Goal: Task Accomplishment & Management: Manage account settings

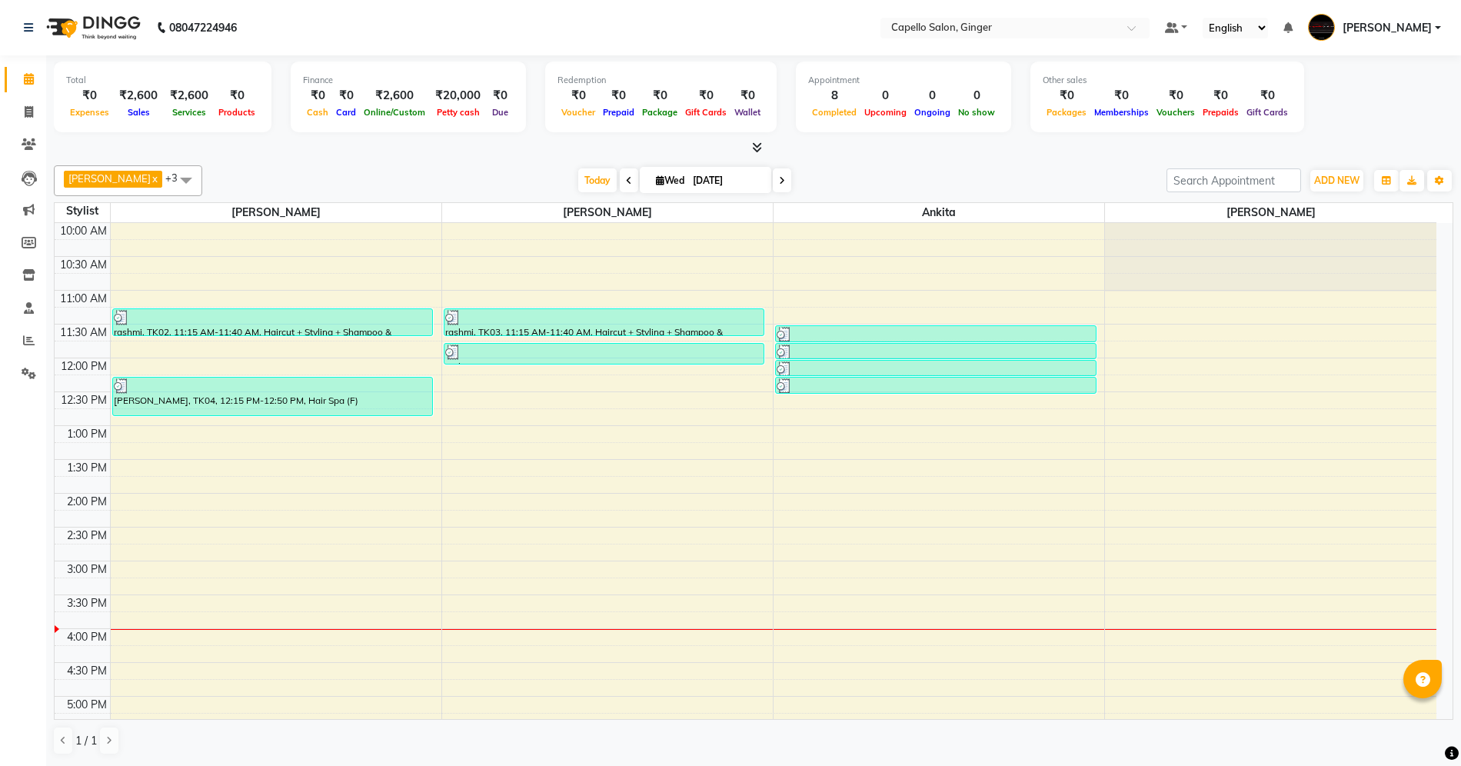
click at [757, 143] on icon at bounding box center [757, 147] width 10 height 12
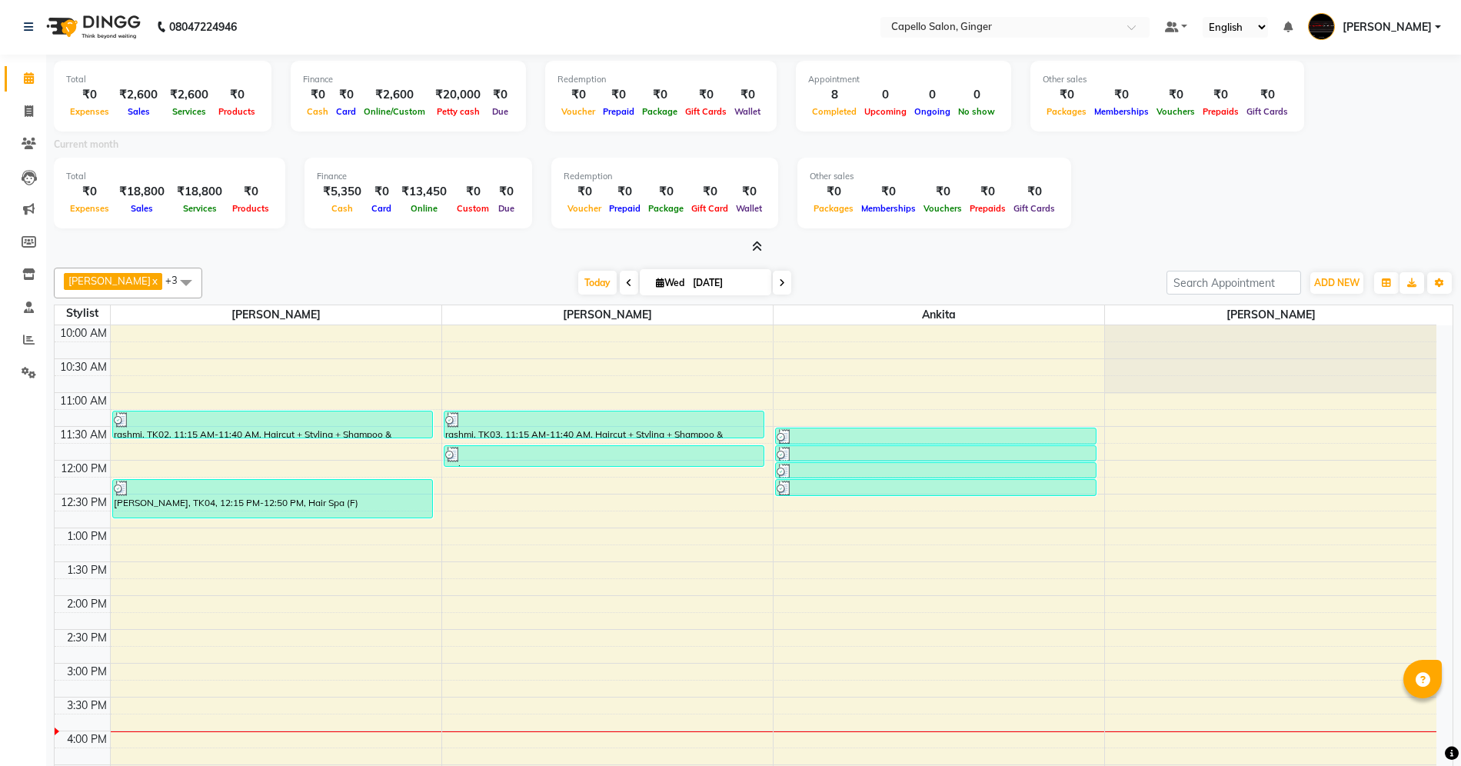
click at [754, 244] on icon at bounding box center [757, 247] width 10 height 12
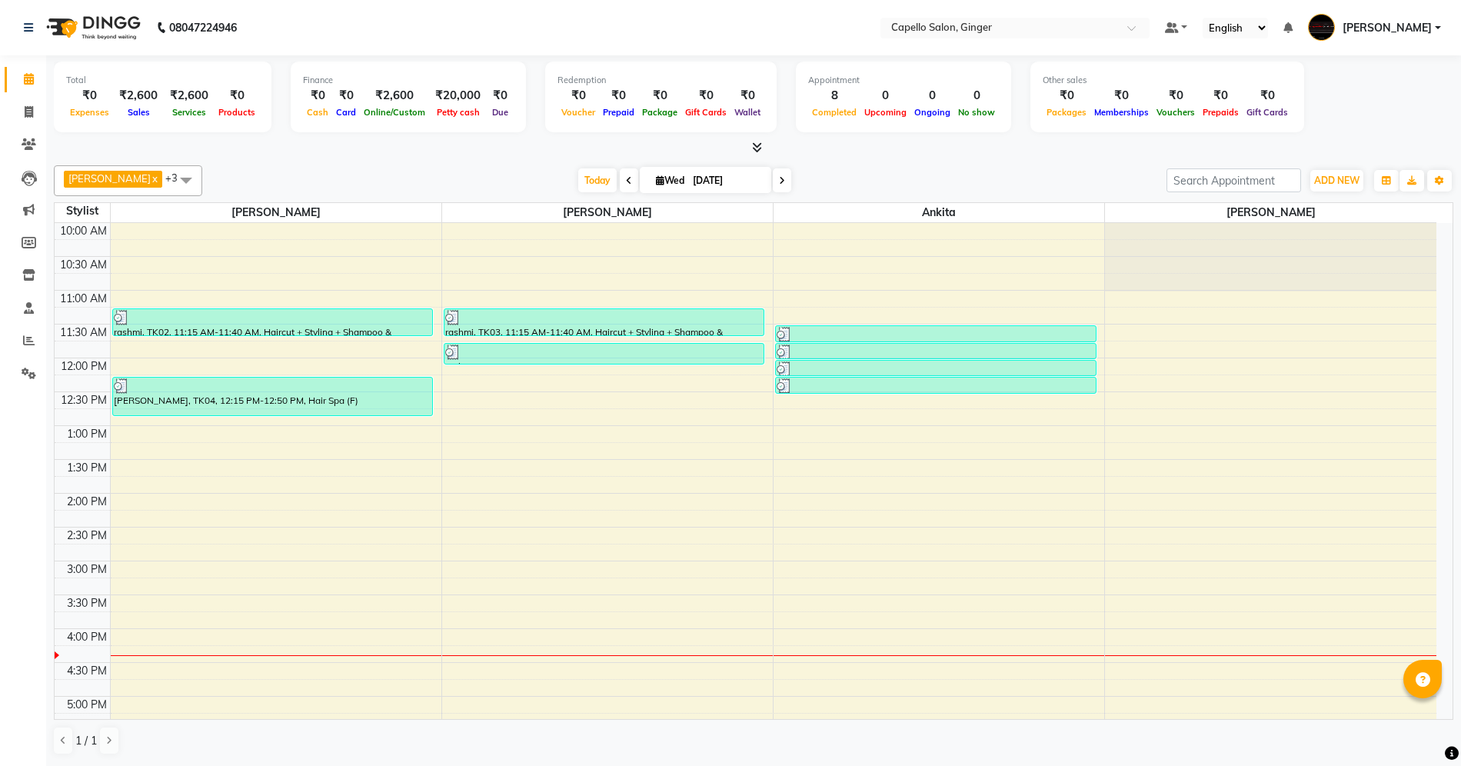
click at [1133, 309] on div "10:00 AM 10:30 AM 11:00 AM 11:30 AM 12:00 PM 12:30 PM 1:00 PM 1:30 PM 2:00 PM 2…" at bounding box center [746, 628] width 1382 height 811
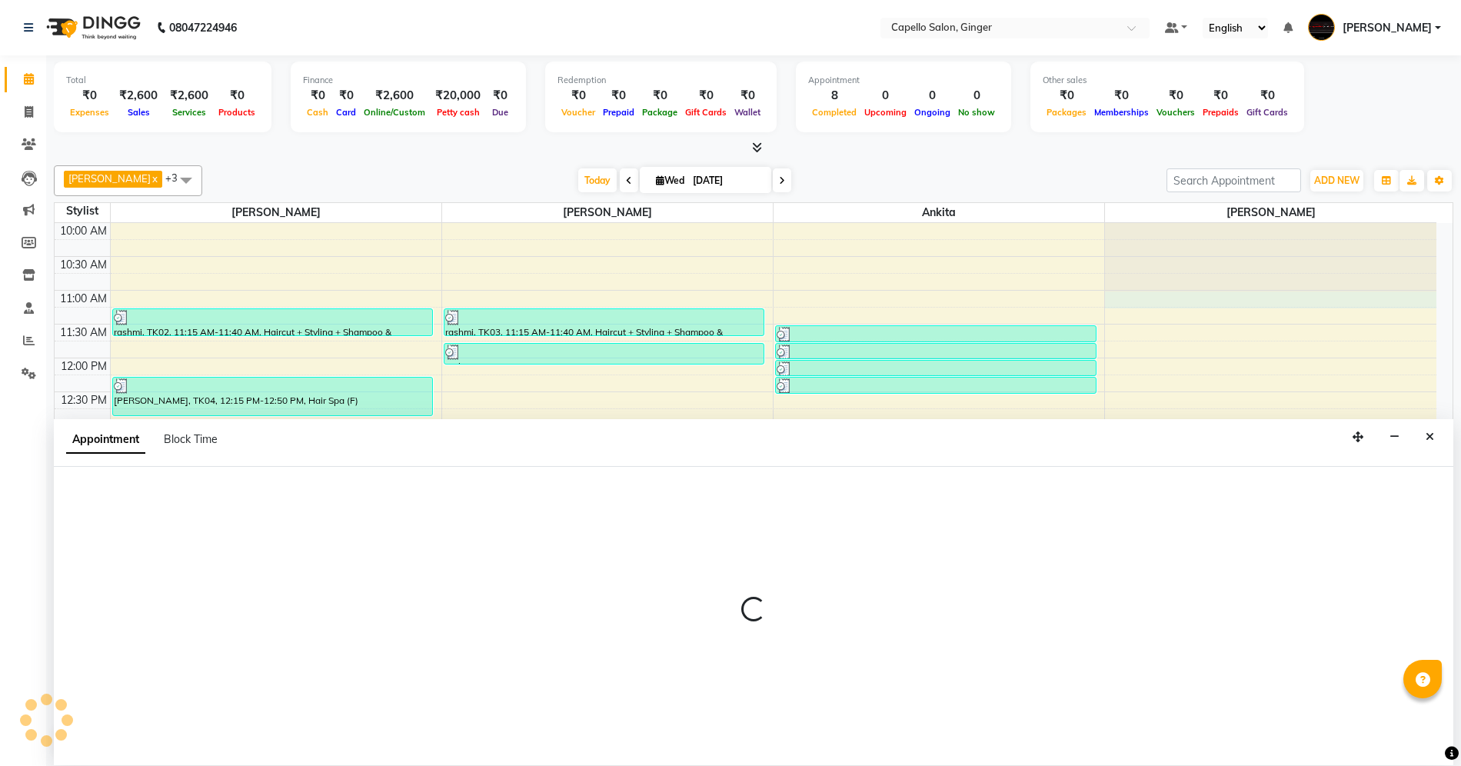
scroll to position [1, 0]
select select "90646"
select select "tentative"
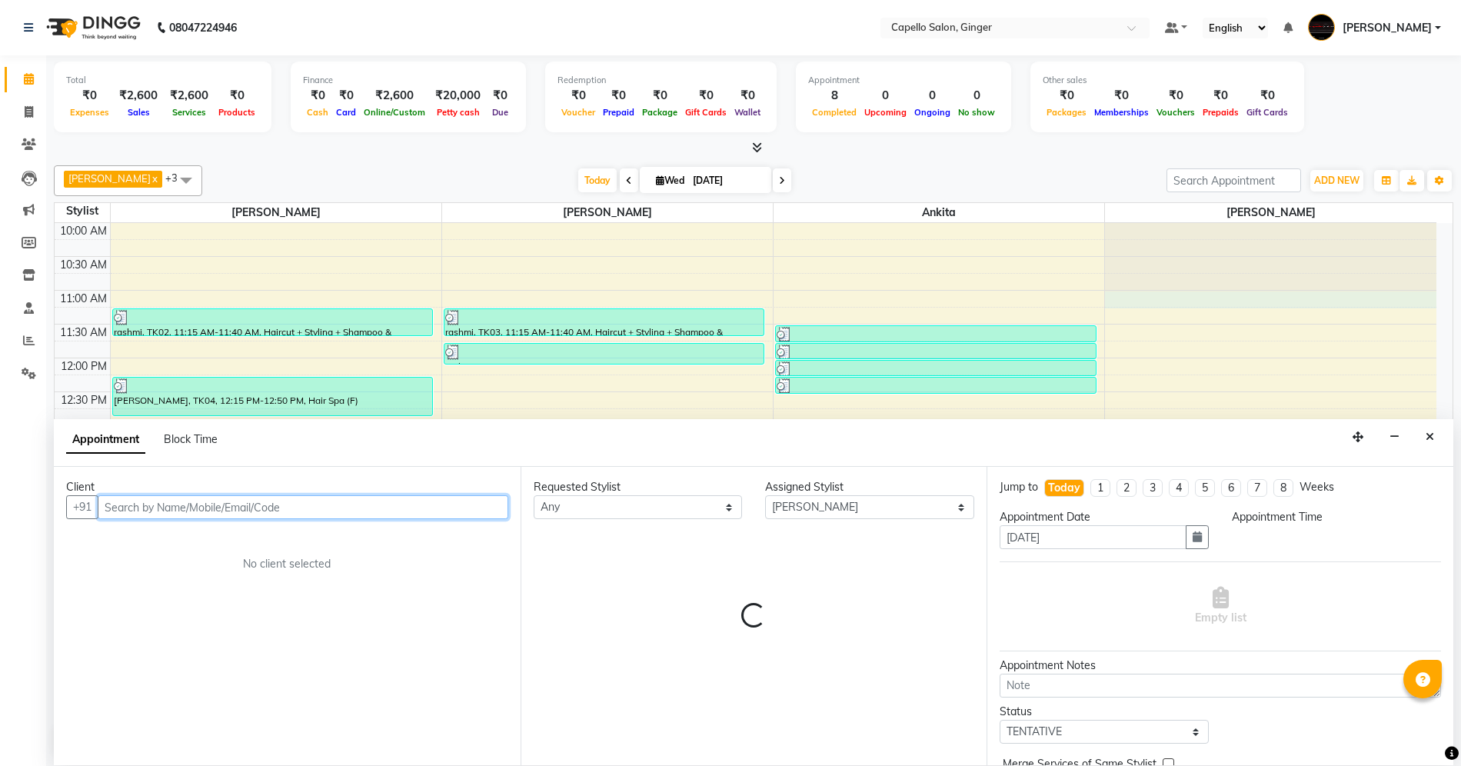
select select "660"
click at [238, 507] on input "text" at bounding box center [303, 507] width 411 height 24
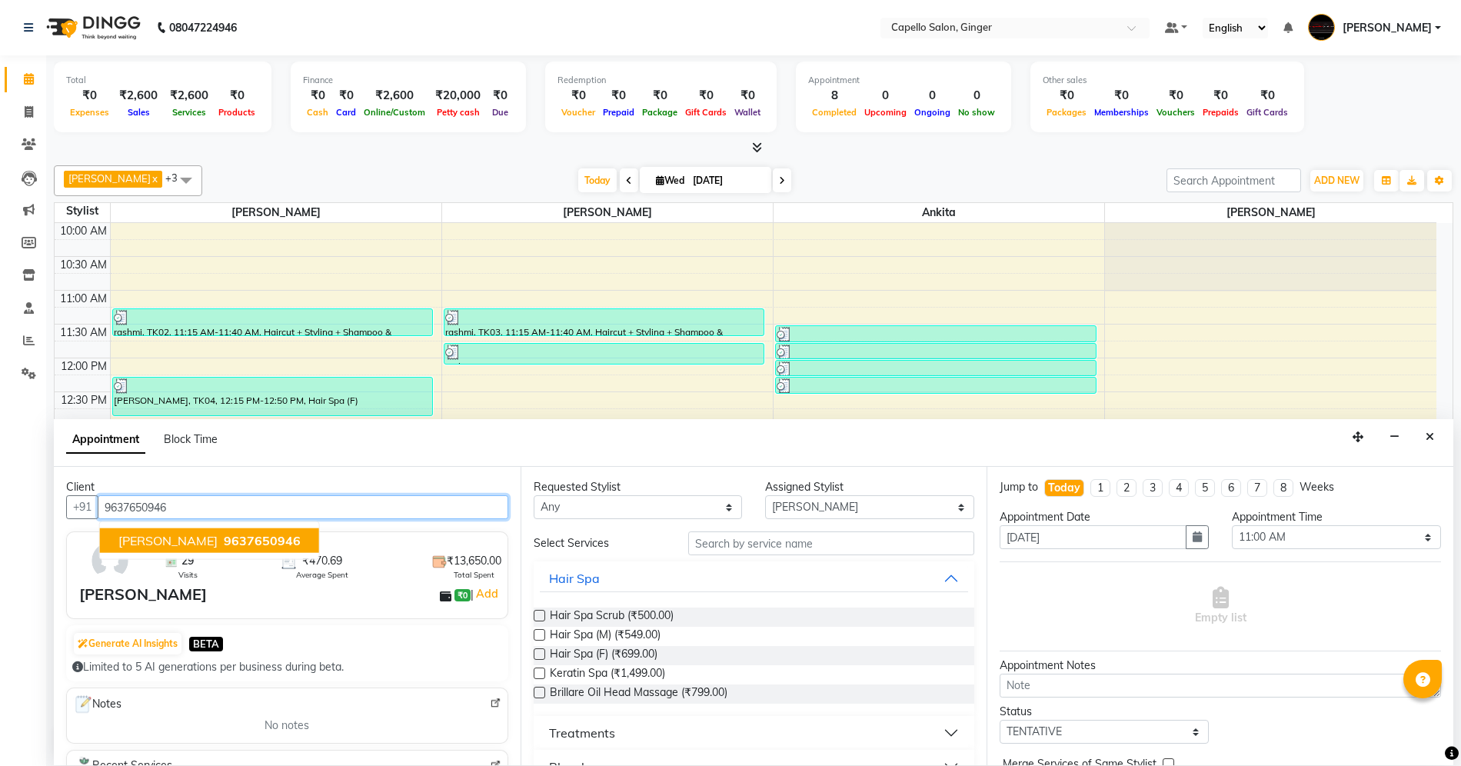
type input "9637650946"
click at [748, 551] on input "text" at bounding box center [831, 543] width 286 height 24
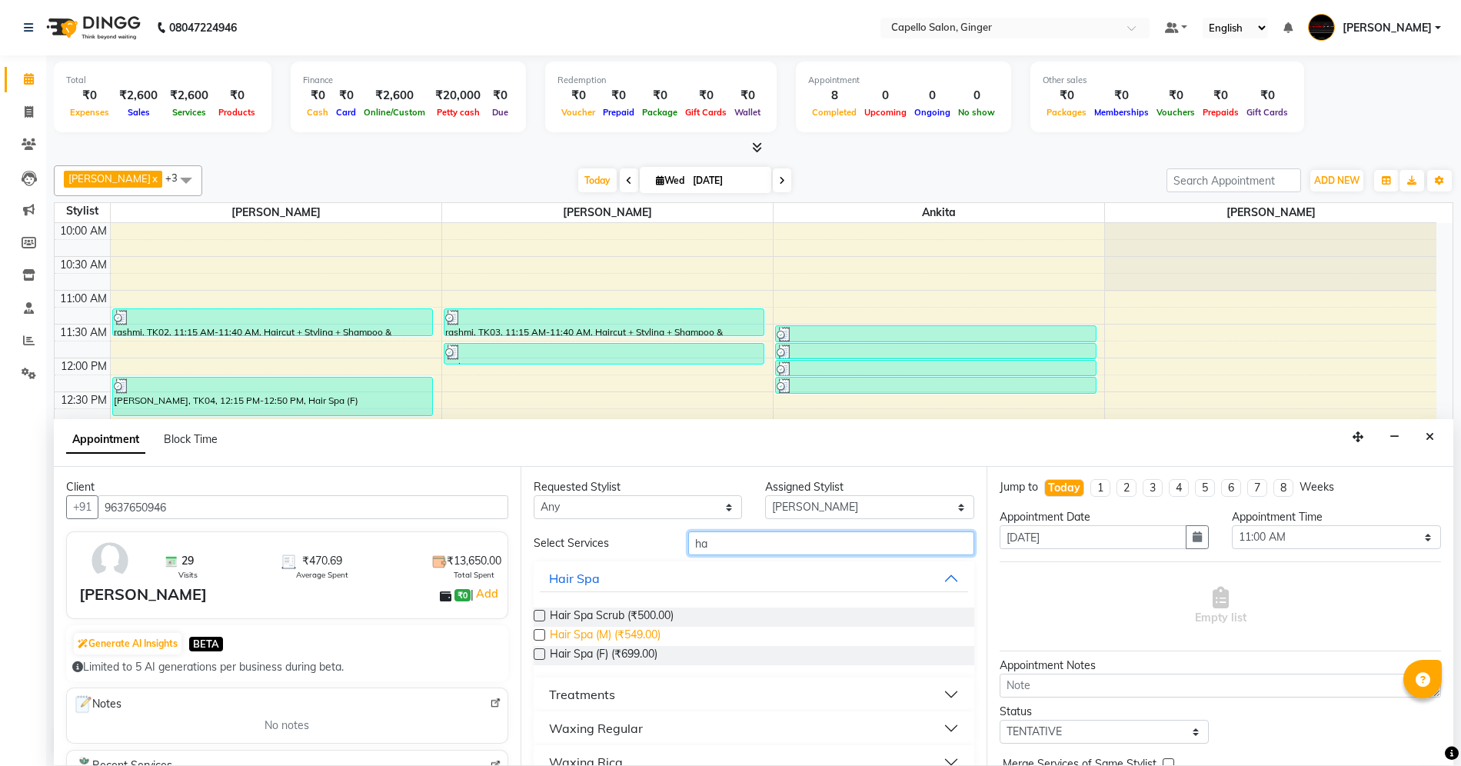
scroll to position [161, 0]
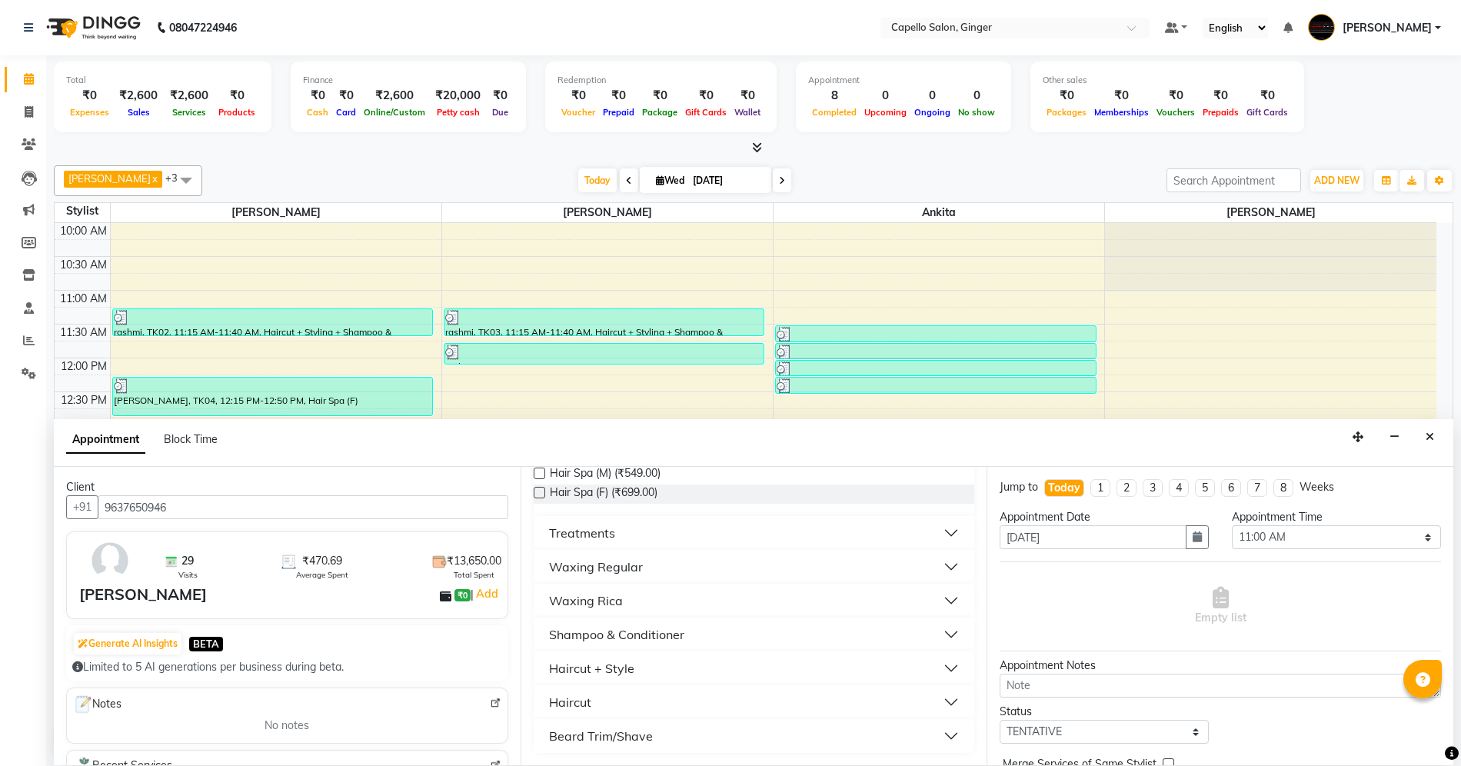
type input "ha"
click at [628, 701] on button "Haircut" at bounding box center [754, 702] width 429 height 28
click at [540, 734] on label at bounding box center [540, 740] width 12 height 12
click at [540, 736] on input "checkbox" at bounding box center [539, 741] width 10 height 10
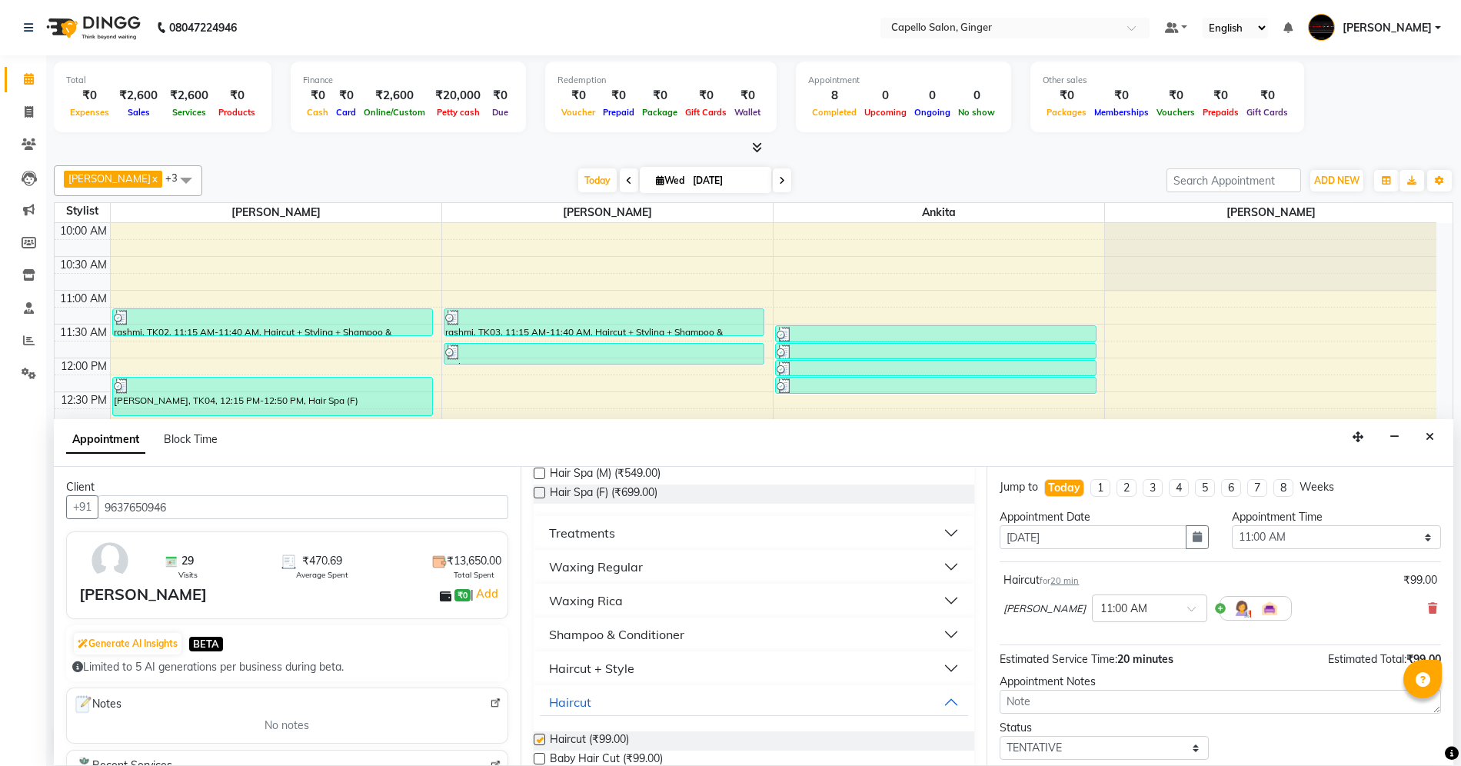
checkbox input "false"
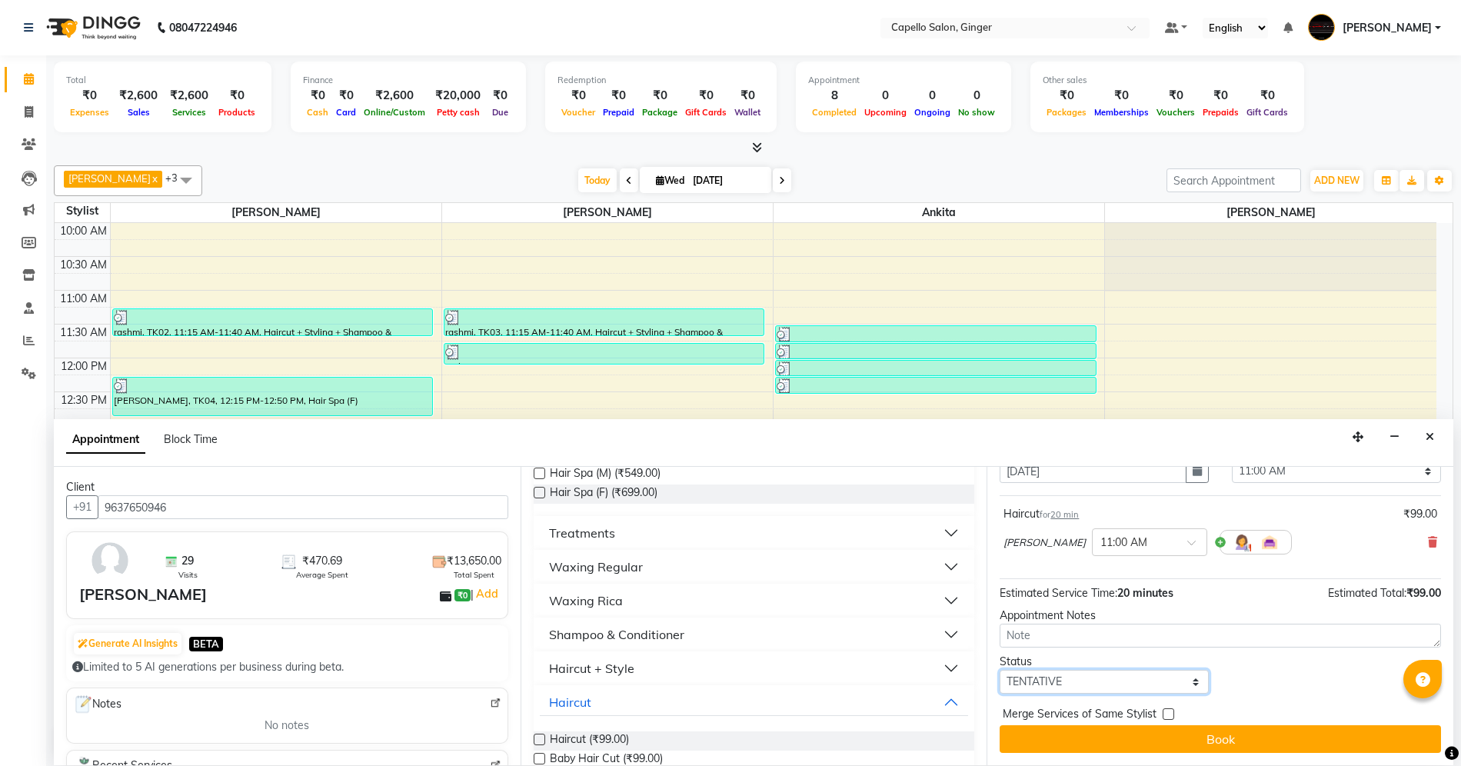
click at [1065, 683] on select "Select TENTATIVE CONFIRM CHECK-IN UPCOMING" at bounding box center [1104, 682] width 209 height 24
select select "confirm booking"
click at [1000, 670] on select "Select TENTATIVE CONFIRM CHECK-IN UPCOMING" at bounding box center [1104, 682] width 209 height 24
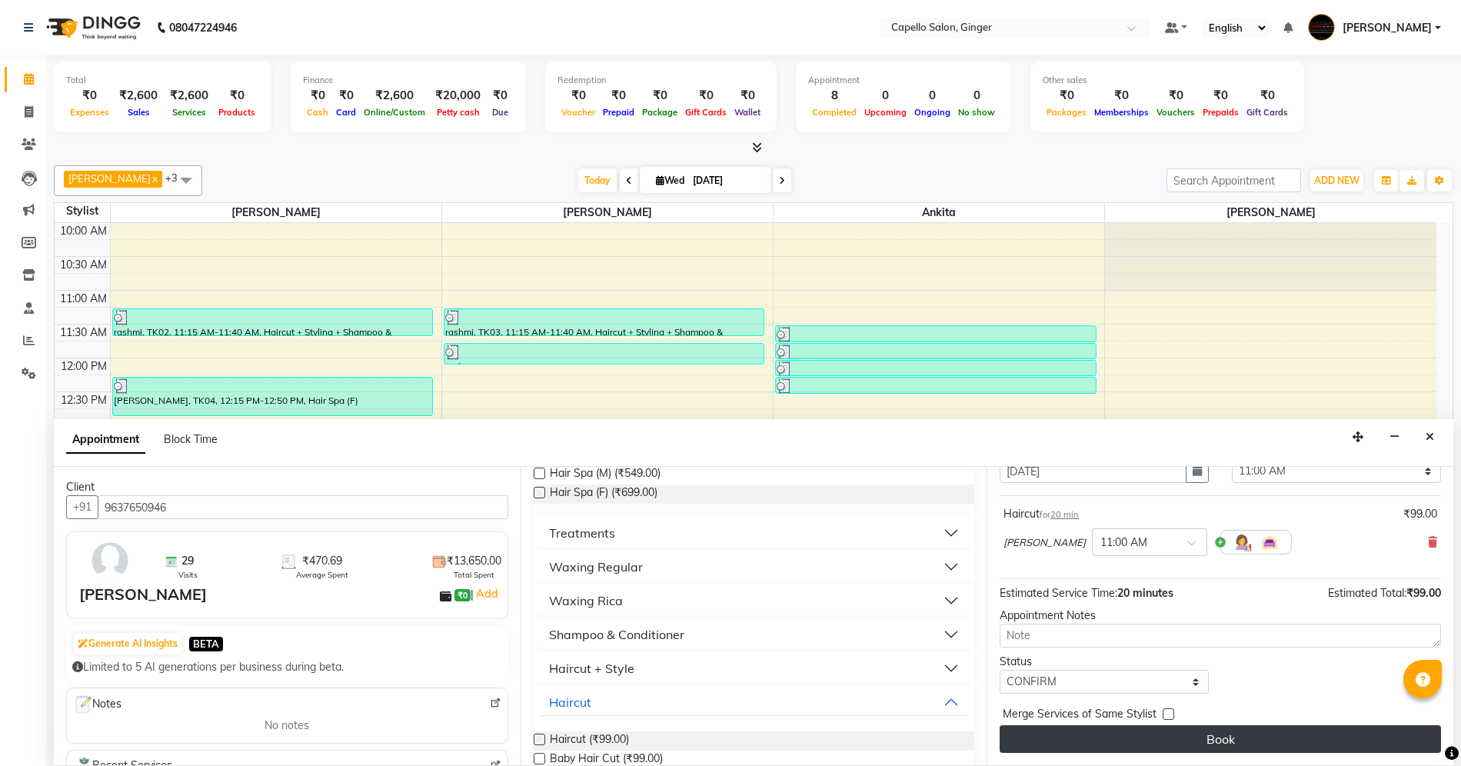
click at [1086, 739] on button "Book" at bounding box center [1220, 739] width 441 height 28
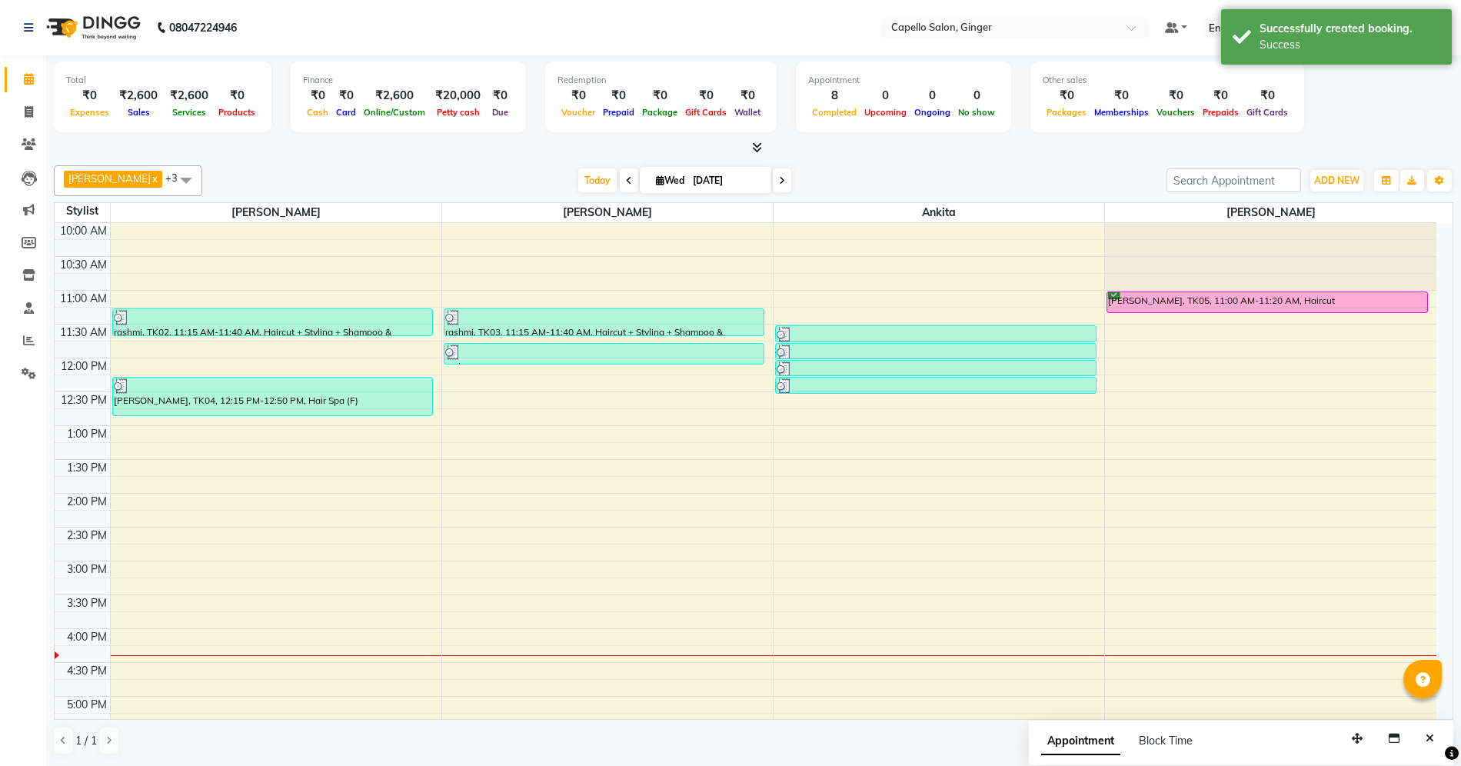
scroll to position [0, 0]
click at [1223, 286] on div at bounding box center [1270, 257] width 331 height 68
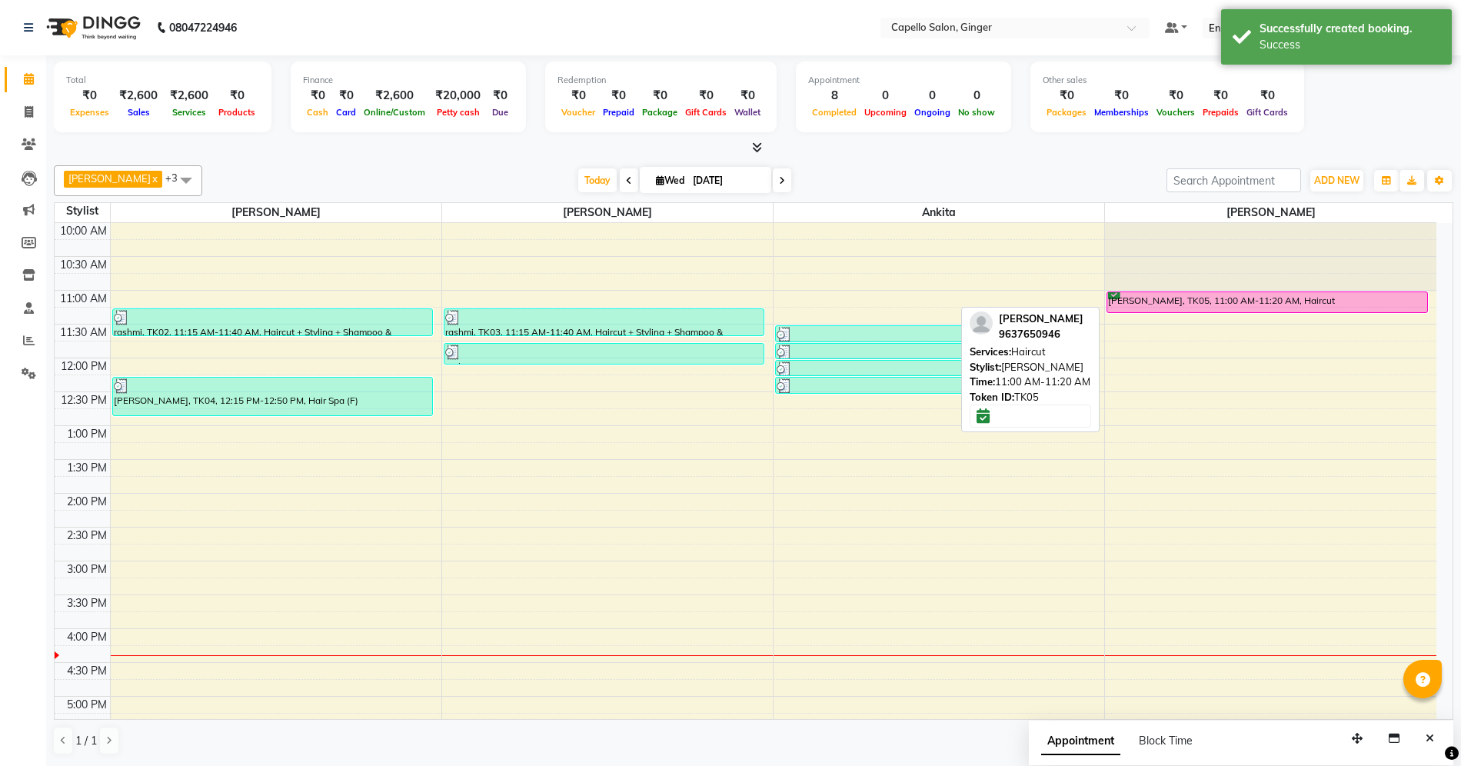
click at [1206, 300] on div "[PERSON_NAME], TK05, 11:00 AM-11:20 AM, Haircut" at bounding box center [1267, 302] width 320 height 20
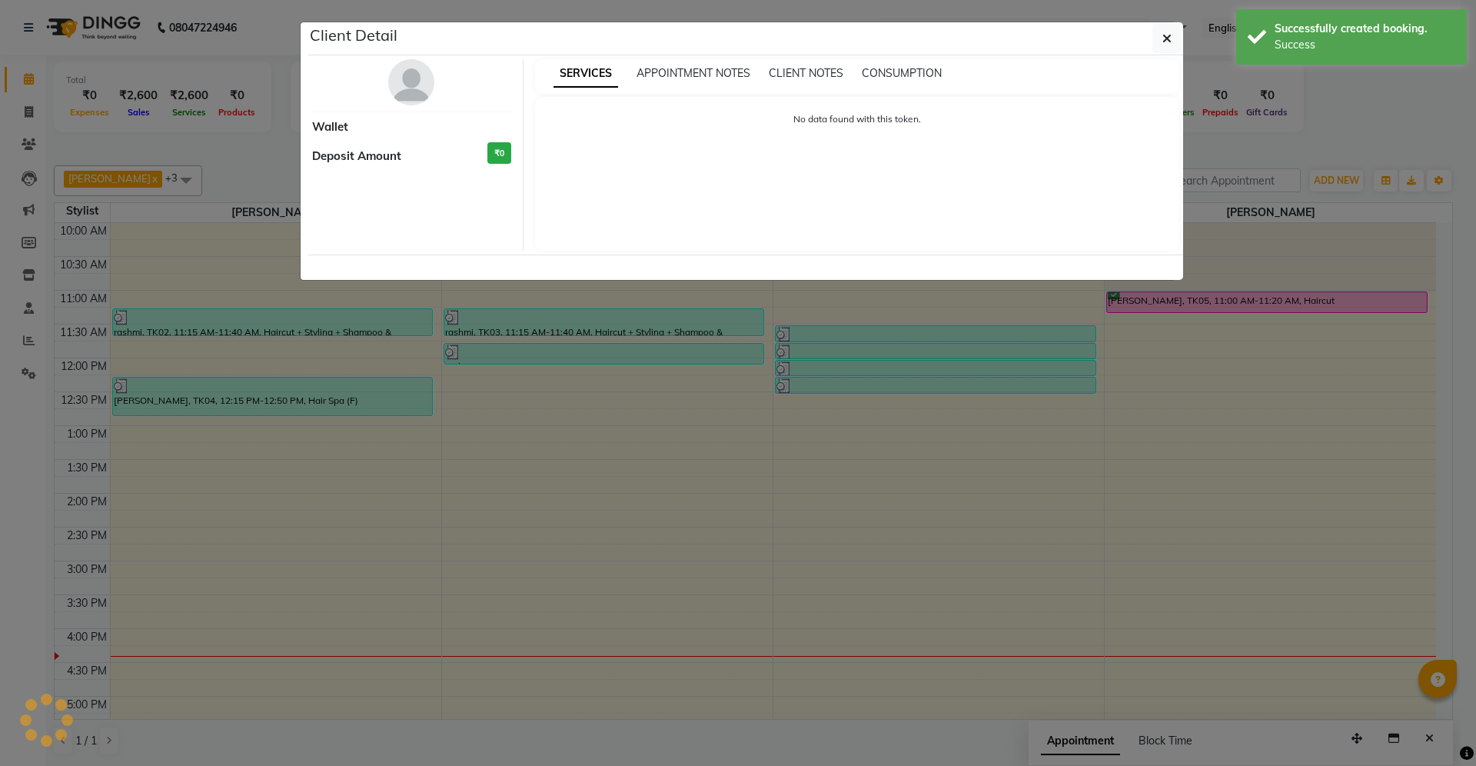
click at [1012, 369] on ngb-modal-window "Client Detail Wallet Deposit Amount ₹0 SERVICES APPOINTMENT NOTES CLIENT NOTES …" at bounding box center [738, 383] width 1476 height 766
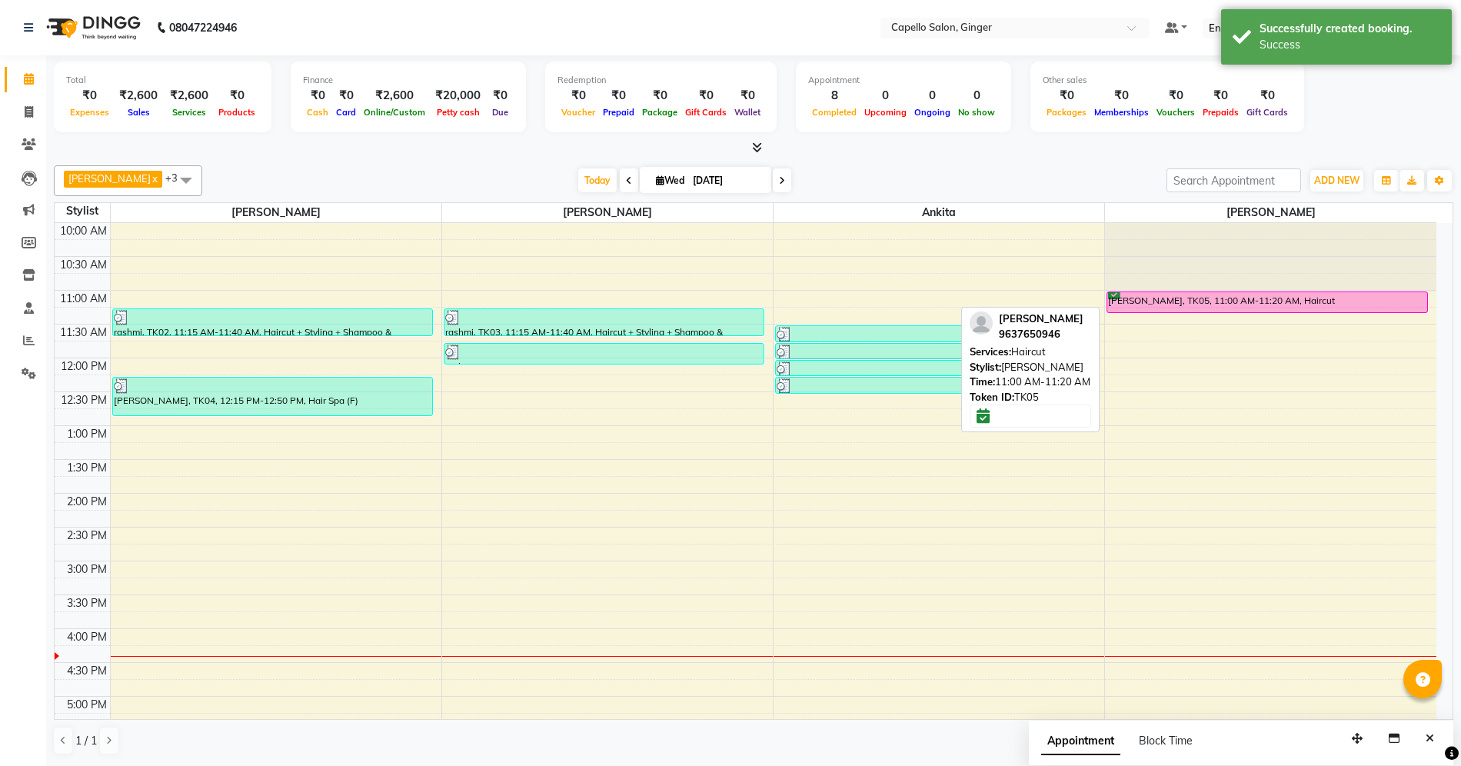
click at [1170, 300] on div "[PERSON_NAME], TK05, 11:00 AM-11:20 AM, Haircut" at bounding box center [1267, 302] width 320 height 20
select select "6"
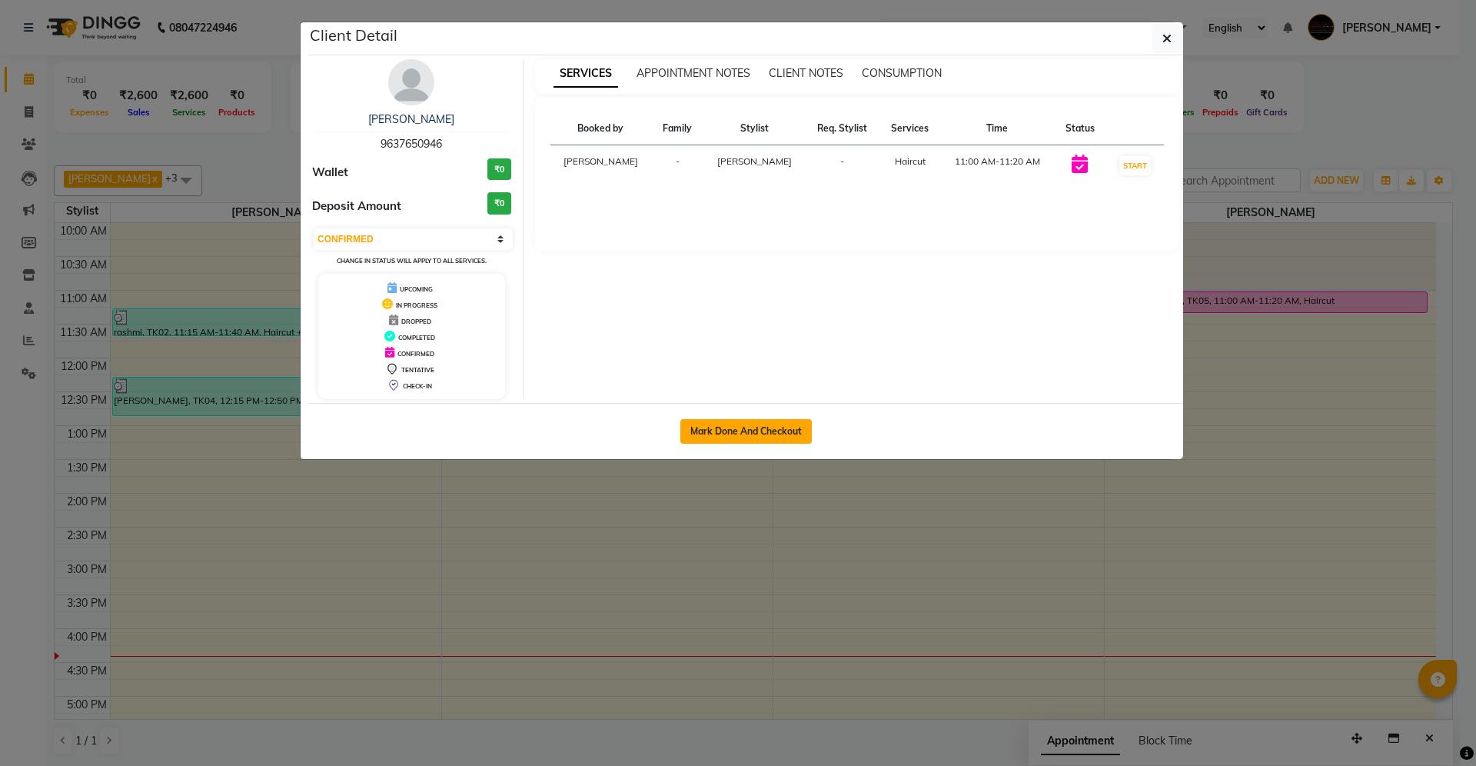
click at [777, 420] on button "Mark Done And Checkout" at bounding box center [745, 431] width 131 height 25
select select "service"
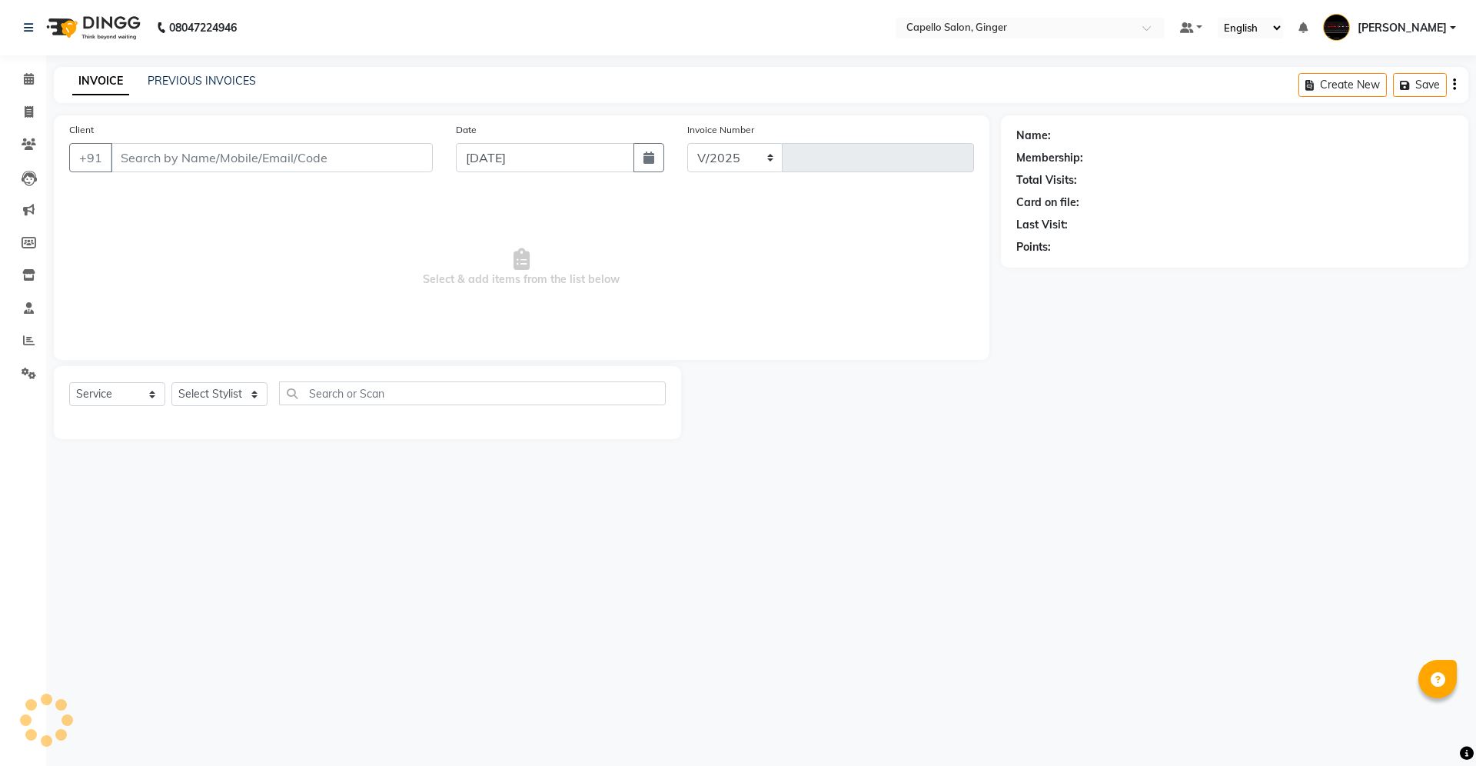
select select "832"
type input "1867"
type input "9637650946"
select select "90646"
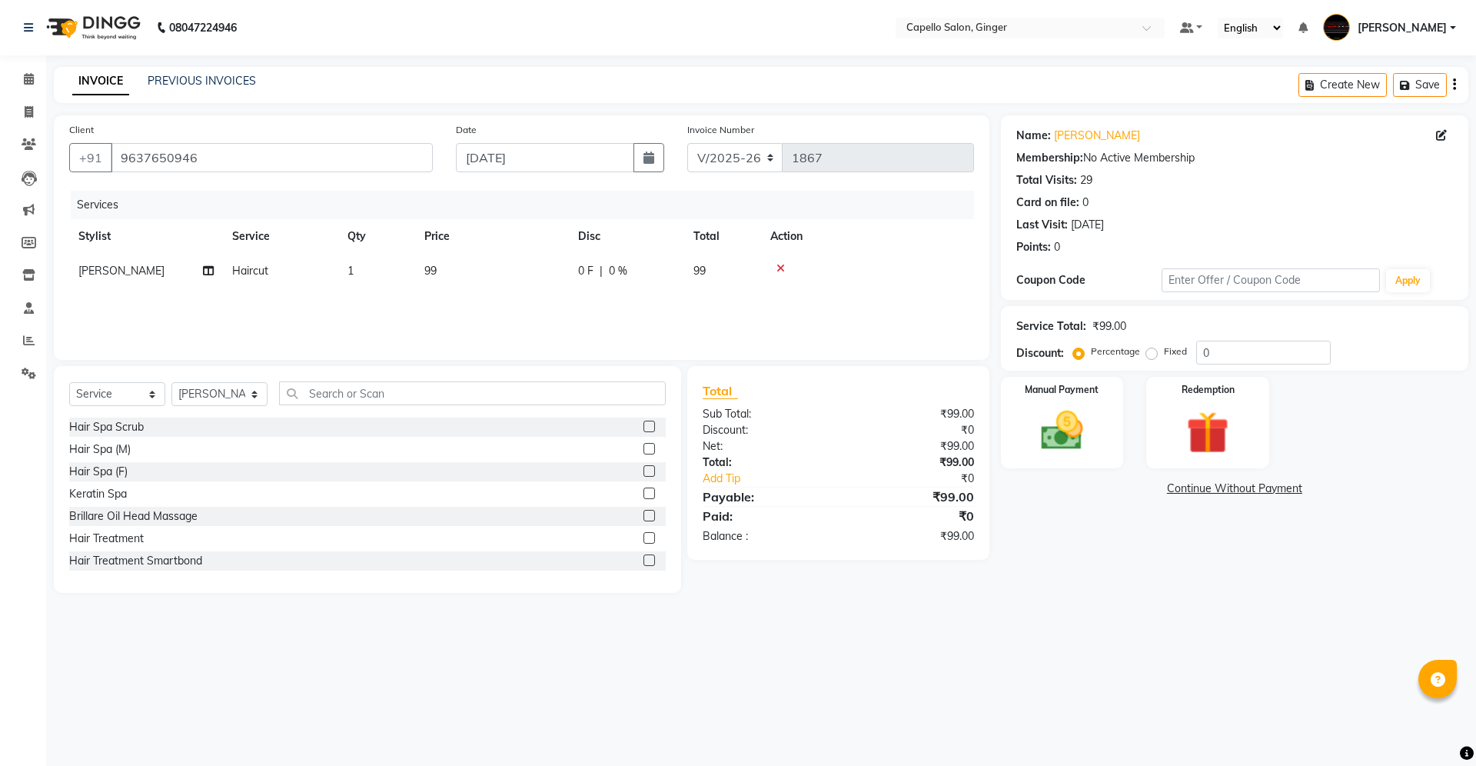
click at [446, 269] on td "99" at bounding box center [492, 271] width 154 height 35
select select "90646"
click at [446, 269] on input "1" at bounding box center [449, 275] width 58 height 24
click at [462, 271] on td "99" at bounding box center [492, 271] width 154 height 35
select select "90646"
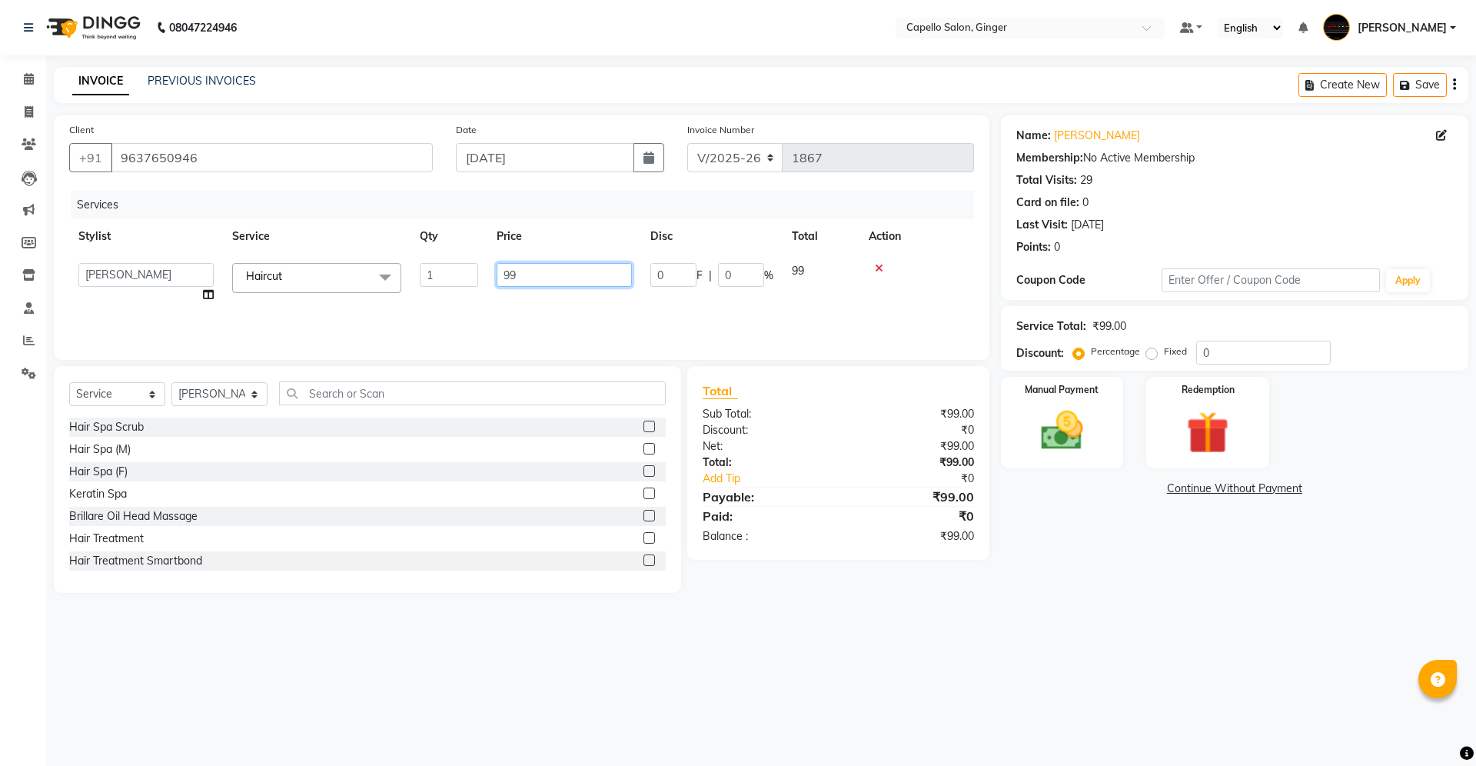
click at [527, 274] on input "99" at bounding box center [564, 275] width 135 height 24
type input "9"
click at [527, 274] on input "number" at bounding box center [564, 275] width 135 height 24
type input "200"
click at [1068, 421] on img at bounding box center [1063, 430] width 72 height 51
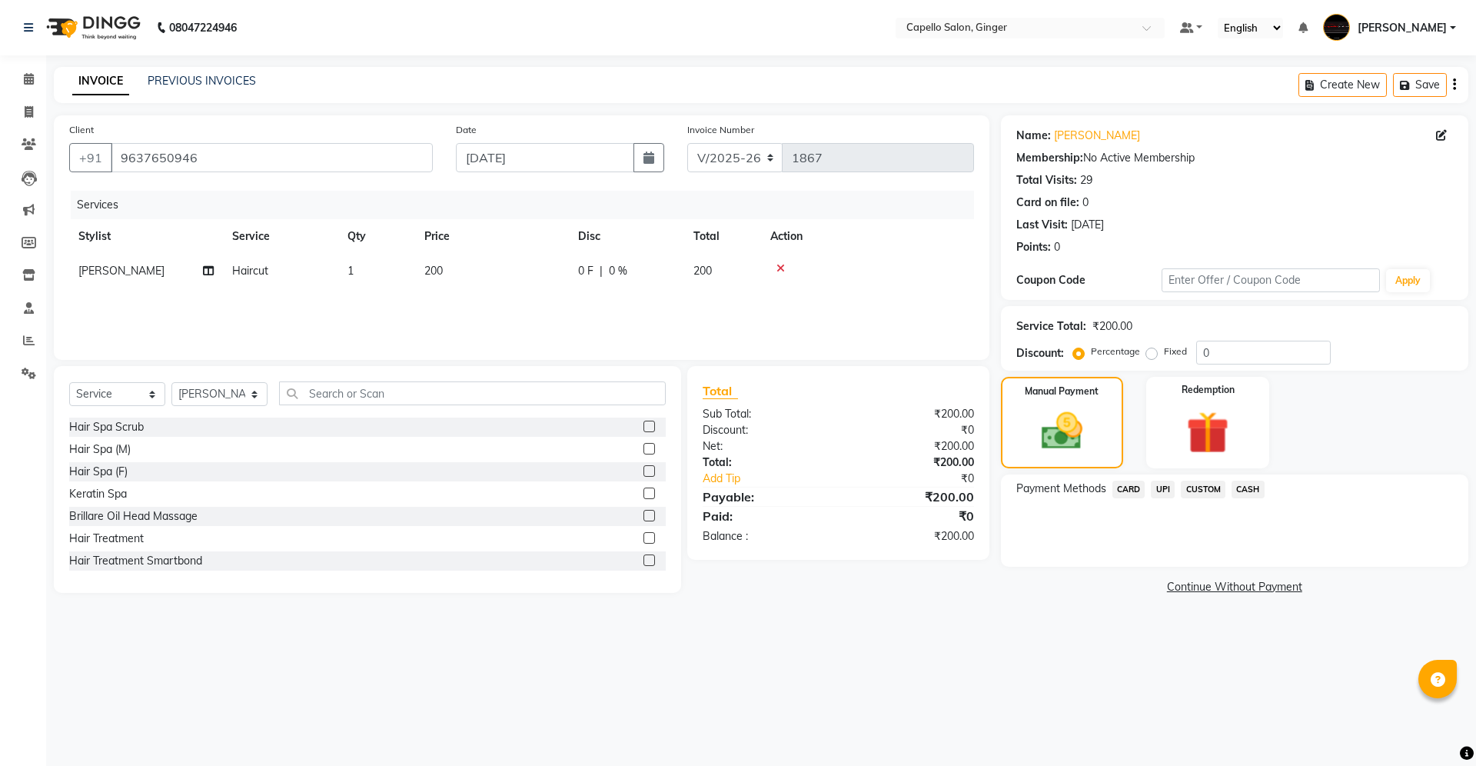
click at [1163, 489] on span "UPI" at bounding box center [1163, 490] width 24 height 18
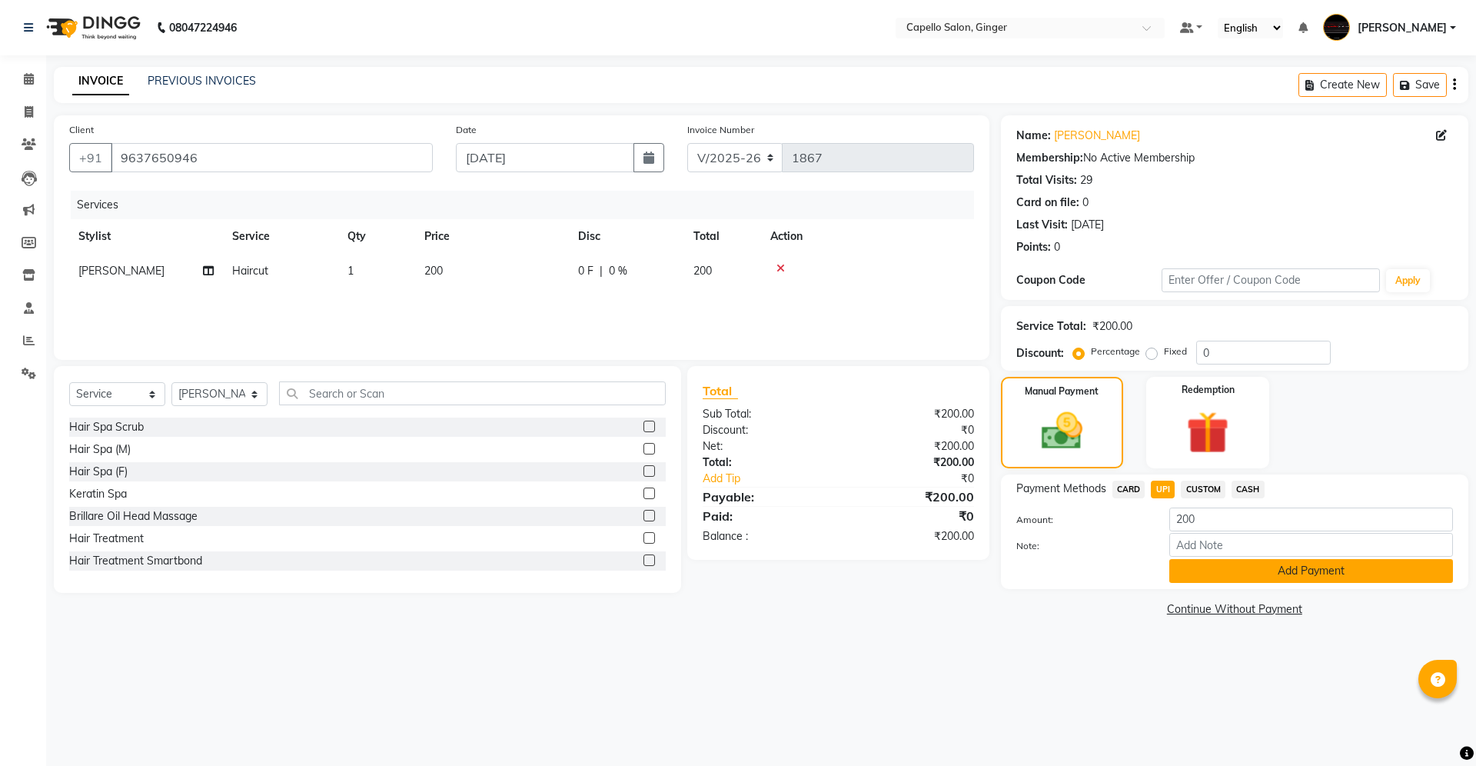
click at [1249, 569] on button "Add Payment" at bounding box center [1312, 571] width 284 height 24
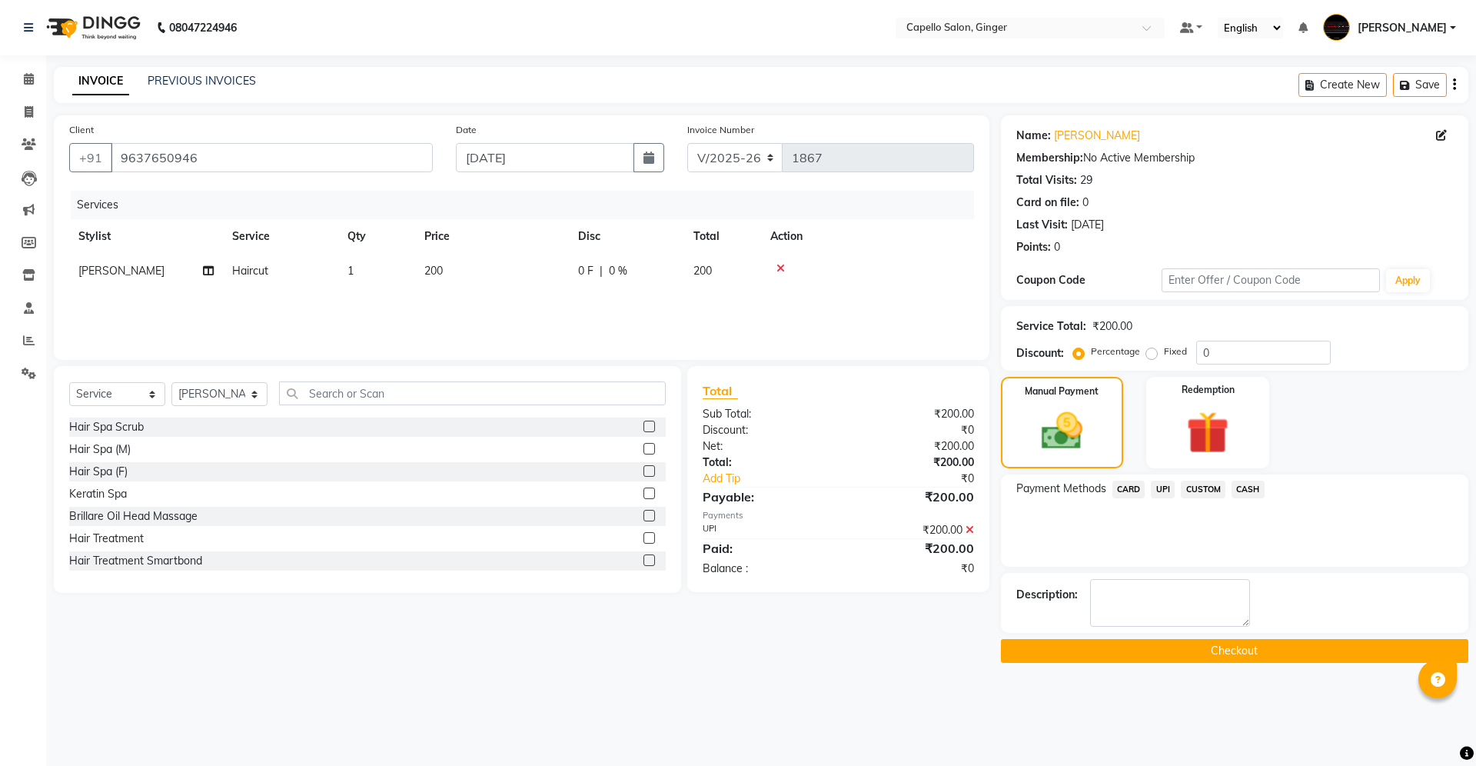
click at [1191, 646] on button "Checkout" at bounding box center [1235, 651] width 468 height 24
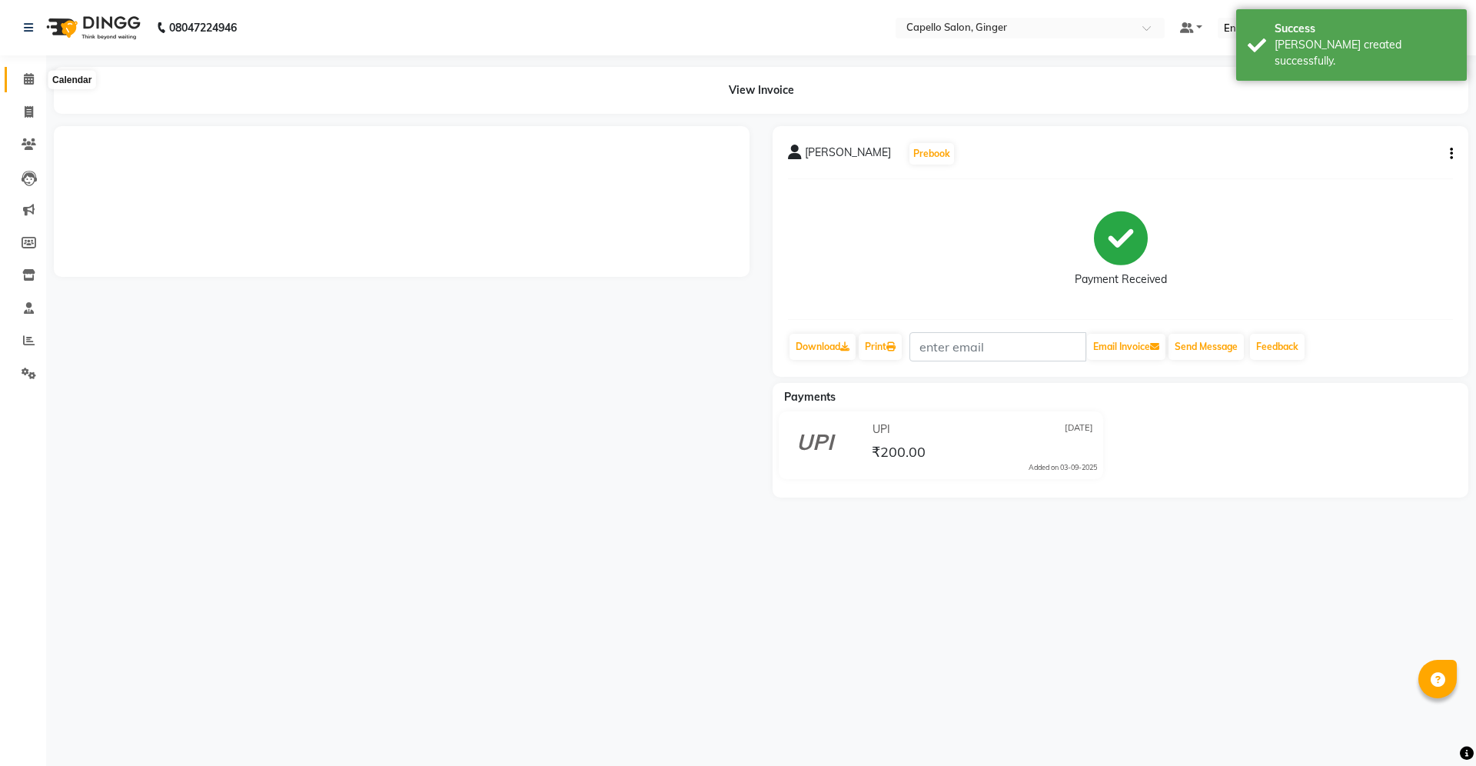
click at [24, 82] on icon at bounding box center [29, 79] width 10 height 12
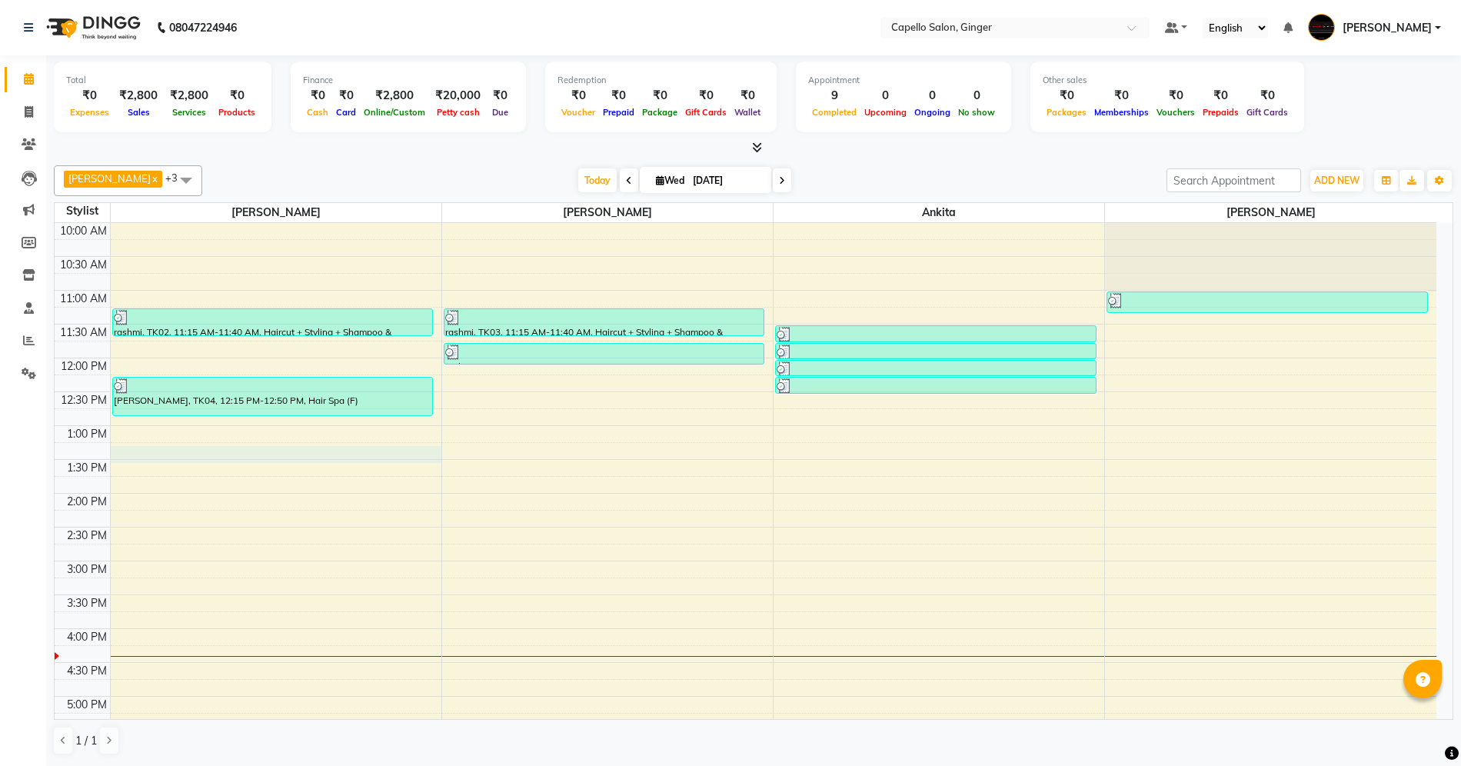
click at [234, 449] on div "10:00 AM 10:30 AM 11:00 AM 11:30 AM 12:00 PM 12:30 PM 1:00 PM 1:30 PM 2:00 PM 2…" at bounding box center [746, 628] width 1382 height 811
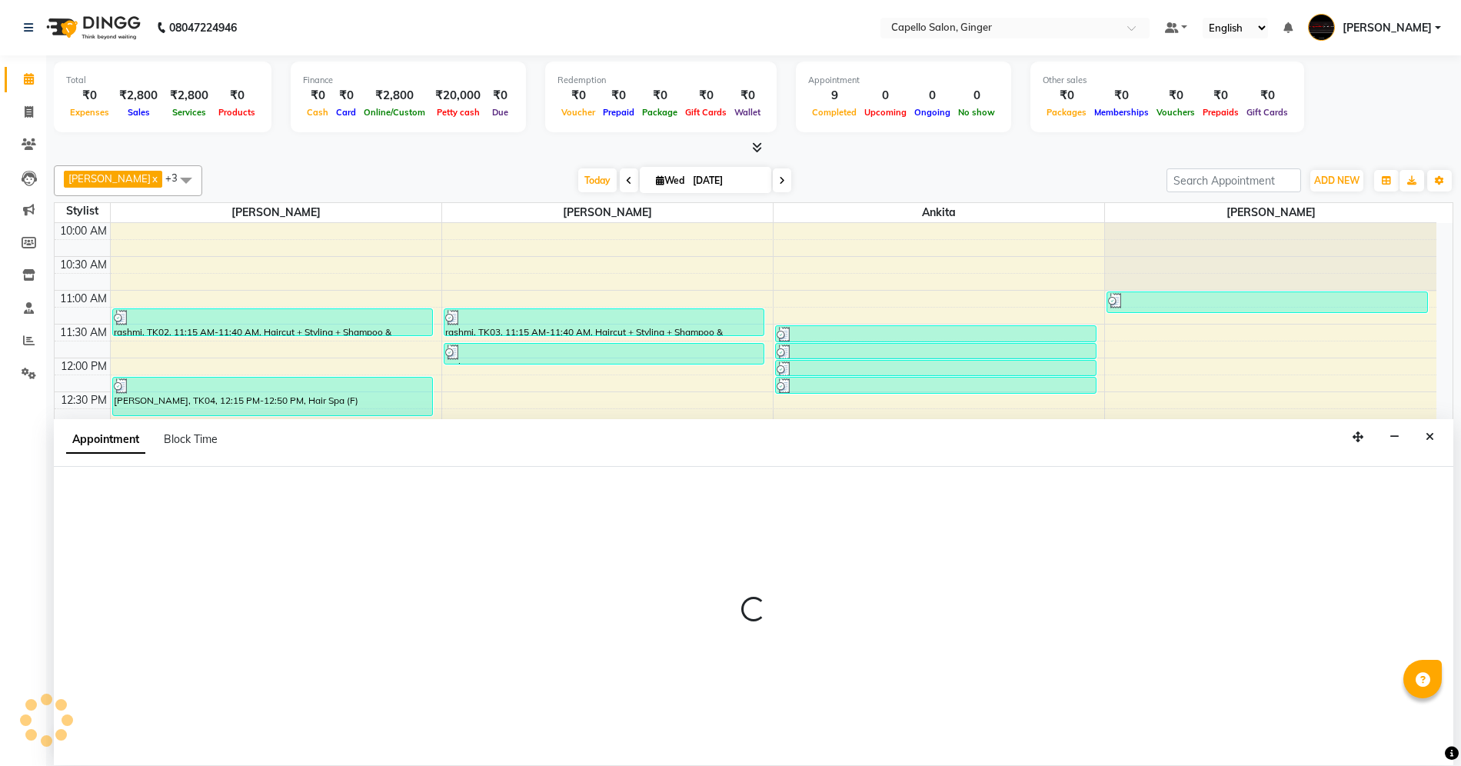
scroll to position [1, 0]
select select "23806"
select select "795"
select select "tentative"
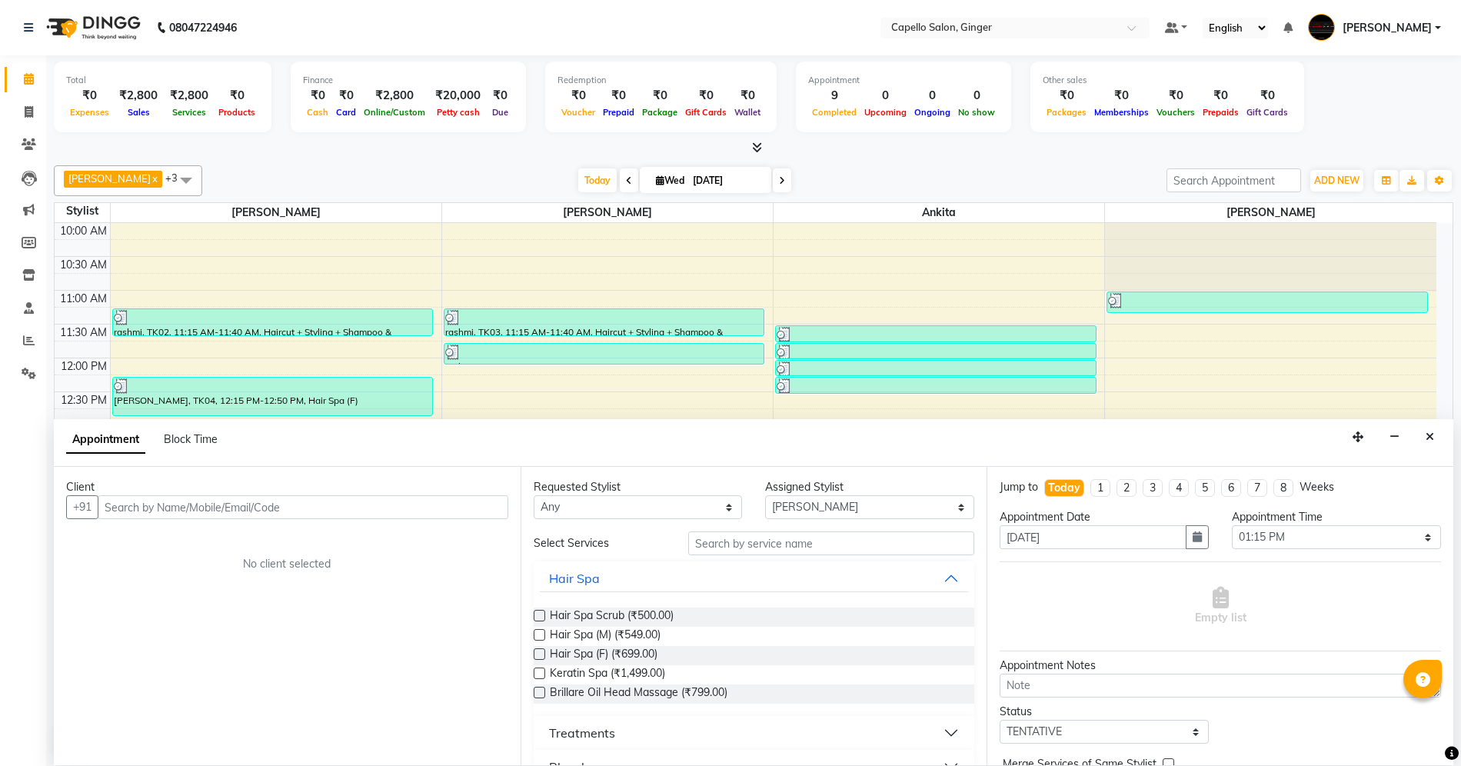
click at [247, 506] on input "text" at bounding box center [303, 507] width 411 height 24
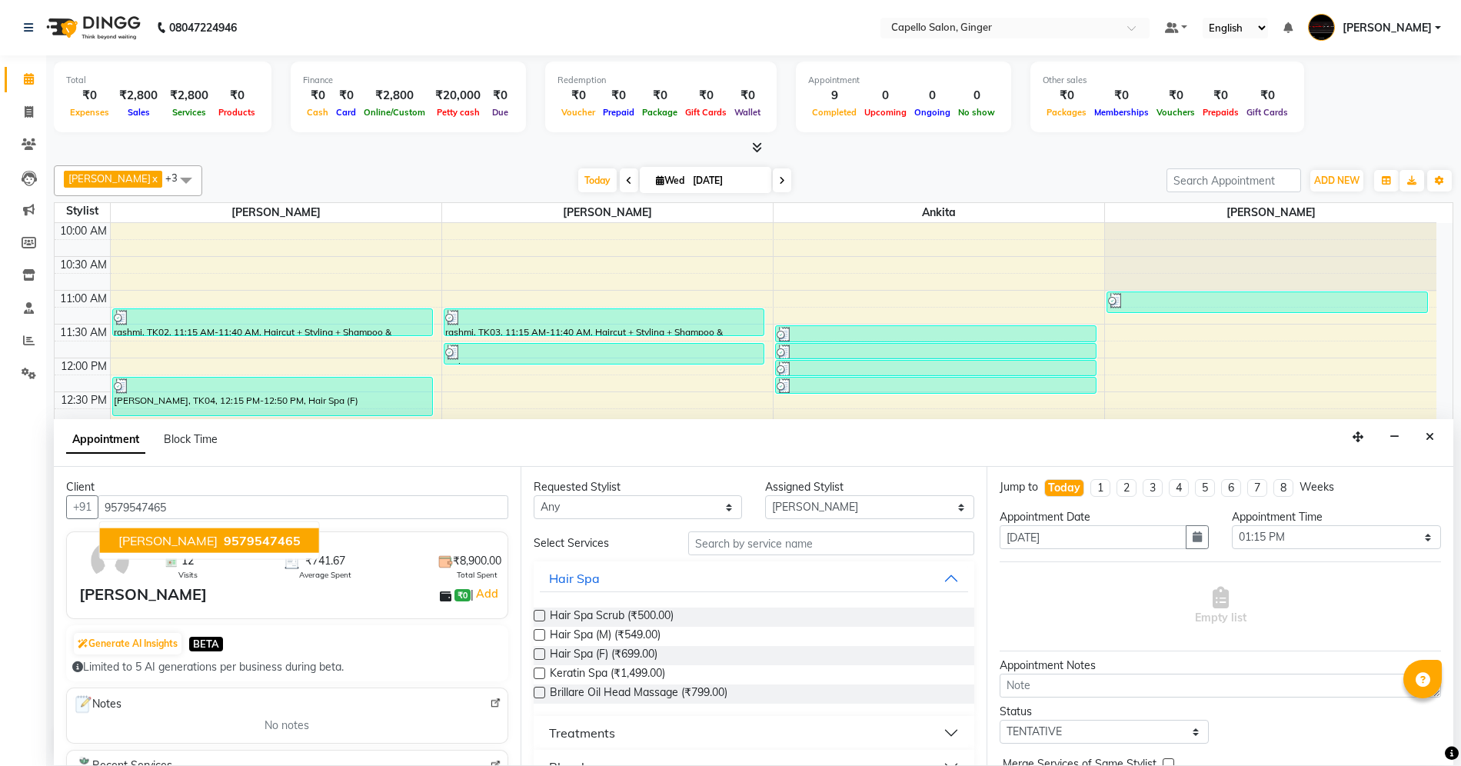
click at [275, 540] on span "9579547465" at bounding box center [262, 540] width 77 height 15
type input "9579547465"
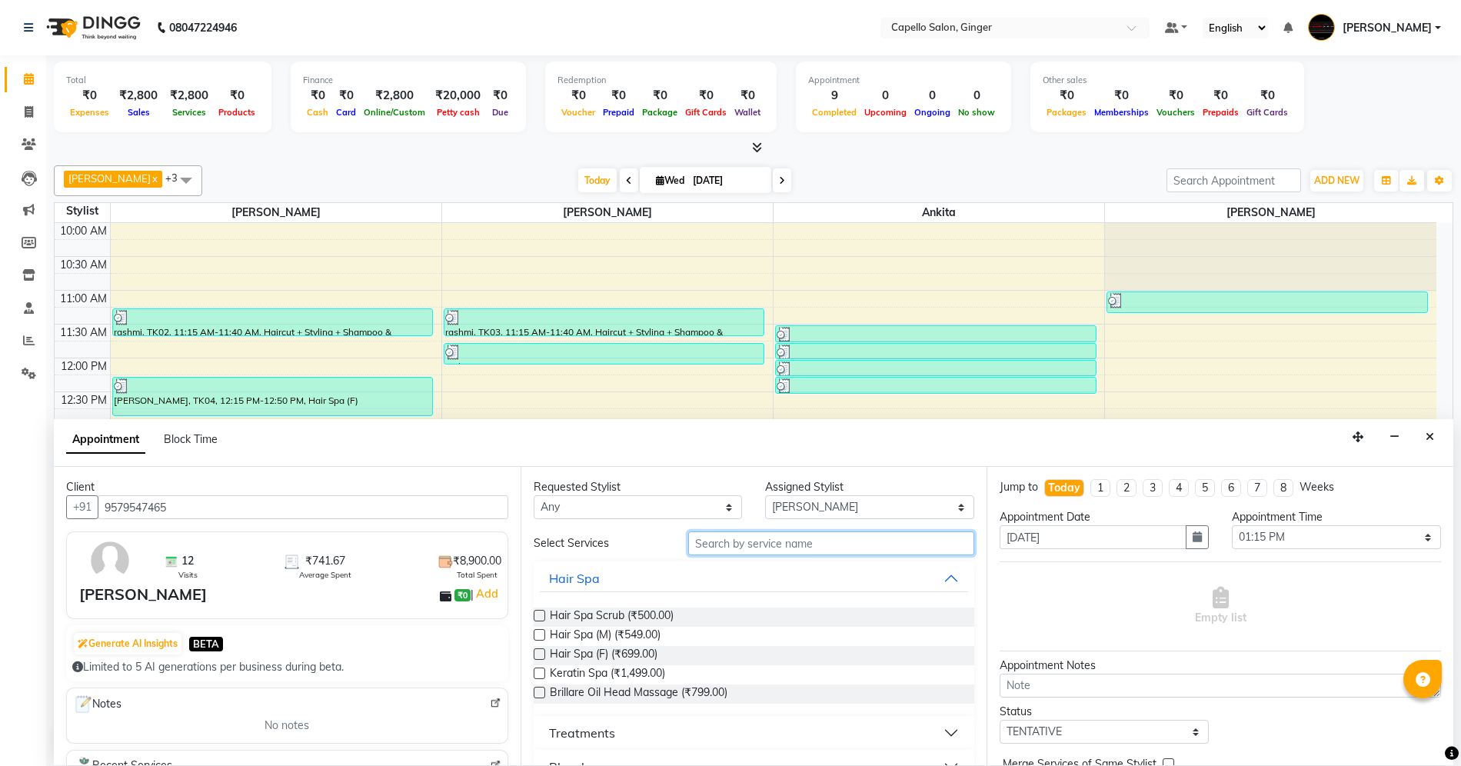
click at [741, 540] on input "text" at bounding box center [831, 543] width 286 height 24
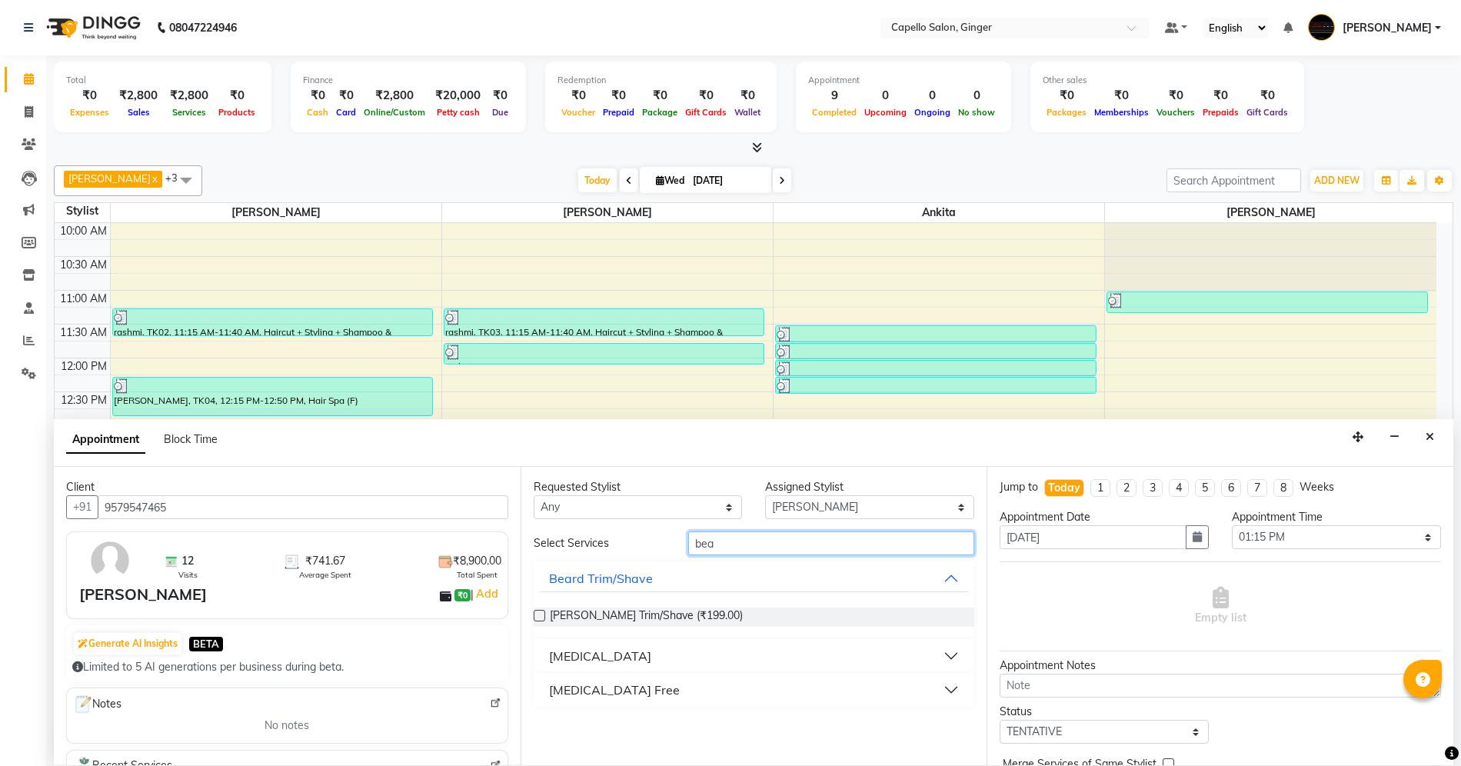
type input "bea"
click at [537, 611] on label at bounding box center [540, 616] width 12 height 12
click at [537, 612] on input "checkbox" at bounding box center [539, 617] width 10 height 10
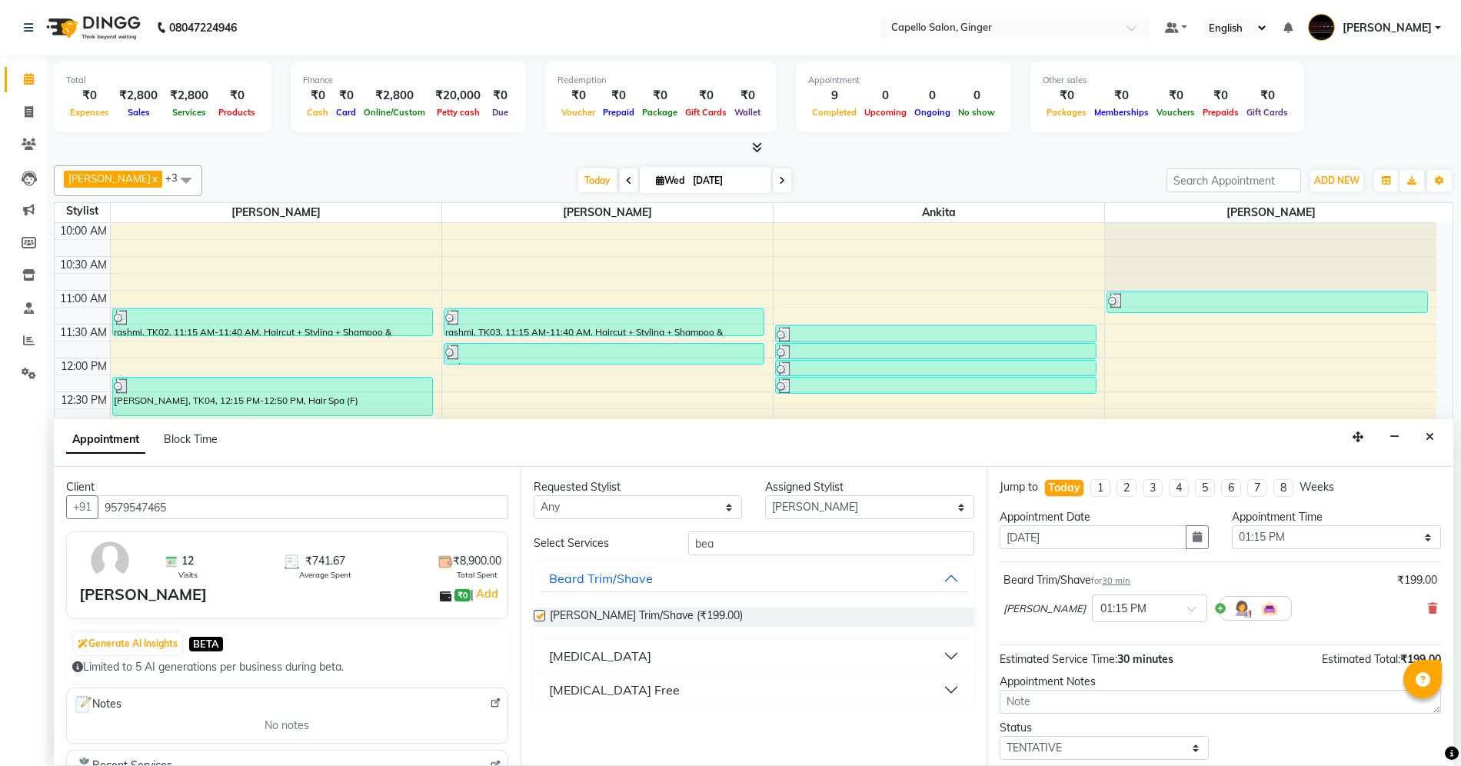
checkbox input "false"
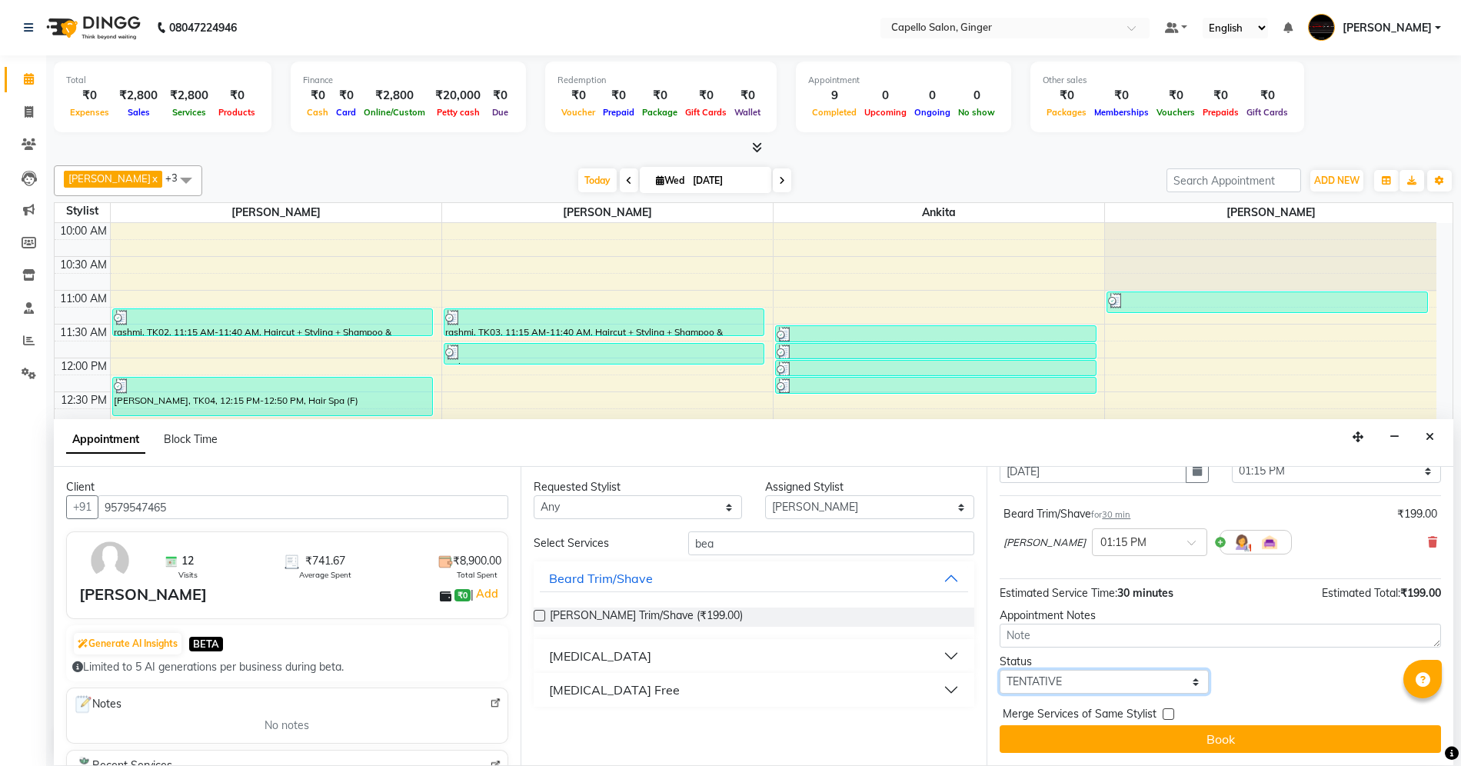
click at [1104, 684] on select "Select TENTATIVE CONFIRM CHECK-IN UPCOMING" at bounding box center [1104, 682] width 209 height 24
select select "confirm booking"
click at [1000, 670] on select "Select TENTATIVE CONFIRM CHECK-IN UPCOMING" at bounding box center [1104, 682] width 209 height 24
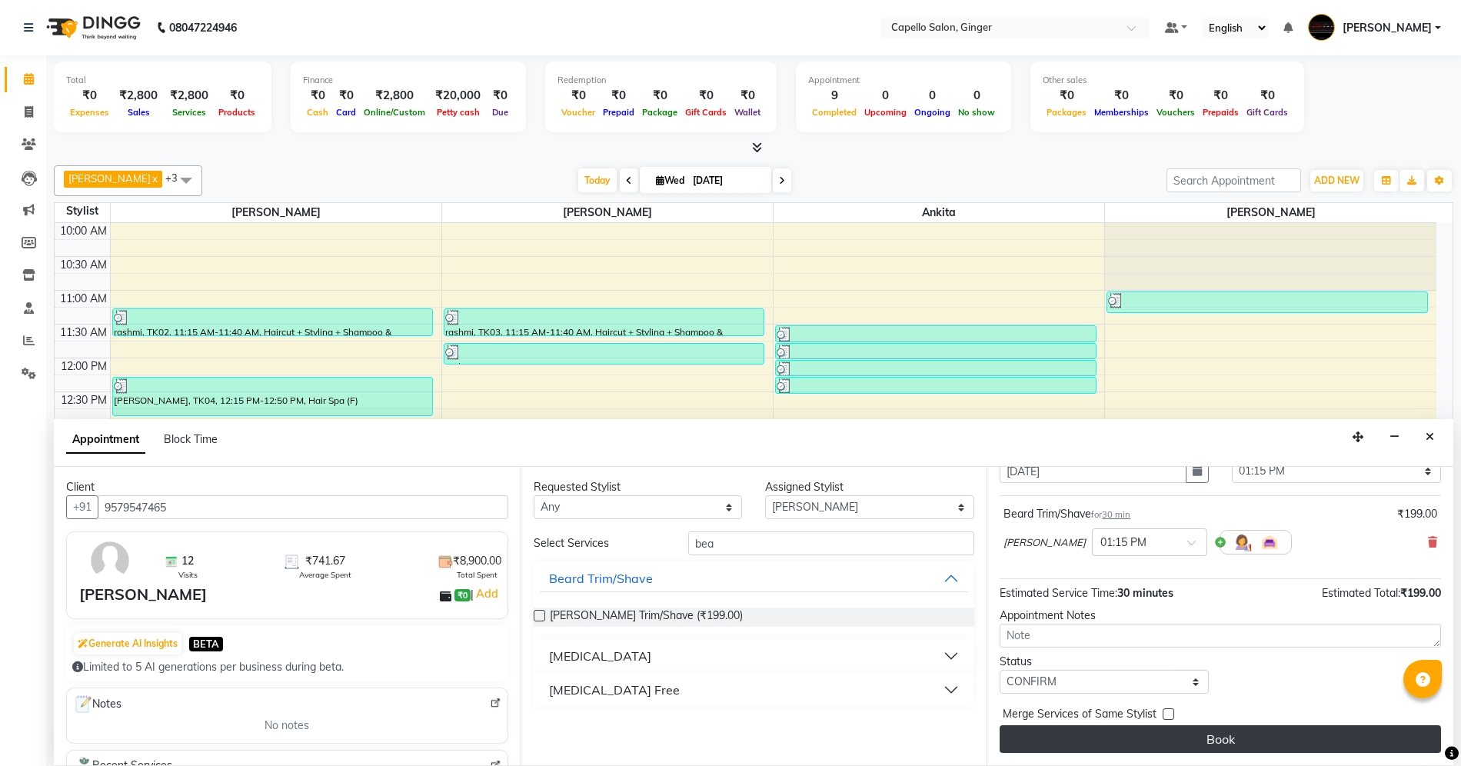
click at [1090, 746] on button "Book" at bounding box center [1220, 739] width 441 height 28
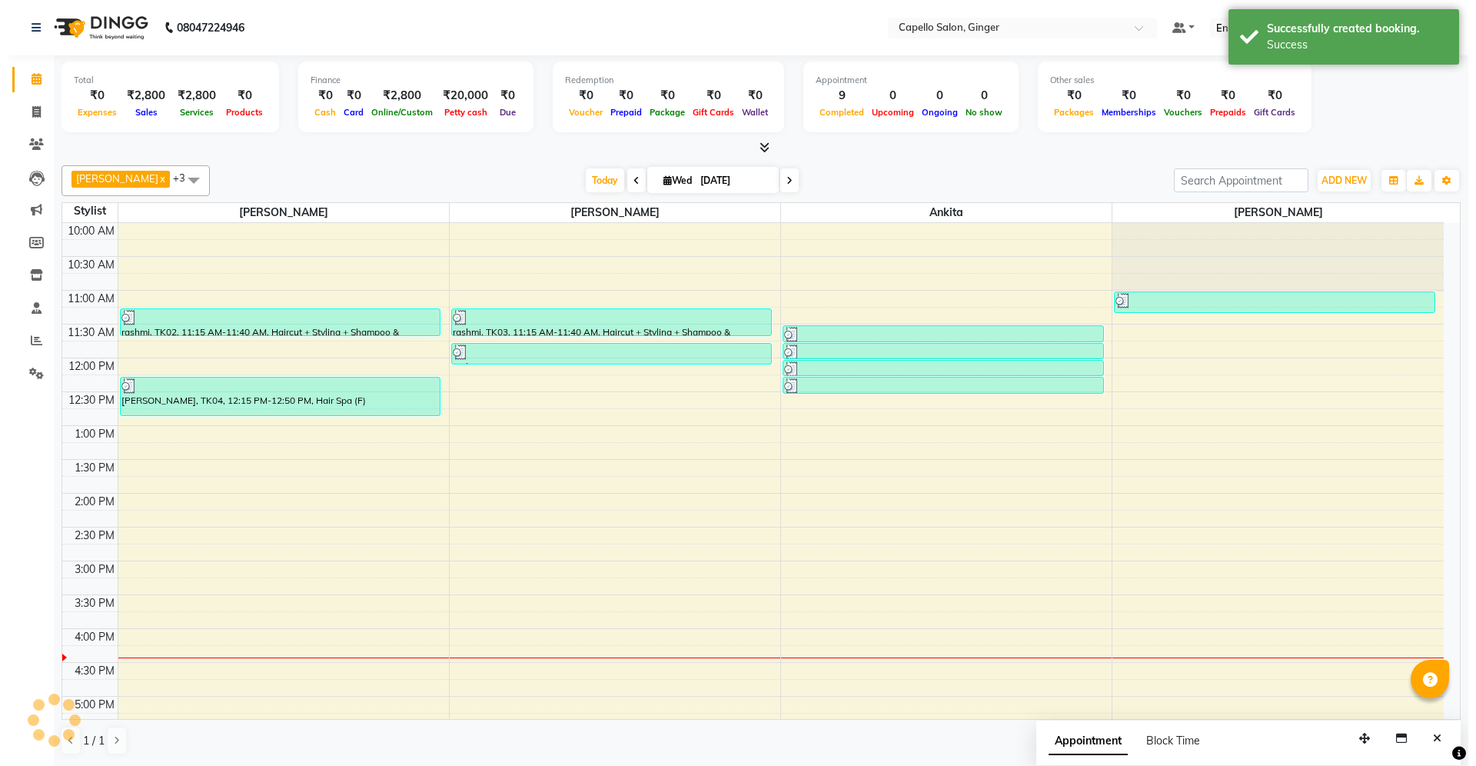
scroll to position [0, 0]
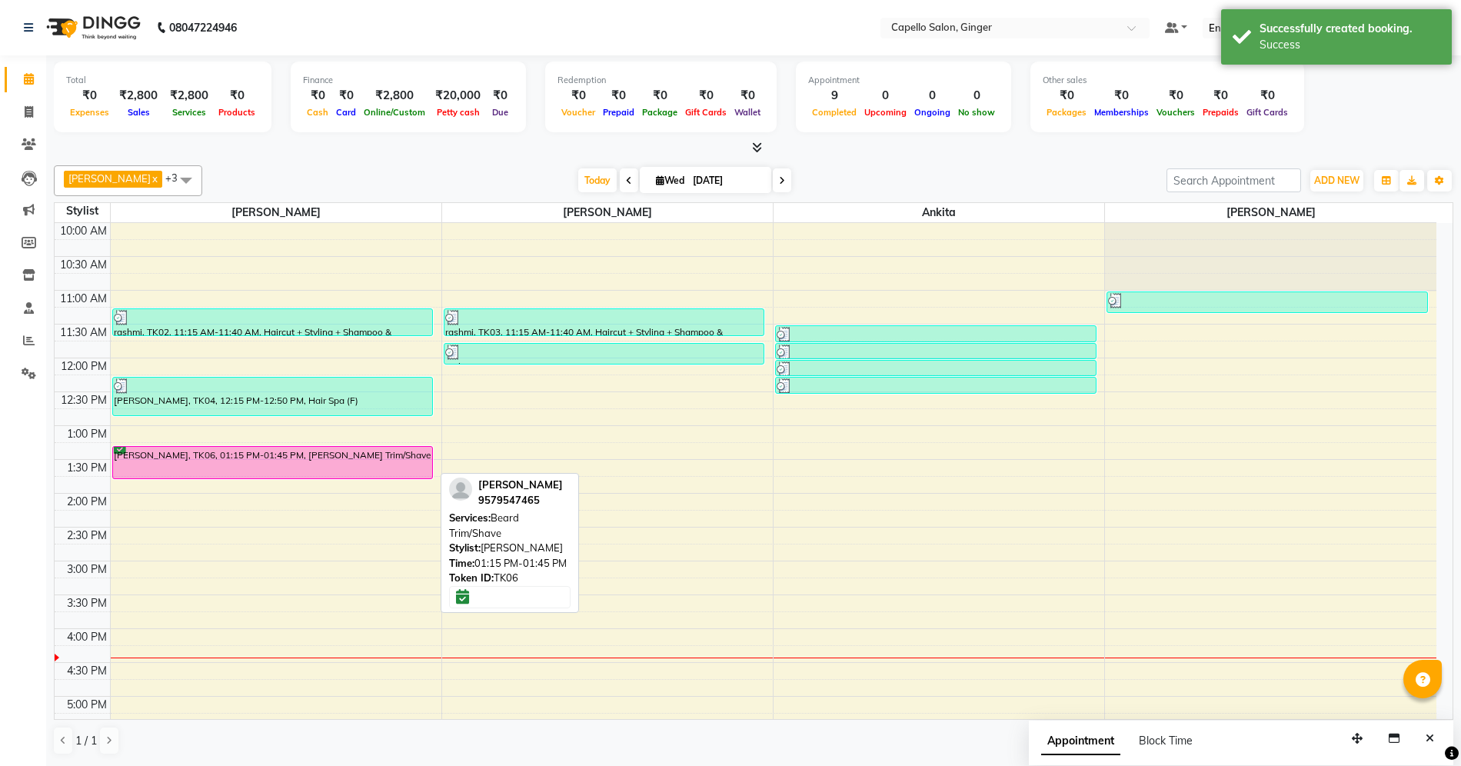
click at [334, 475] on div at bounding box center [273, 478] width 320 height 6
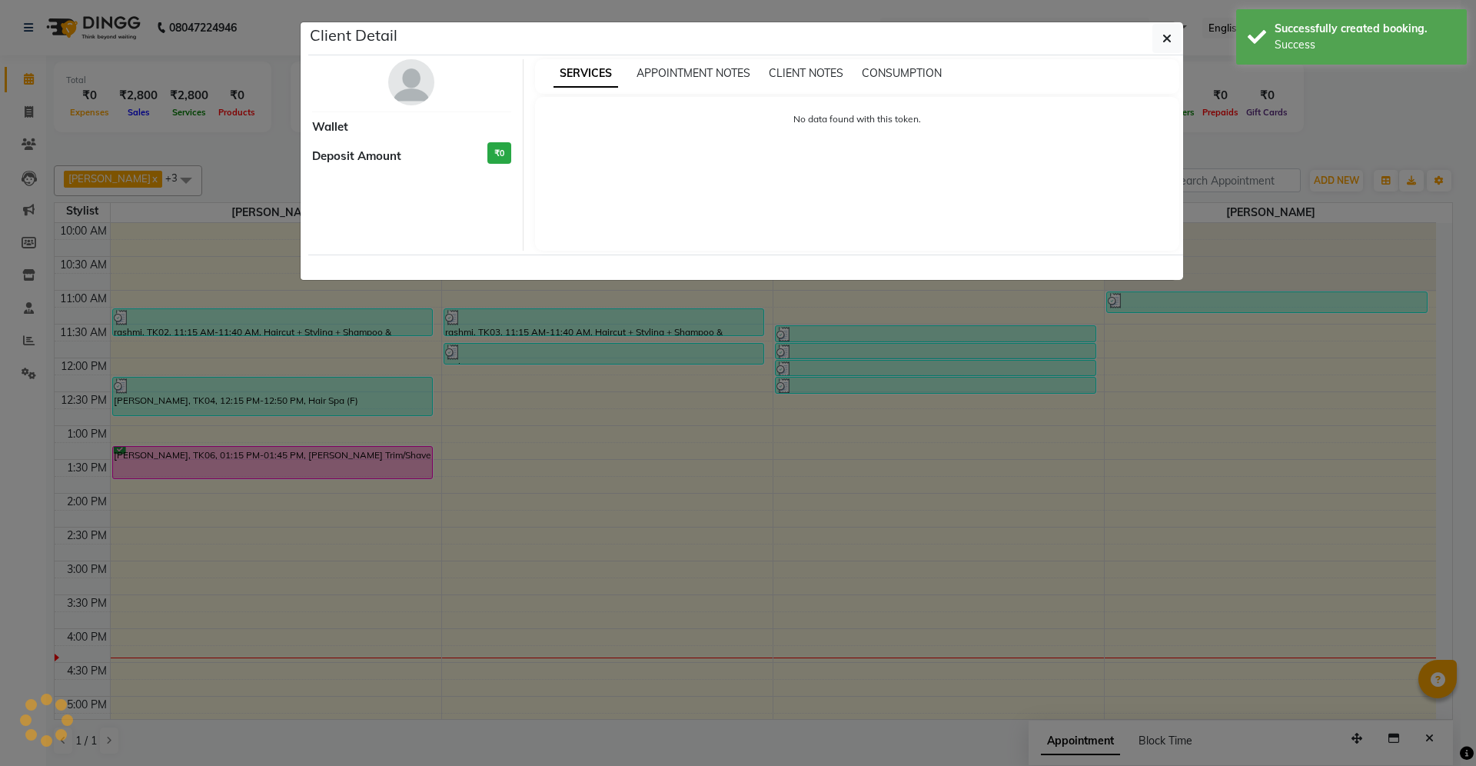
select select "6"
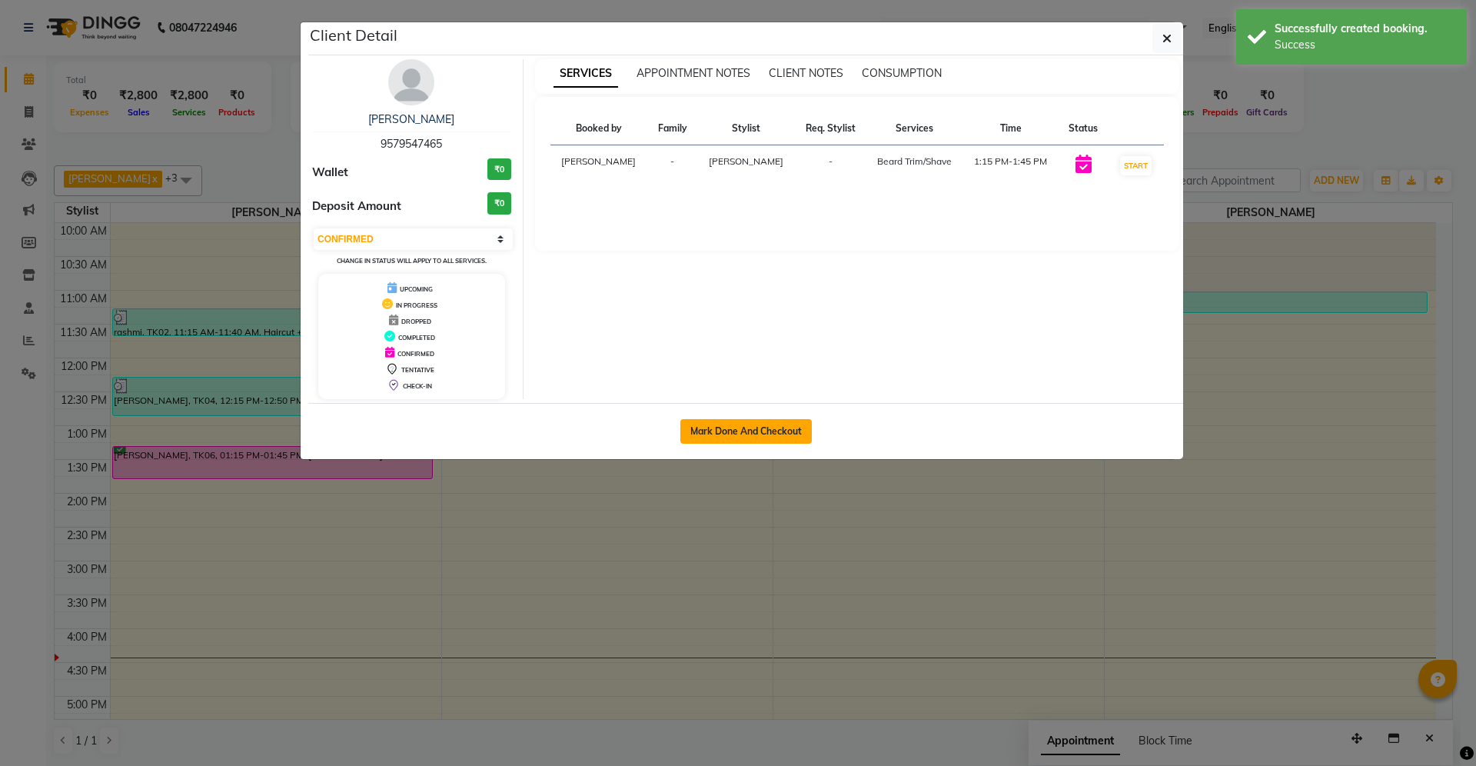
click at [697, 428] on button "Mark Done And Checkout" at bounding box center [745, 431] width 131 height 25
select select "service"
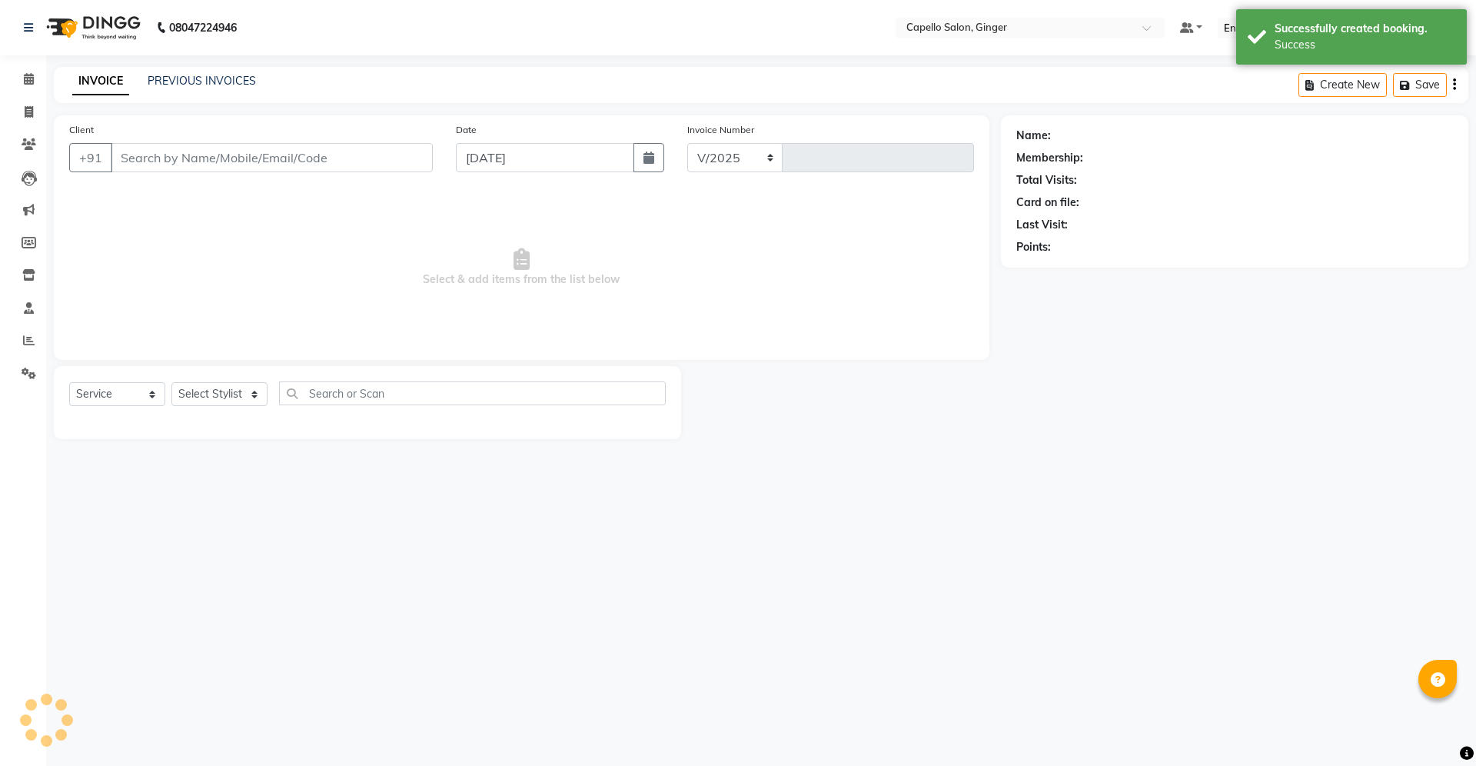
select select "832"
type input "1868"
type input "9579547465"
select select "23806"
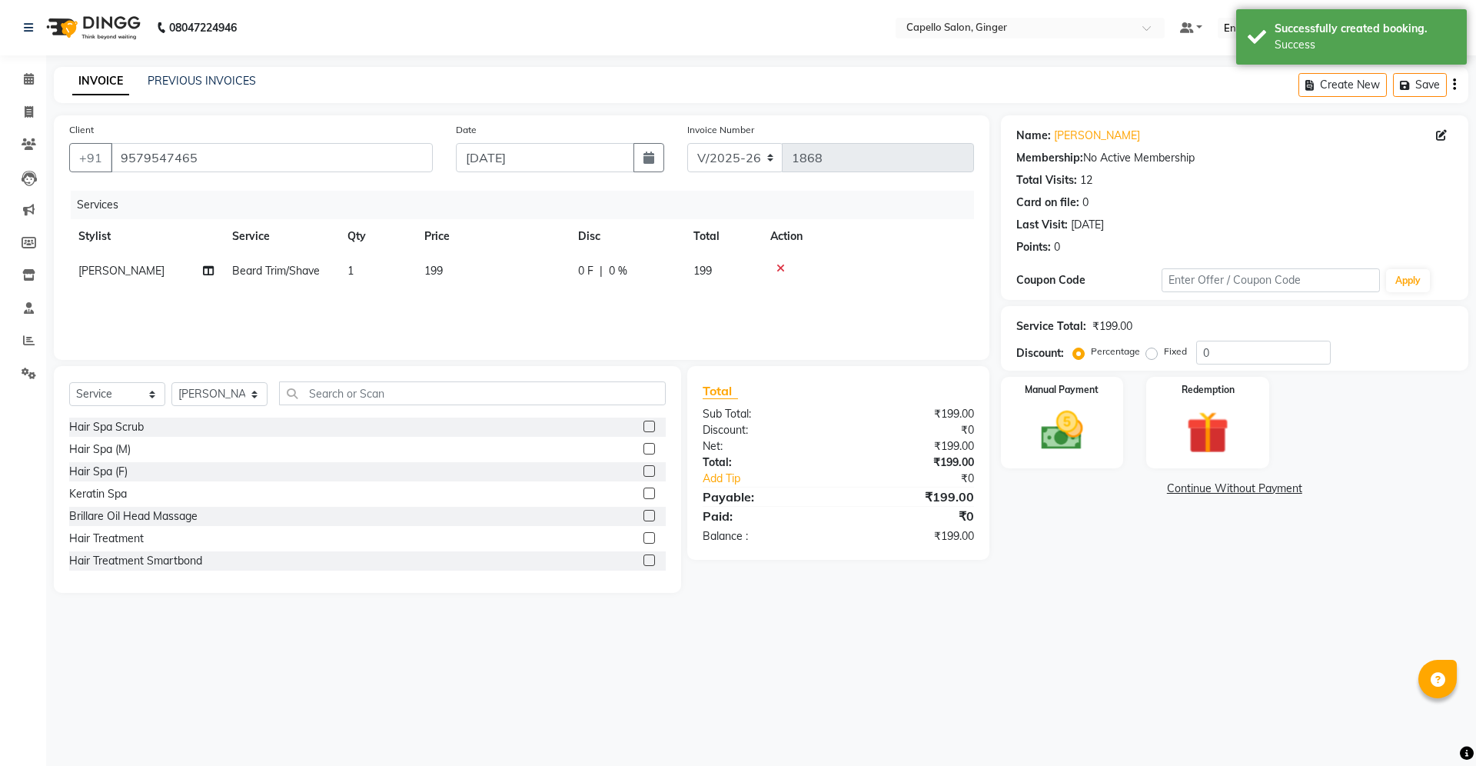
click at [462, 266] on td "199" at bounding box center [492, 271] width 154 height 35
select select "23806"
click at [551, 271] on input "199" at bounding box center [564, 275] width 135 height 24
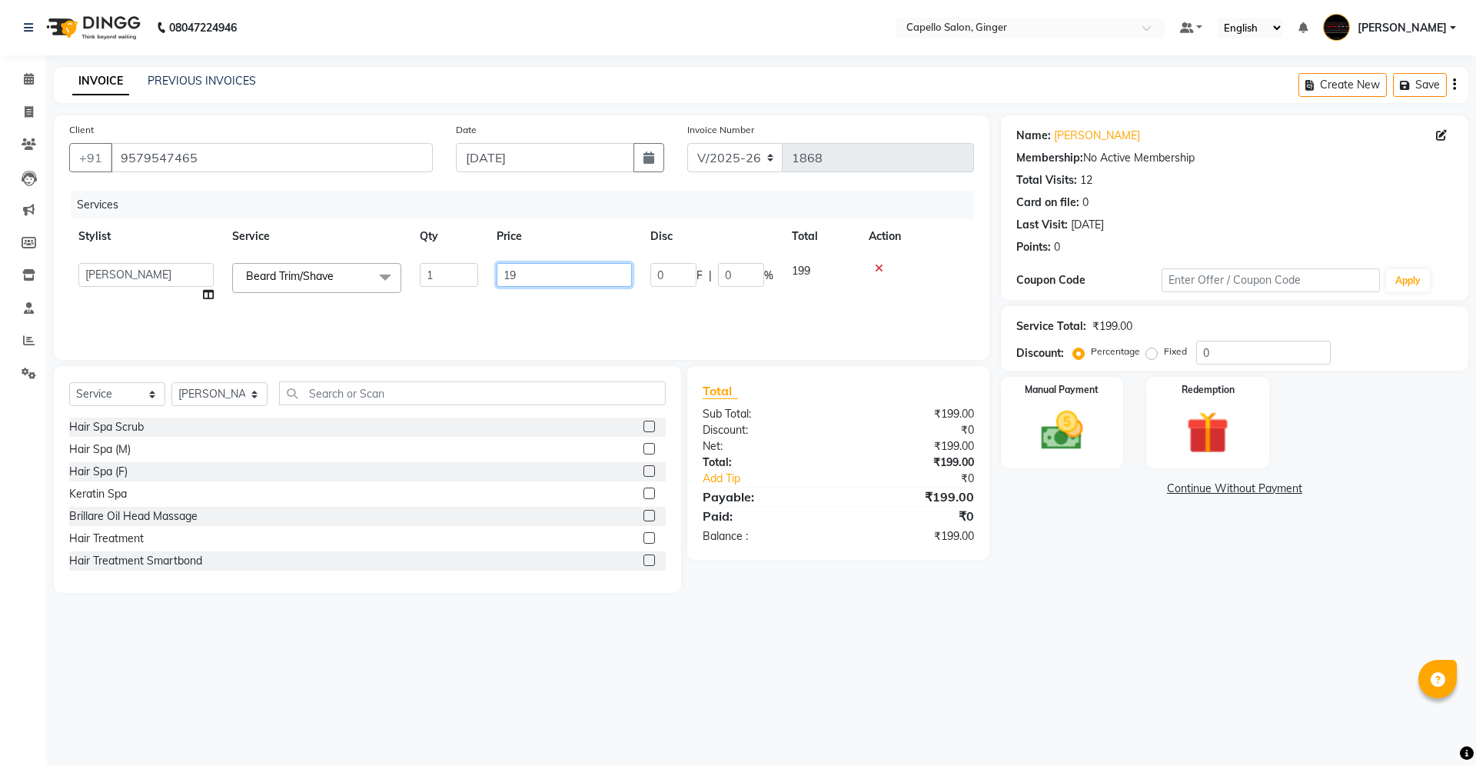
type input "1"
type input "300"
click at [1072, 388] on label "Manual Payment" at bounding box center [1062, 388] width 77 height 15
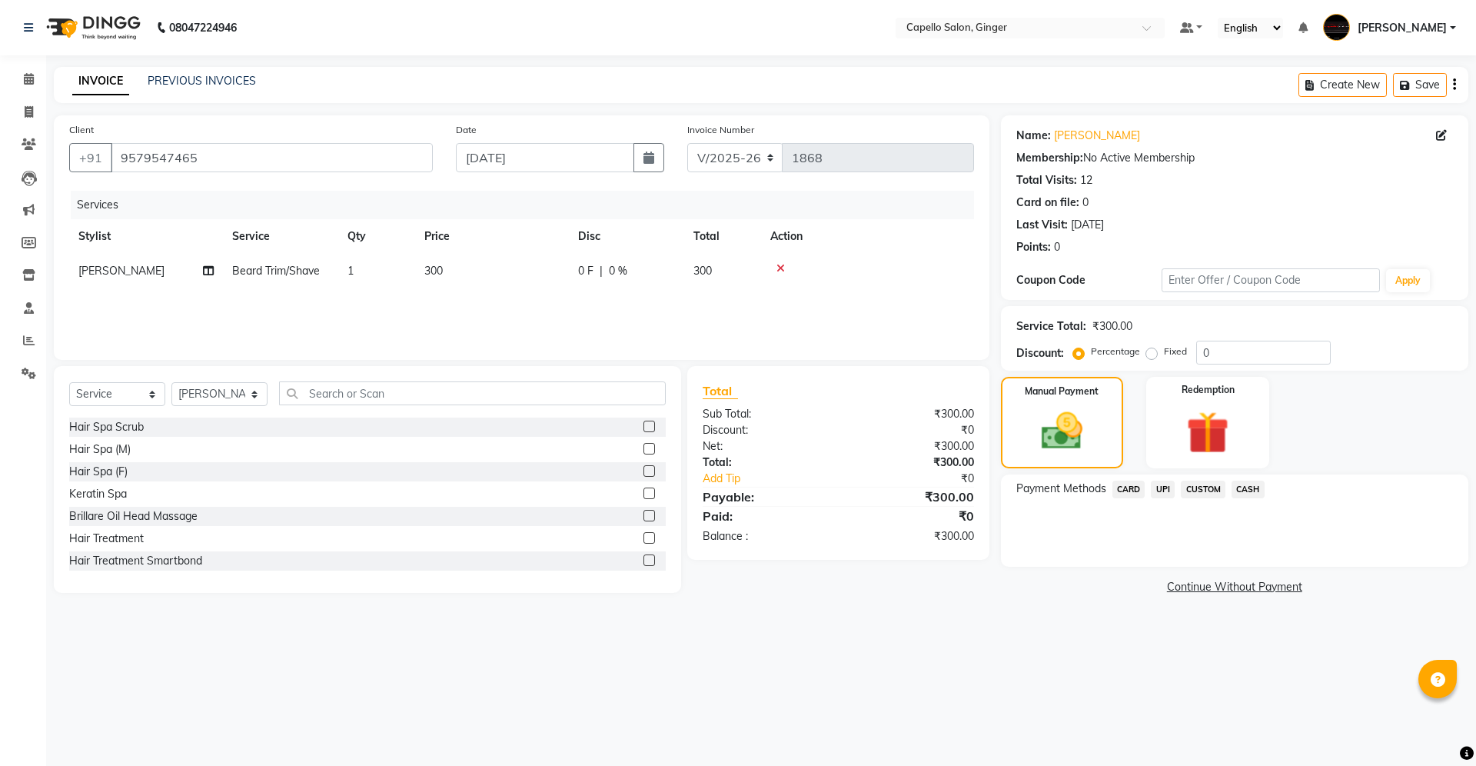
click at [1250, 487] on span "CASH" at bounding box center [1248, 490] width 33 height 18
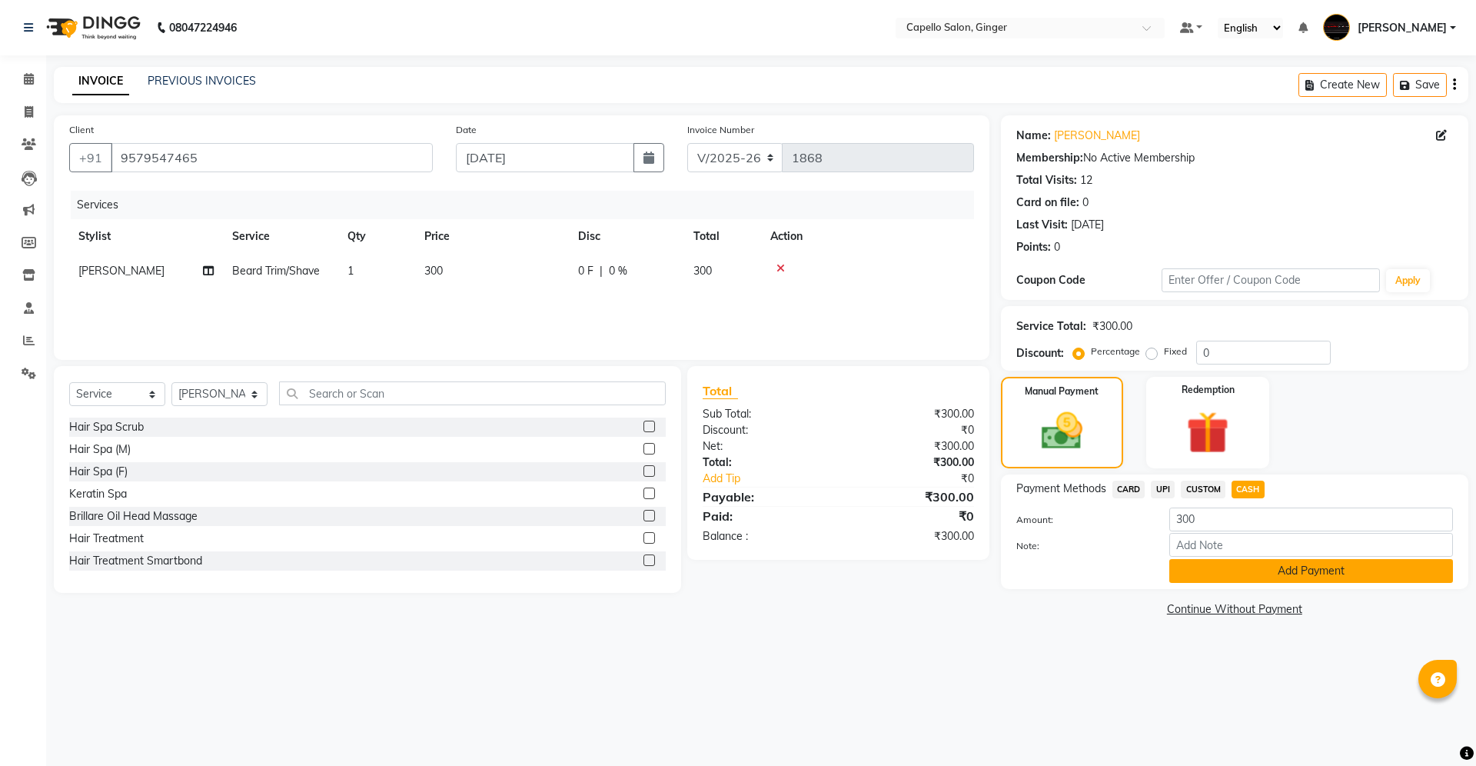
click at [1191, 574] on button "Add Payment" at bounding box center [1312, 571] width 284 height 24
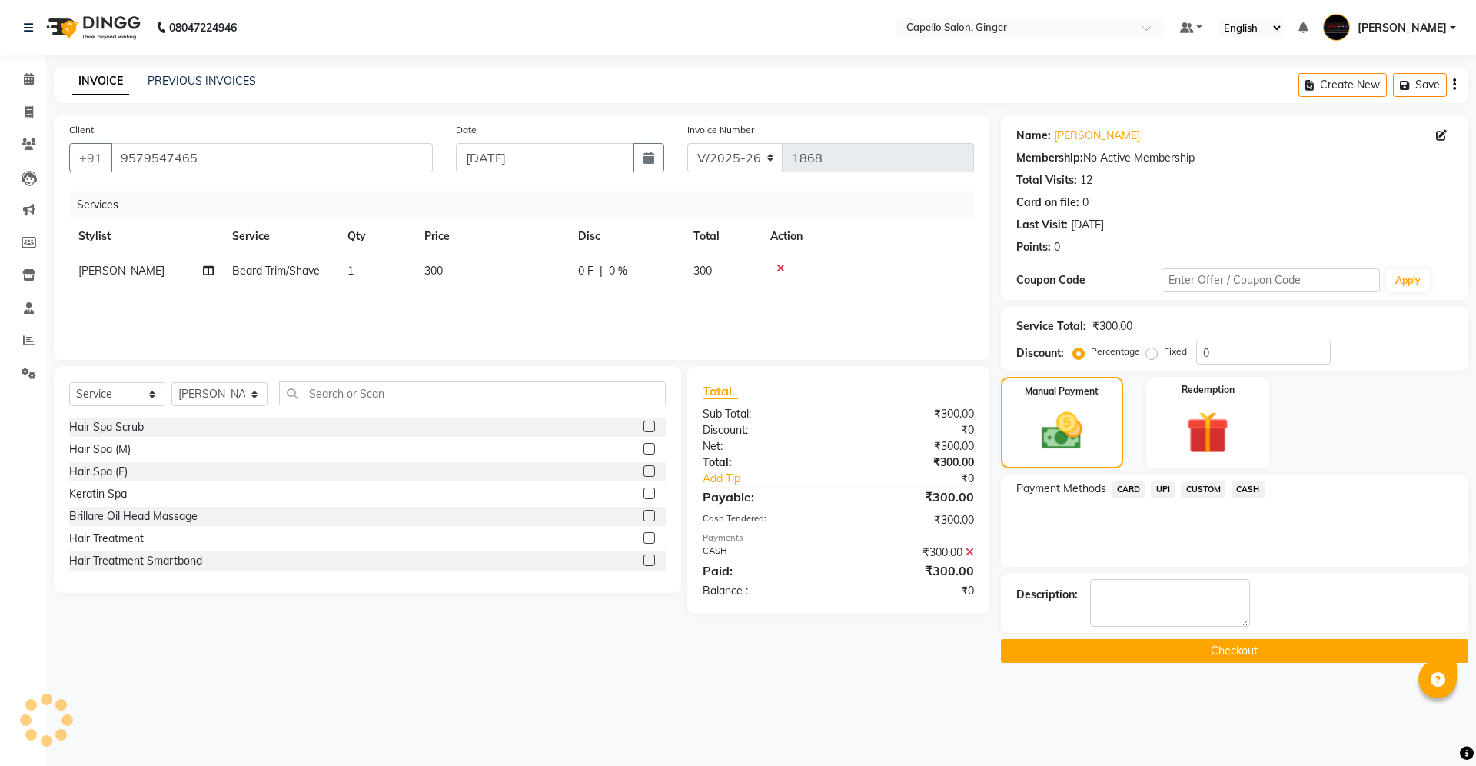
click at [1160, 641] on button "Checkout" at bounding box center [1235, 651] width 468 height 24
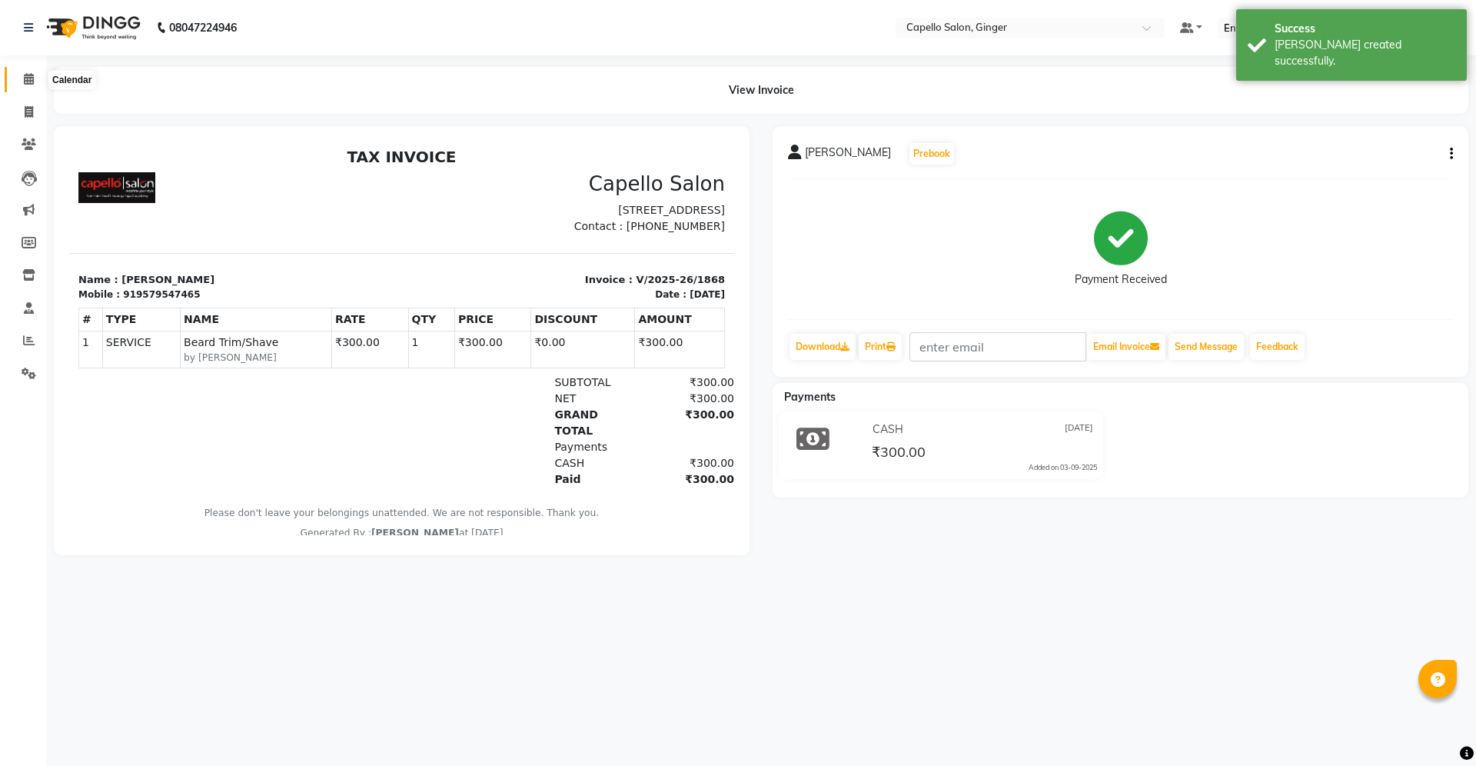
click at [28, 78] on icon at bounding box center [29, 79] width 10 height 12
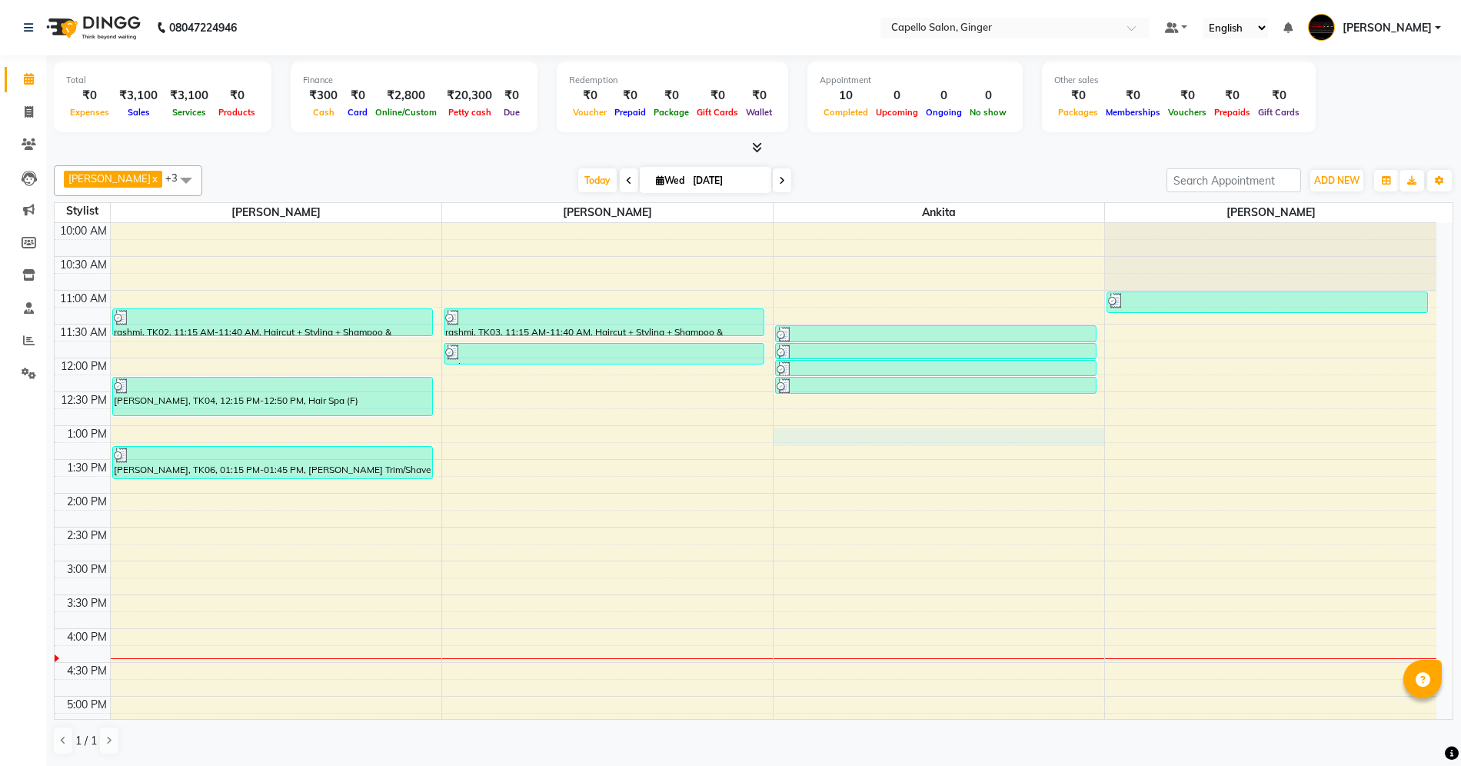
click at [788, 444] on div "10:00 AM 10:30 AM 11:00 AM 11:30 AM 12:00 PM 12:30 PM 1:00 PM 1:30 PM 2:00 PM 2…" at bounding box center [746, 628] width 1382 height 811
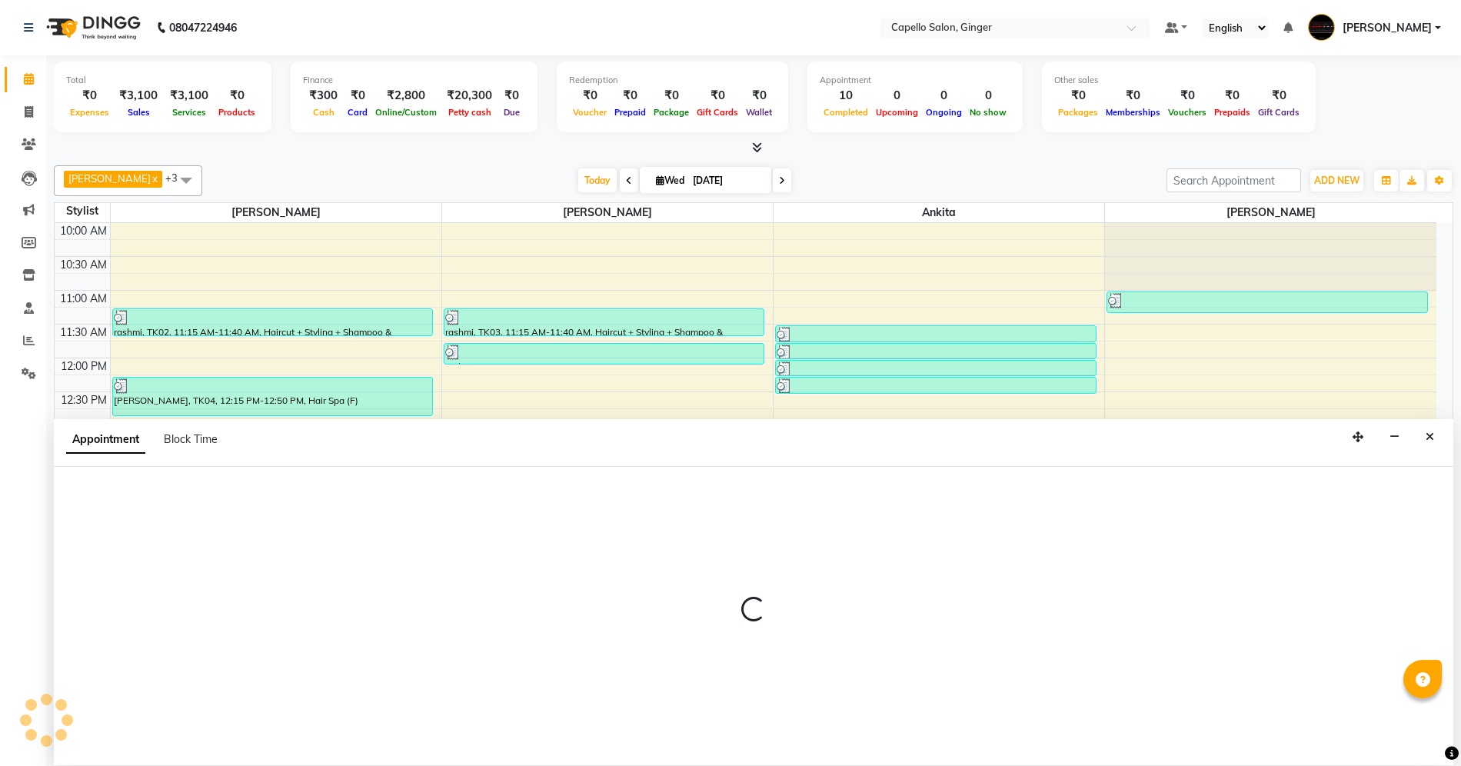
scroll to position [1, 0]
select select "41186"
select select "tentative"
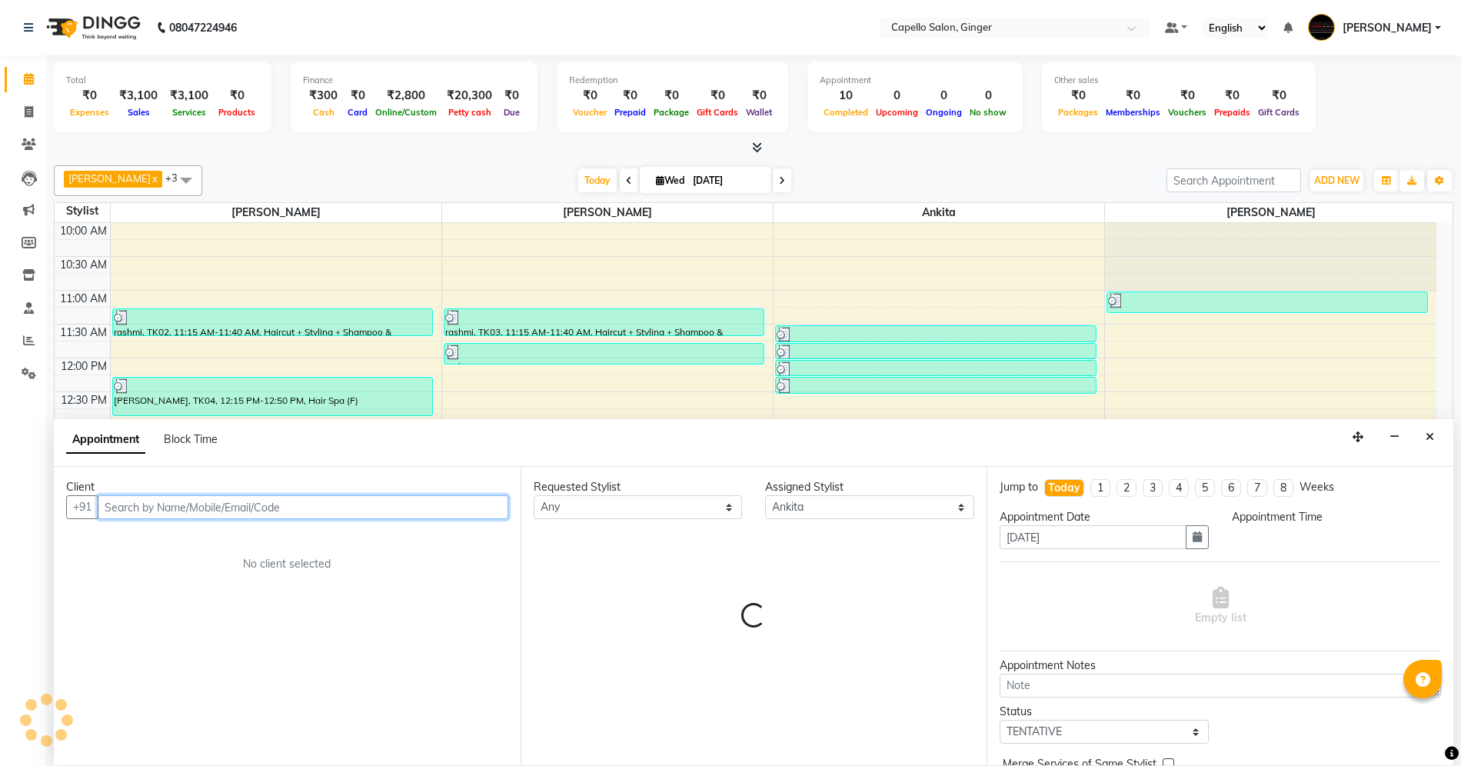
select select "780"
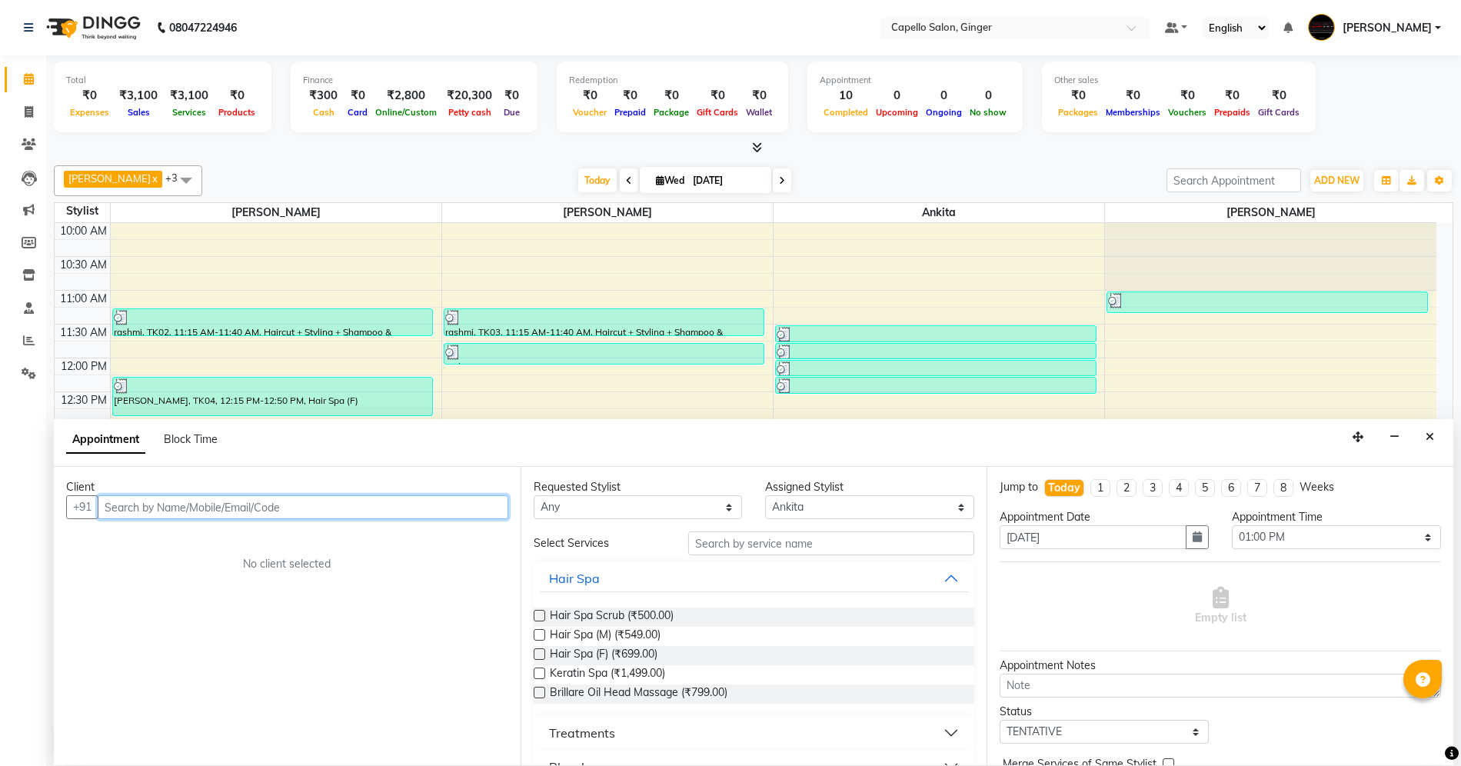
click at [354, 509] on input "text" at bounding box center [303, 507] width 411 height 24
click at [112, 504] on input "9788350059" at bounding box center [271, 507] width 347 height 24
click at [295, 511] on input "8788350059" at bounding box center [271, 507] width 347 height 24
type input "8788350059"
click at [464, 508] on span "Add Client" at bounding box center [477, 507] width 52 height 14
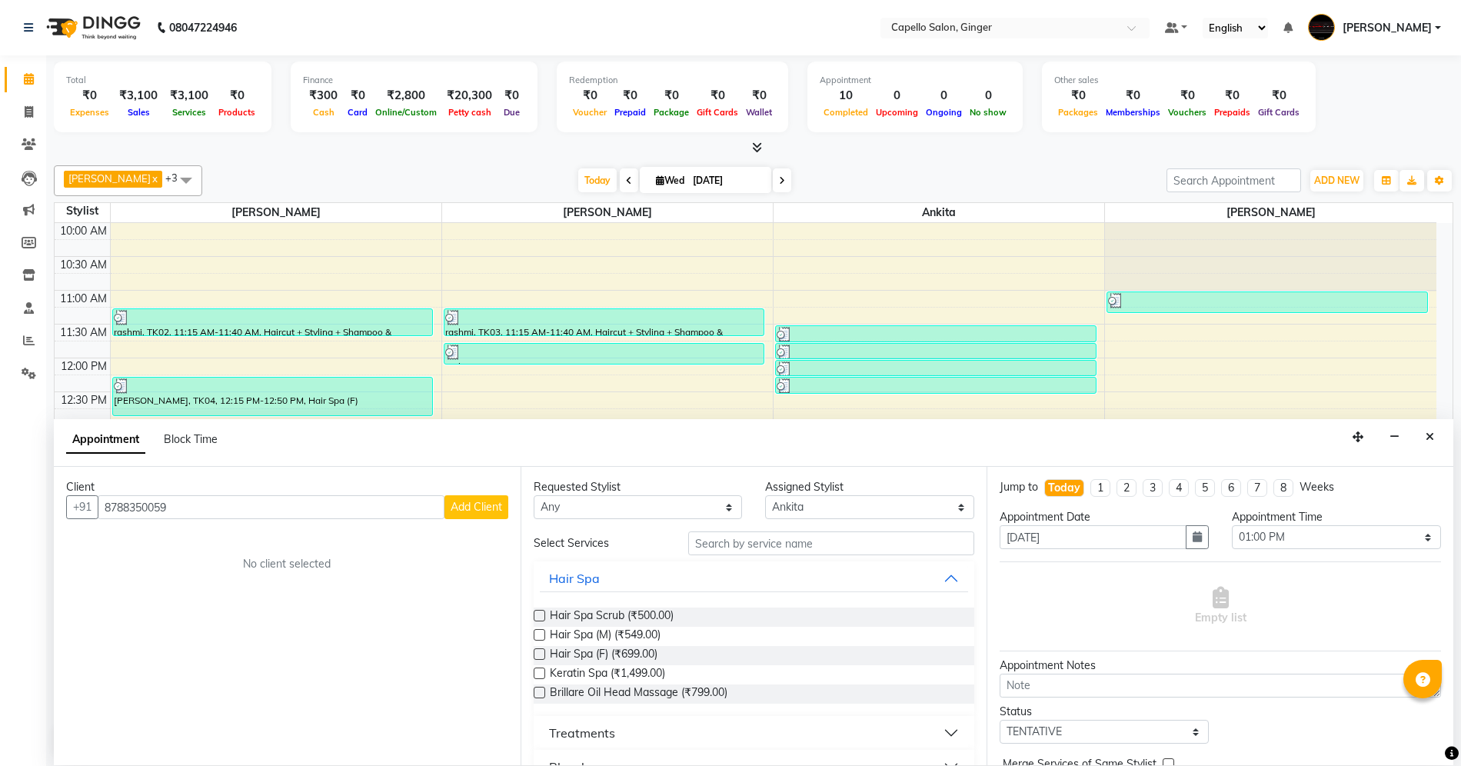
select select "22"
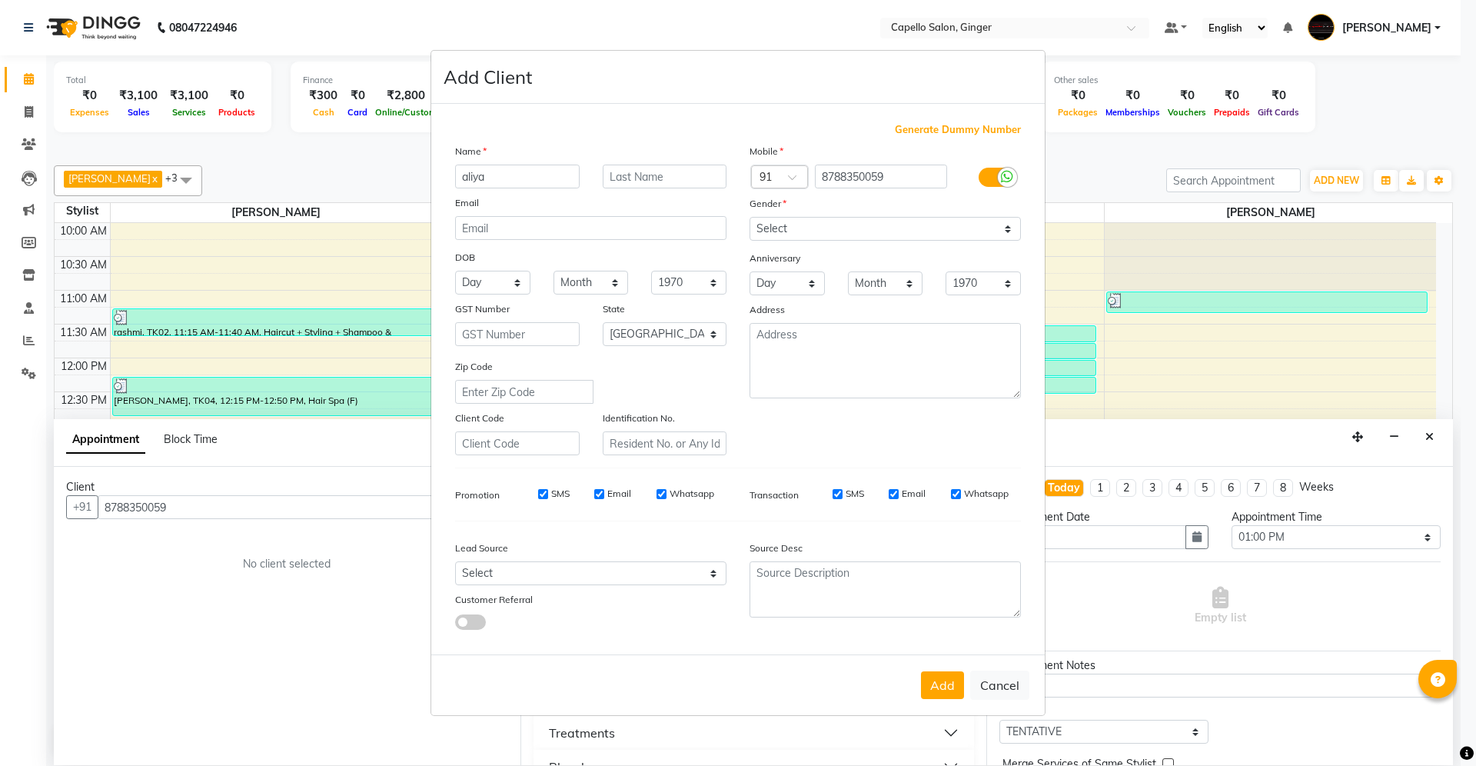
type input "aliya"
click at [823, 231] on select "Select [DEMOGRAPHIC_DATA] [DEMOGRAPHIC_DATA] Other Prefer Not To Say" at bounding box center [885, 229] width 271 height 24
select select "[DEMOGRAPHIC_DATA]"
click at [750, 218] on select "Select [DEMOGRAPHIC_DATA] [DEMOGRAPHIC_DATA] Other Prefer Not To Say" at bounding box center [885, 229] width 271 height 24
click at [944, 680] on button "Add" at bounding box center [942, 685] width 43 height 28
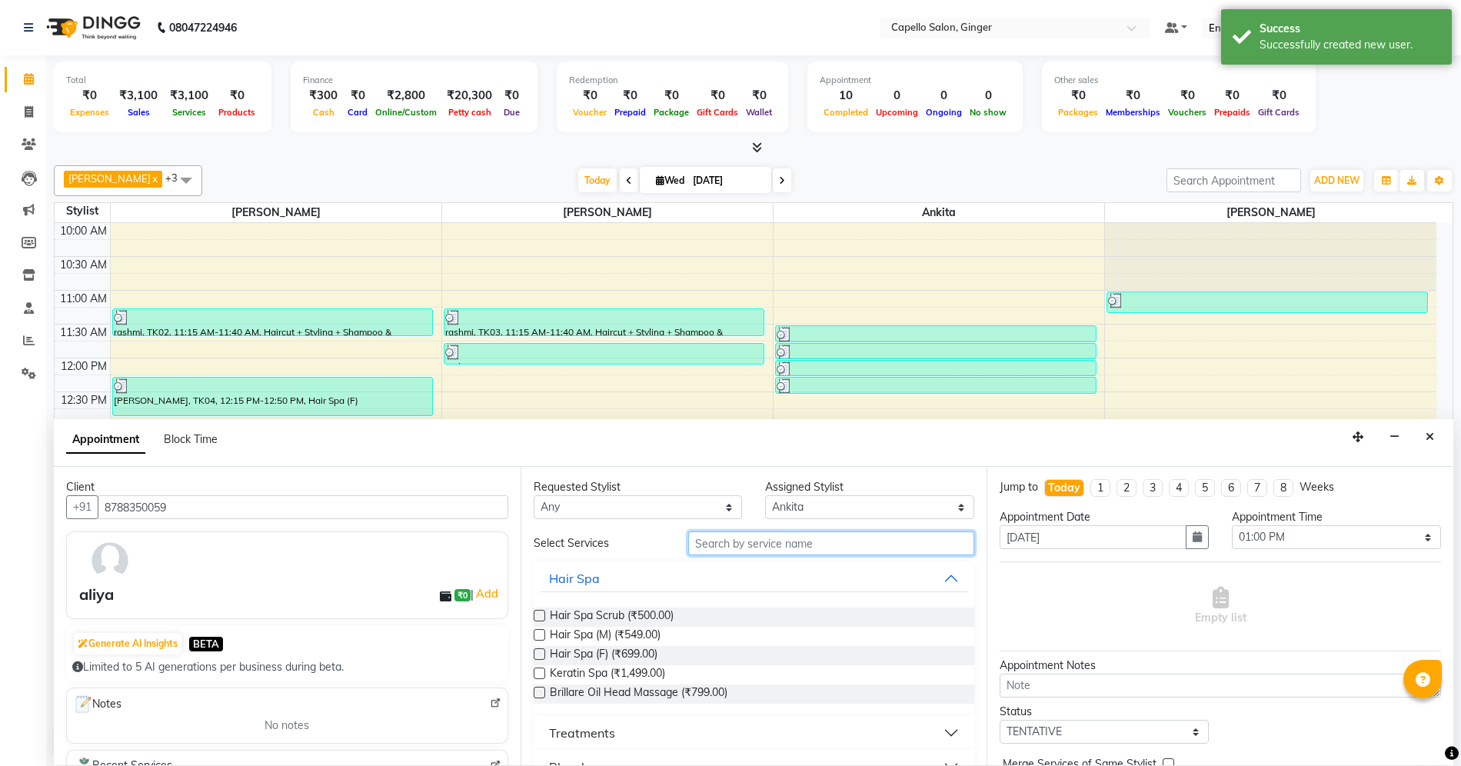
click at [776, 540] on input "text" at bounding box center [831, 543] width 286 height 24
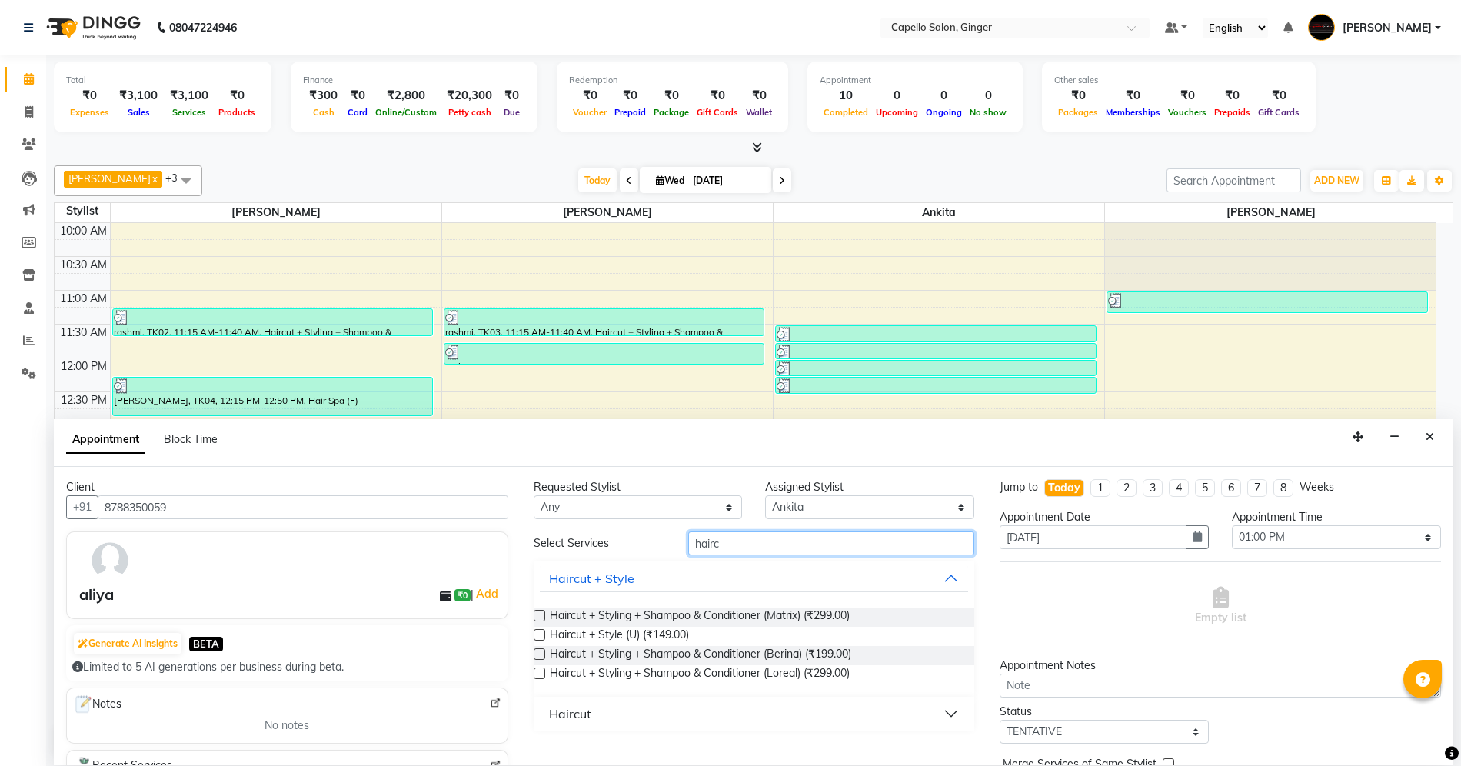
type input "hairc"
click at [534, 667] on div "Haircut + Styling + Shampoo & Conditioner (Loreal) (₹299.00)" at bounding box center [754, 674] width 441 height 19
click at [542, 671] on label at bounding box center [540, 673] width 12 height 12
click at [542, 671] on input "checkbox" at bounding box center [539, 675] width 10 height 10
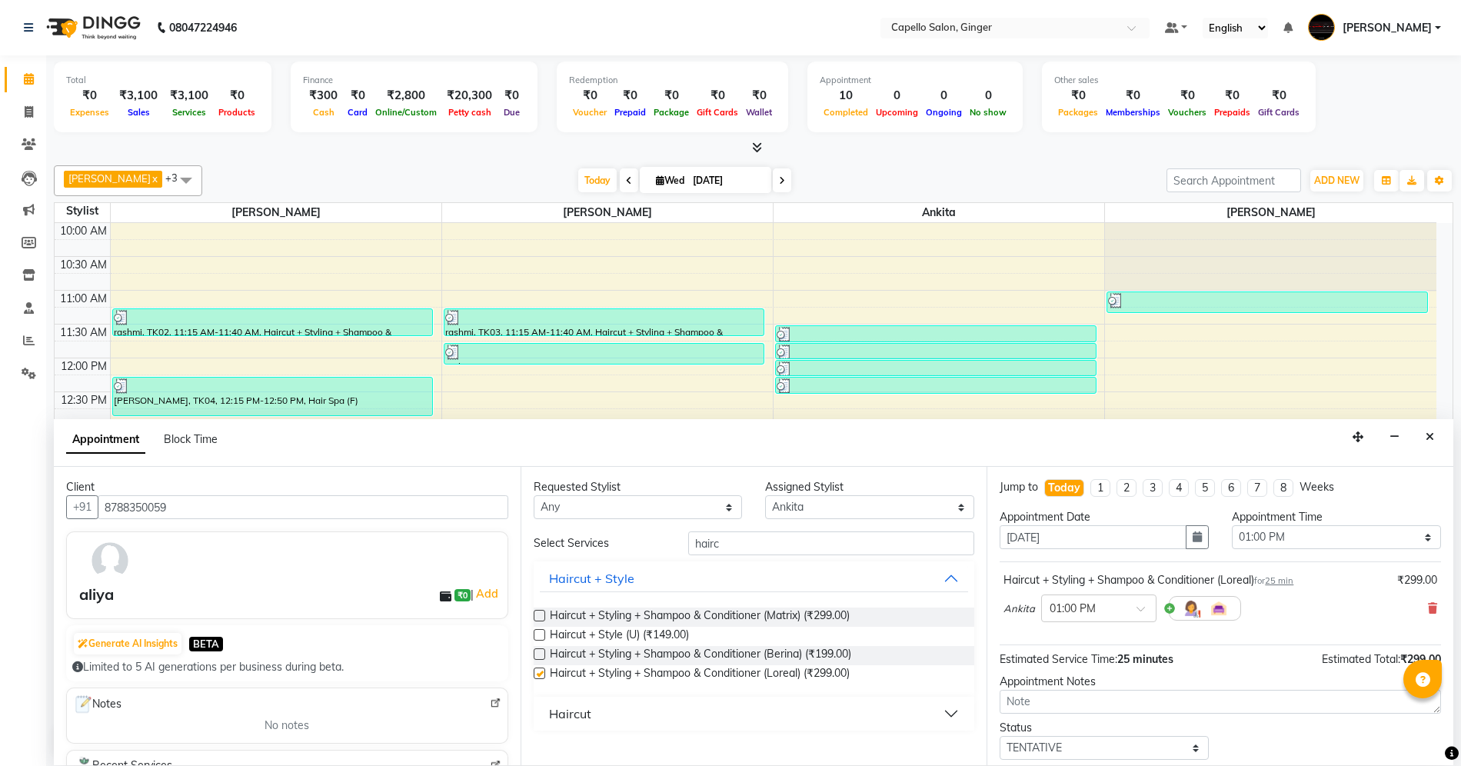
checkbox input "false"
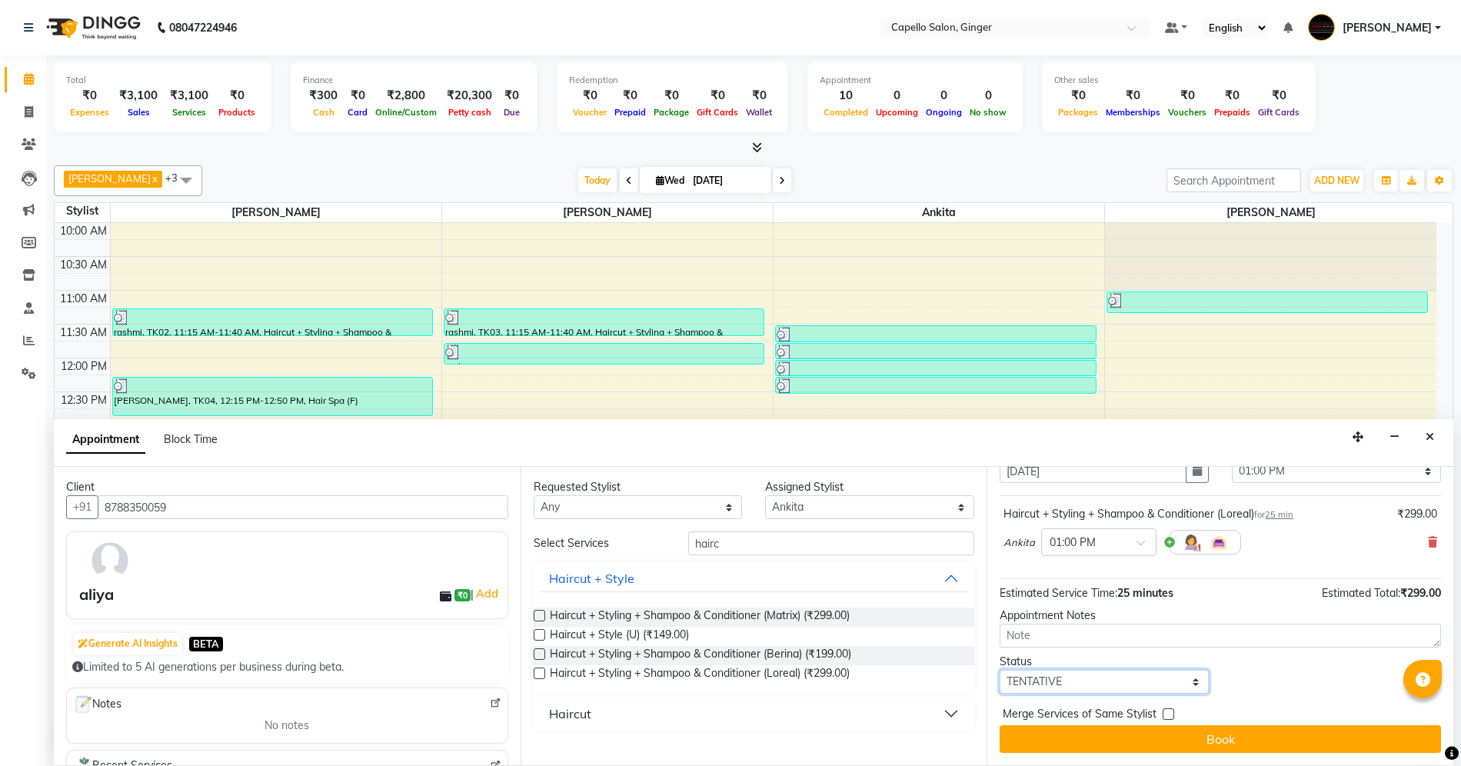
click at [1063, 671] on select "Select TENTATIVE CONFIRM CHECK-IN UPCOMING" at bounding box center [1104, 682] width 209 height 24
select select "confirm booking"
click at [1000, 670] on select "Select TENTATIVE CONFIRM CHECK-IN UPCOMING" at bounding box center [1104, 682] width 209 height 24
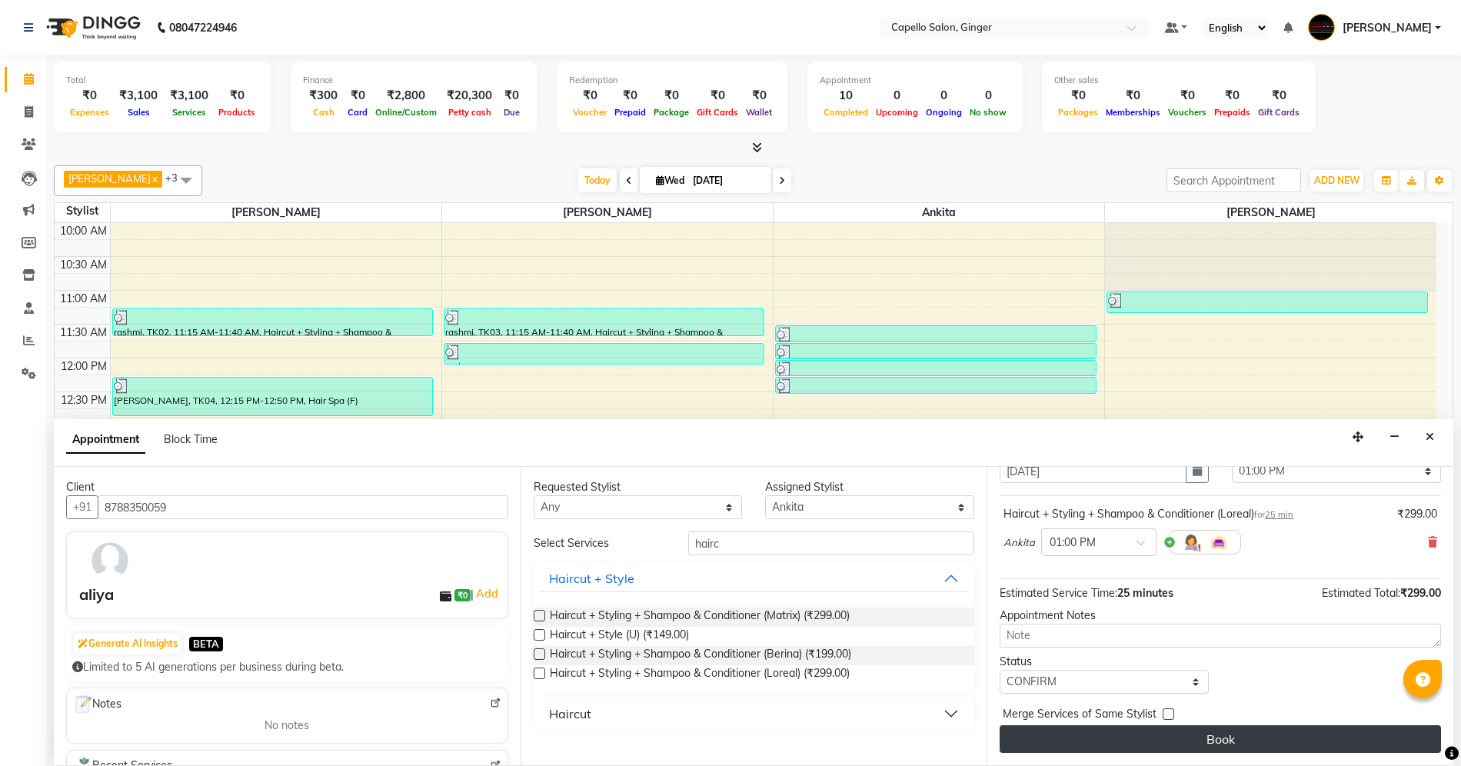
click at [1076, 736] on button "Book" at bounding box center [1220, 739] width 441 height 28
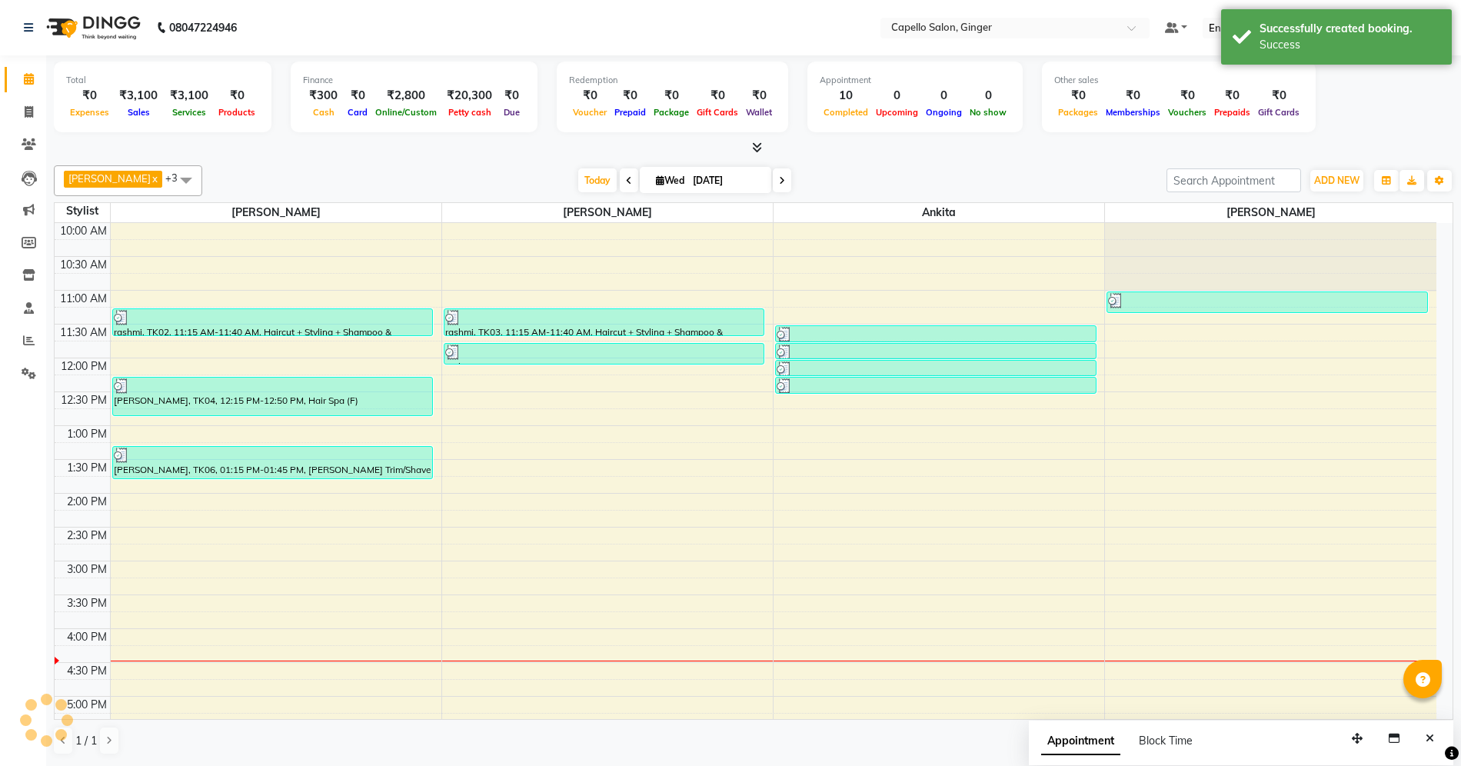
scroll to position [0, 0]
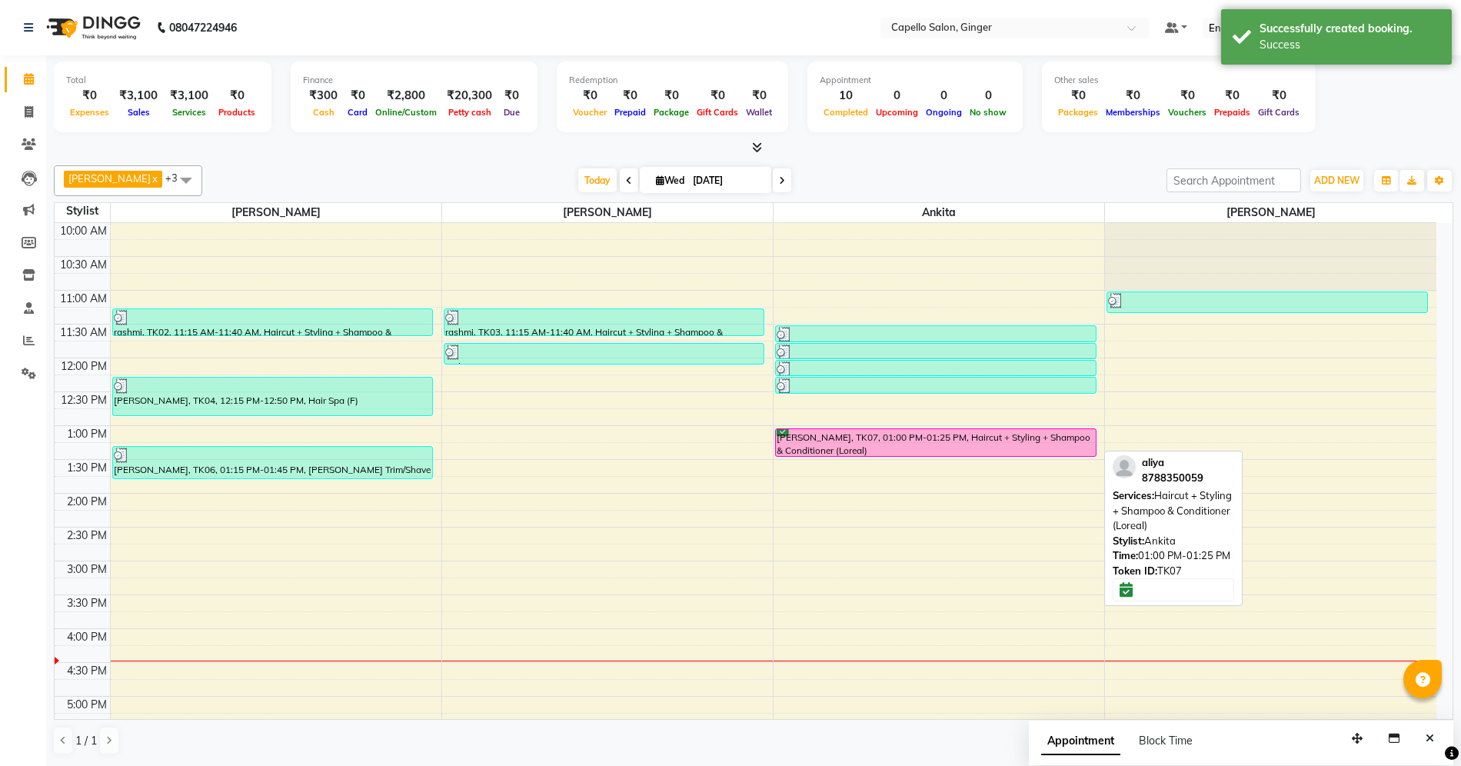
click at [865, 451] on div "[PERSON_NAME], TK07, 01:00 PM-01:25 PM, Haircut + Styling + Shampoo & Condition…" at bounding box center [936, 442] width 320 height 27
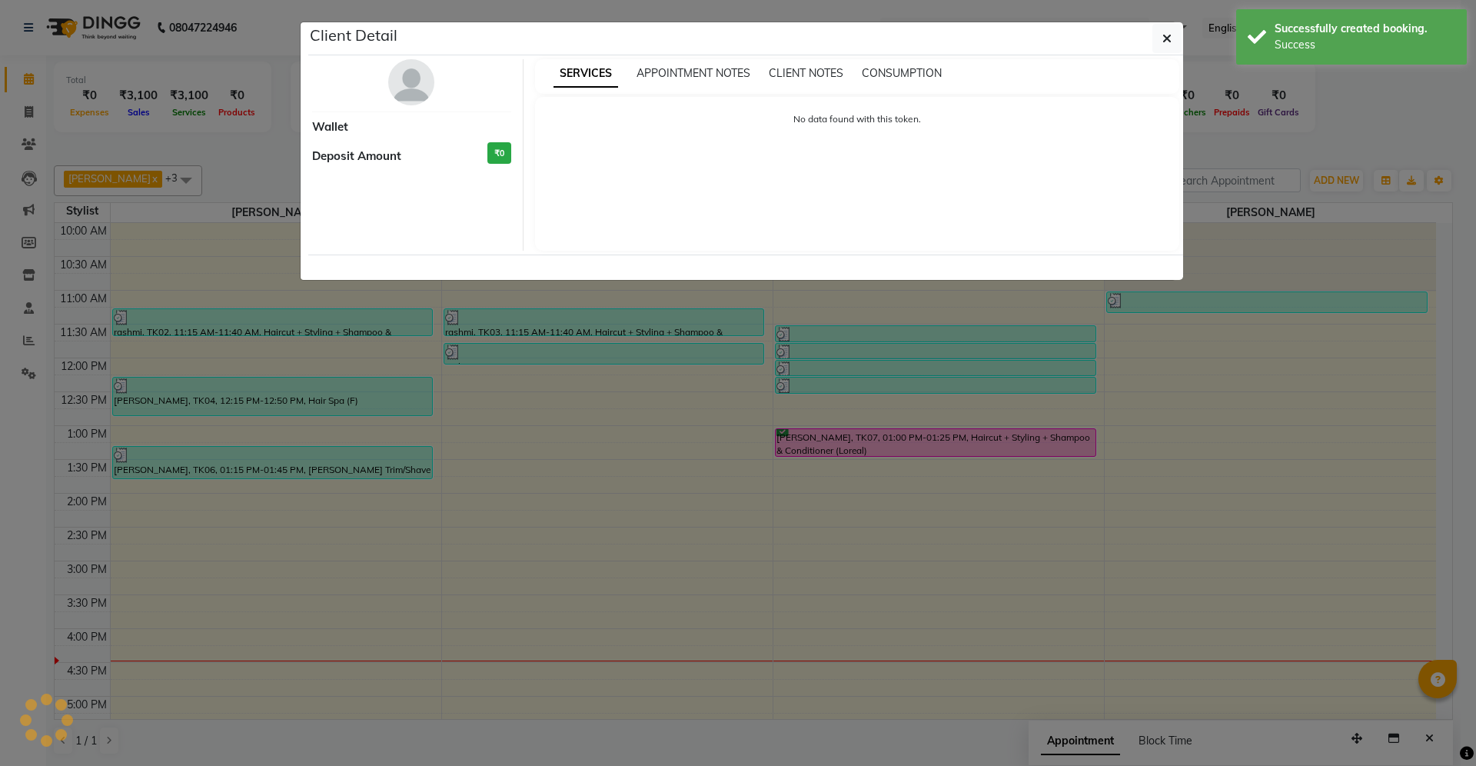
select select "6"
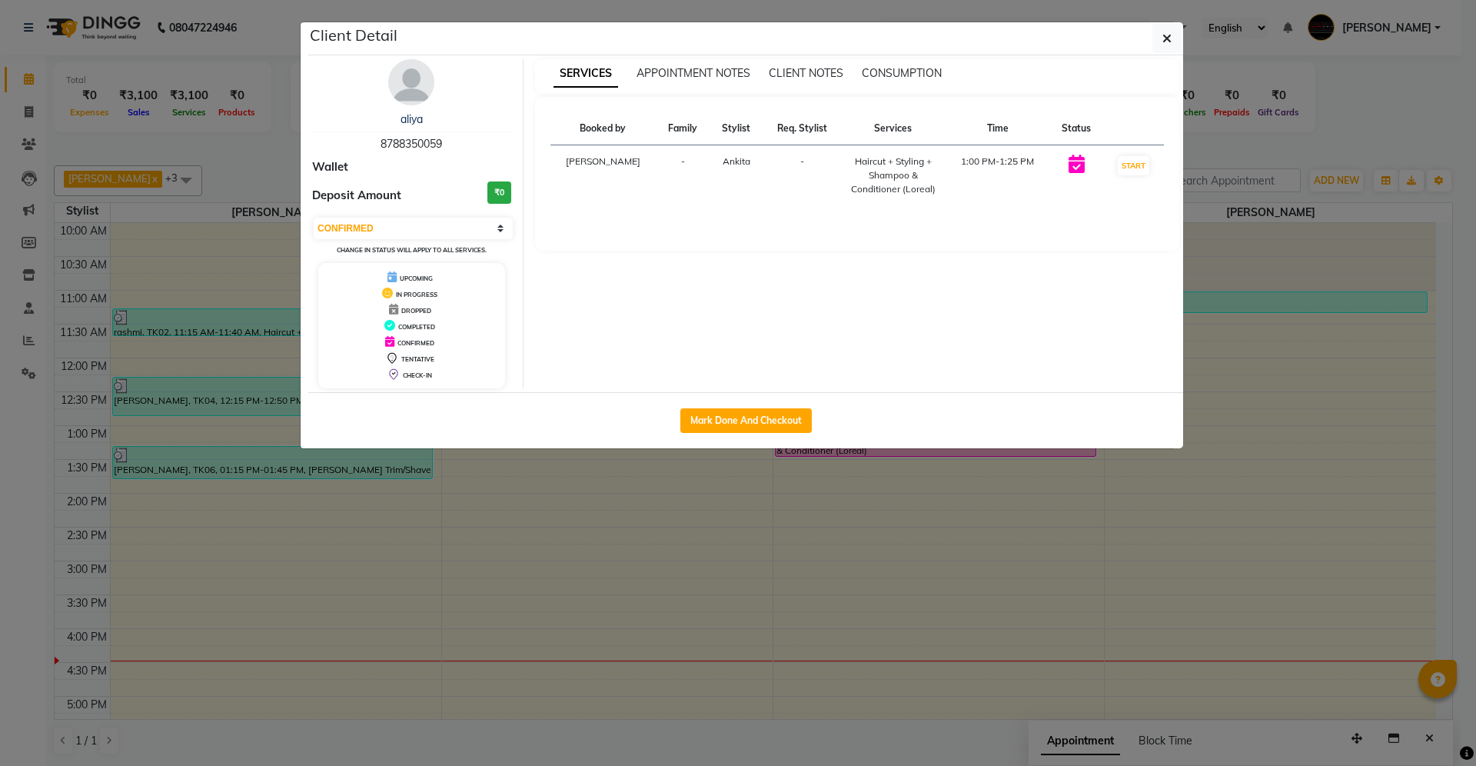
click at [801, 441] on div "Mark Done And Checkout" at bounding box center [745, 420] width 875 height 56
click at [784, 416] on button "Mark Done And Checkout" at bounding box center [745, 420] width 131 height 25
select select "service"
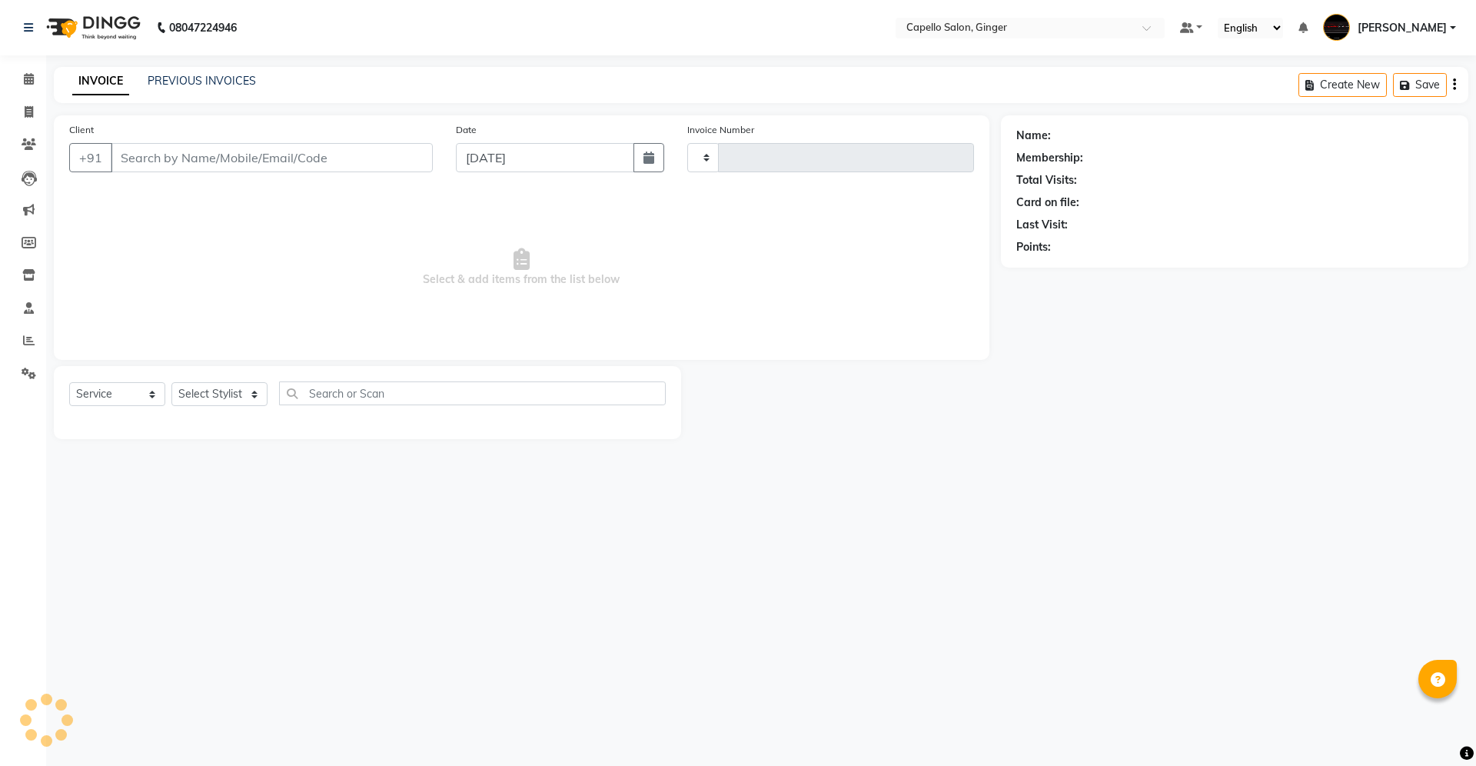
type input "1869"
select select "832"
click at [31, 78] on icon at bounding box center [29, 79] width 10 height 12
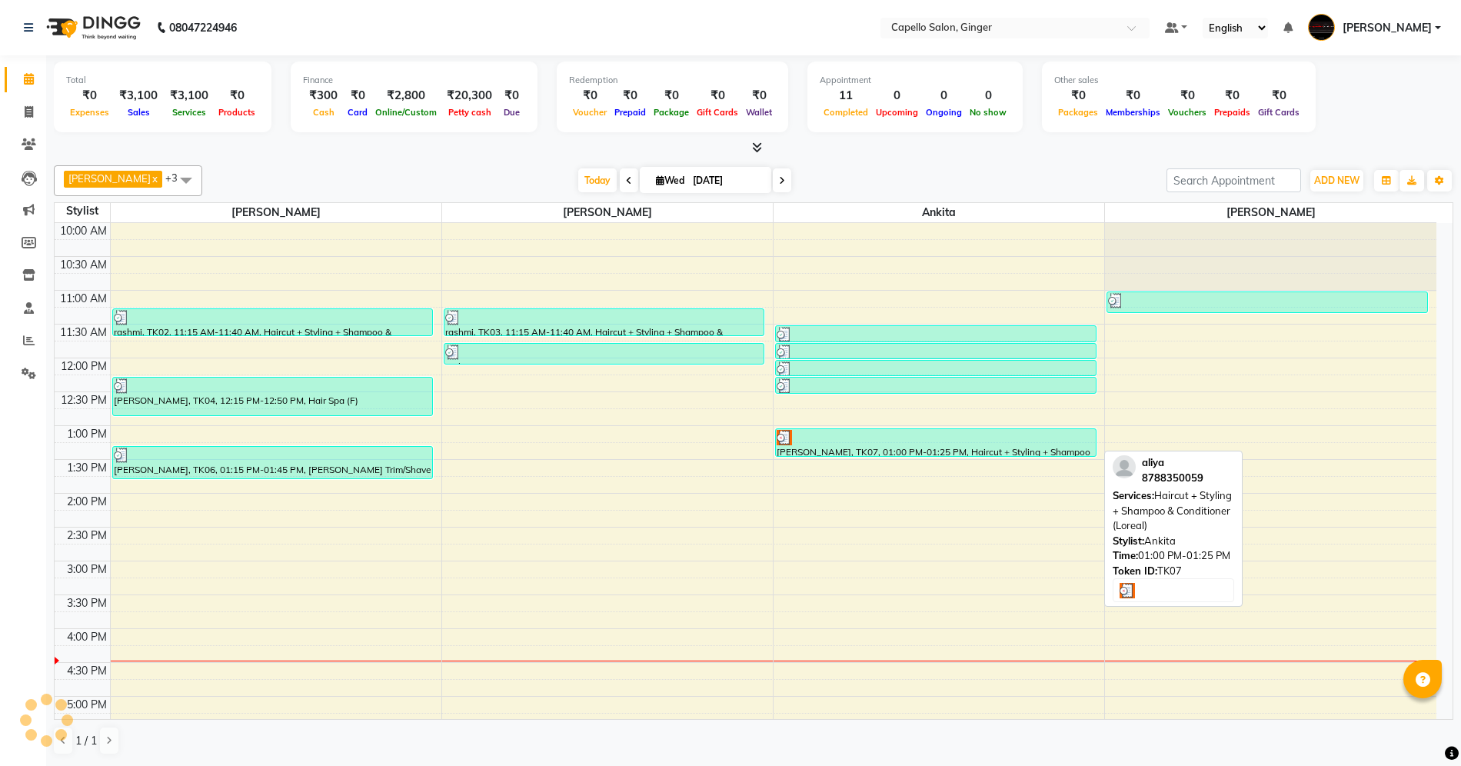
click at [840, 450] on div "[PERSON_NAME], TK07, 01:00 PM-01:25 PM, Haircut + Styling + Shampoo & Condition…" at bounding box center [936, 442] width 320 height 27
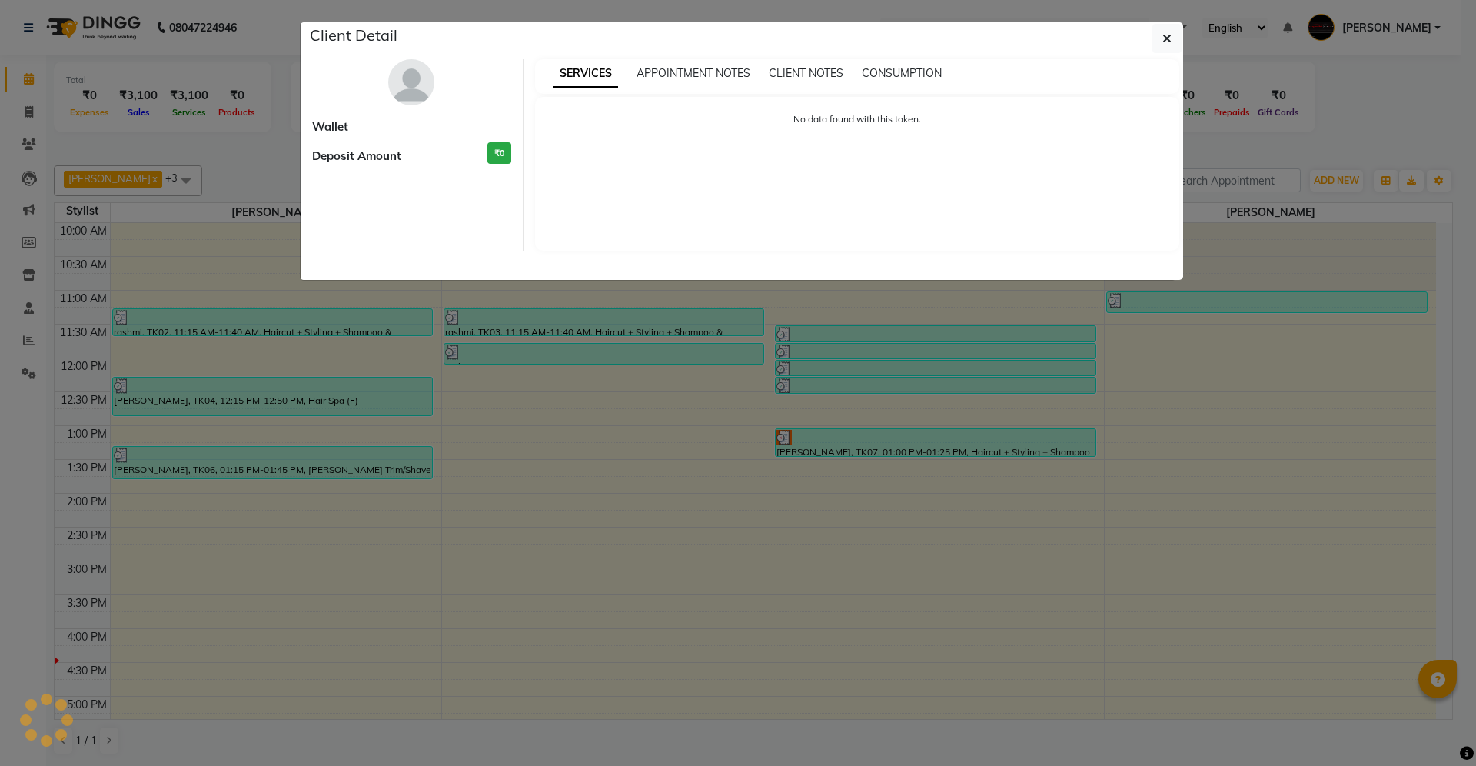
select select "3"
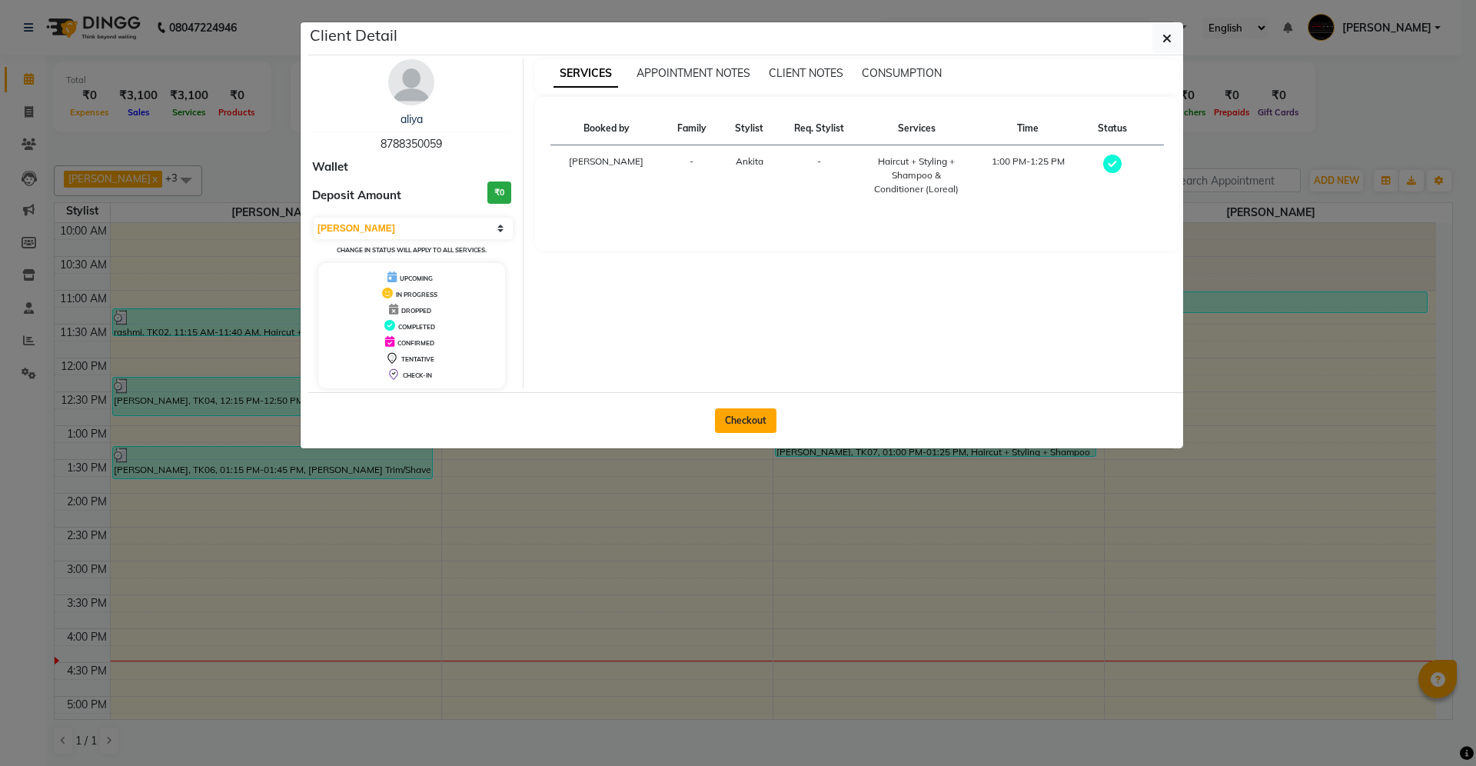
click at [730, 424] on button "Checkout" at bounding box center [746, 420] width 62 height 25
select select "service"
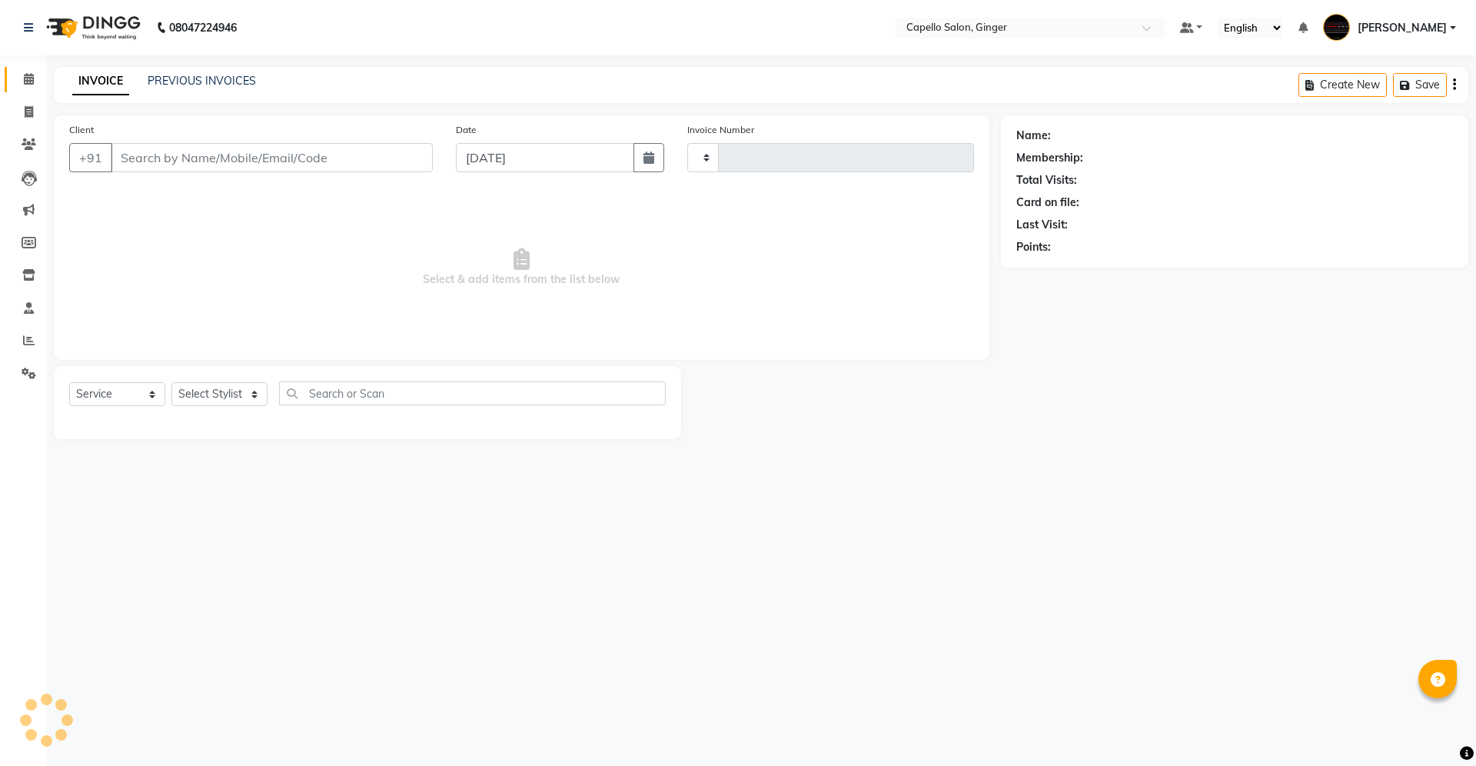
type input "1869"
select select "832"
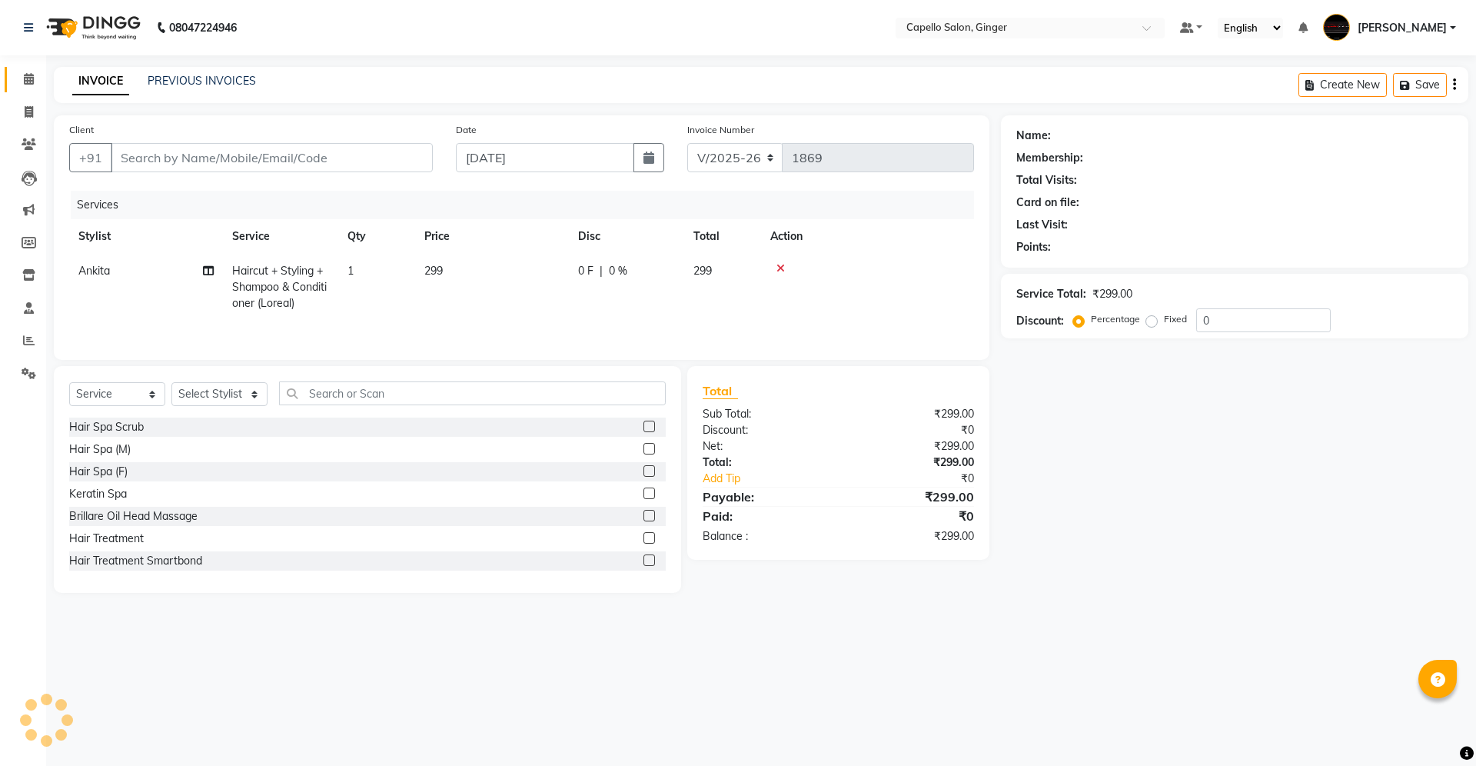
type input "8788350059"
select select "41186"
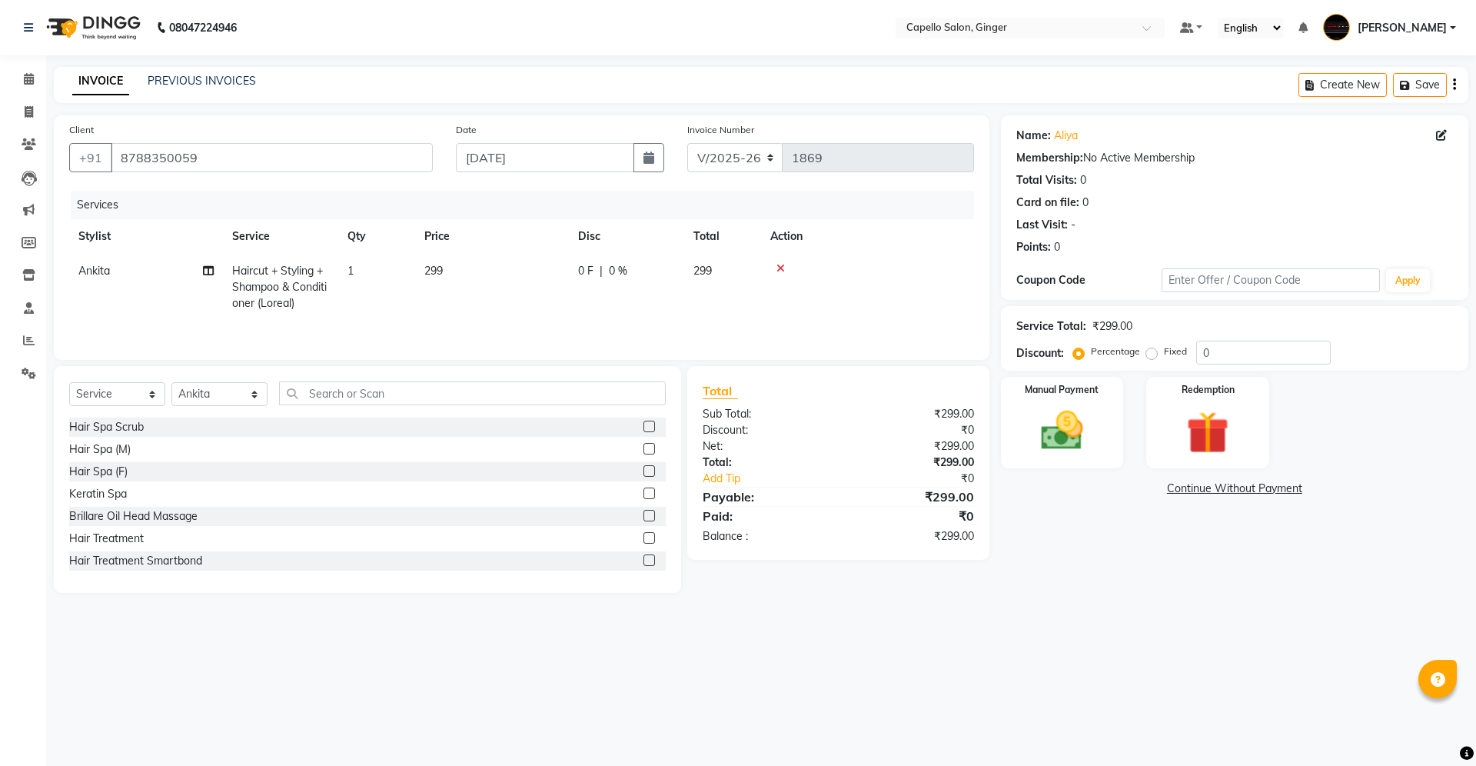
click at [484, 275] on td "299" at bounding box center [492, 287] width 154 height 67
select select "41186"
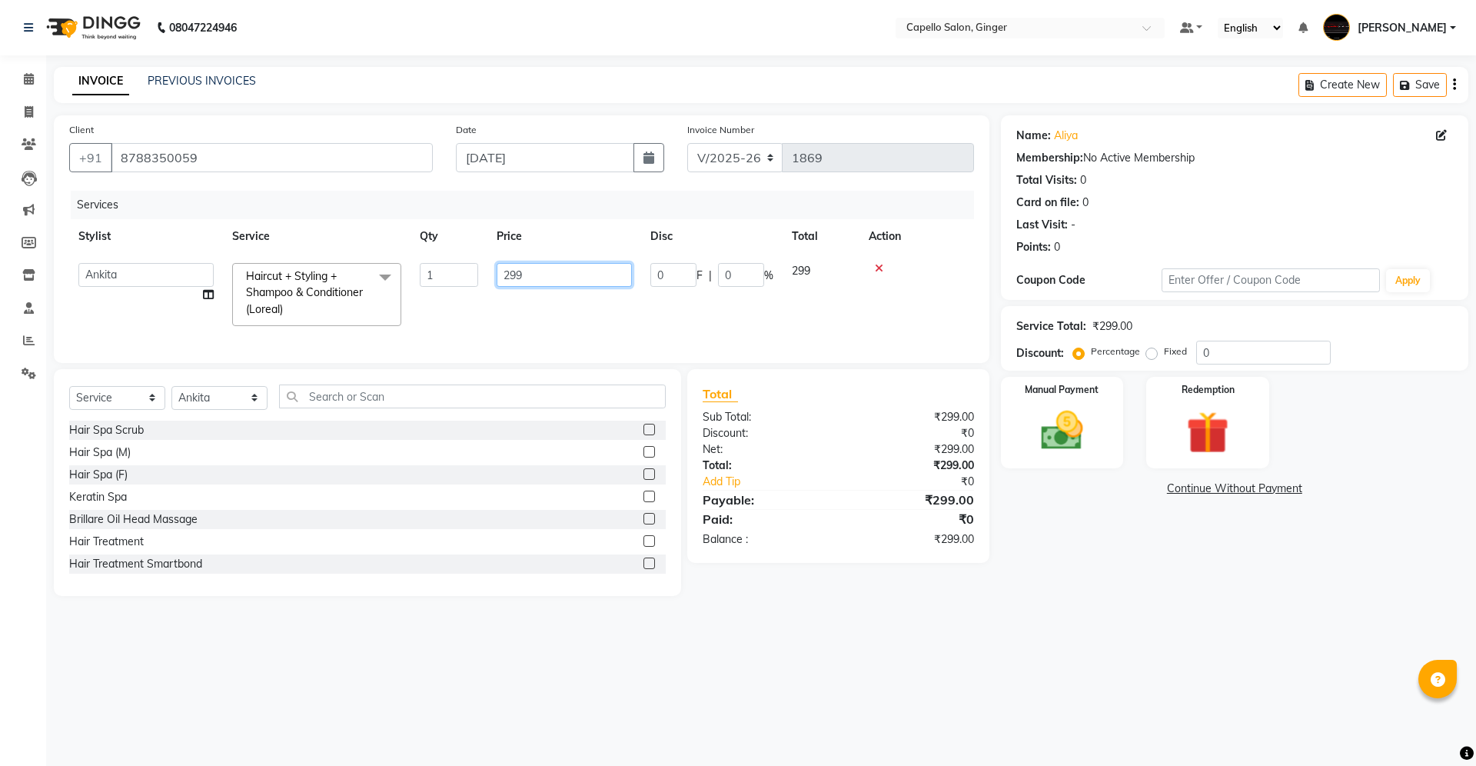
click at [521, 271] on input "299" at bounding box center [564, 275] width 135 height 24
click at [537, 266] on input "299" at bounding box center [564, 275] width 135 height 24
type input "2"
type input "400"
click at [1050, 404] on div "Manual Payment" at bounding box center [1062, 422] width 128 height 95
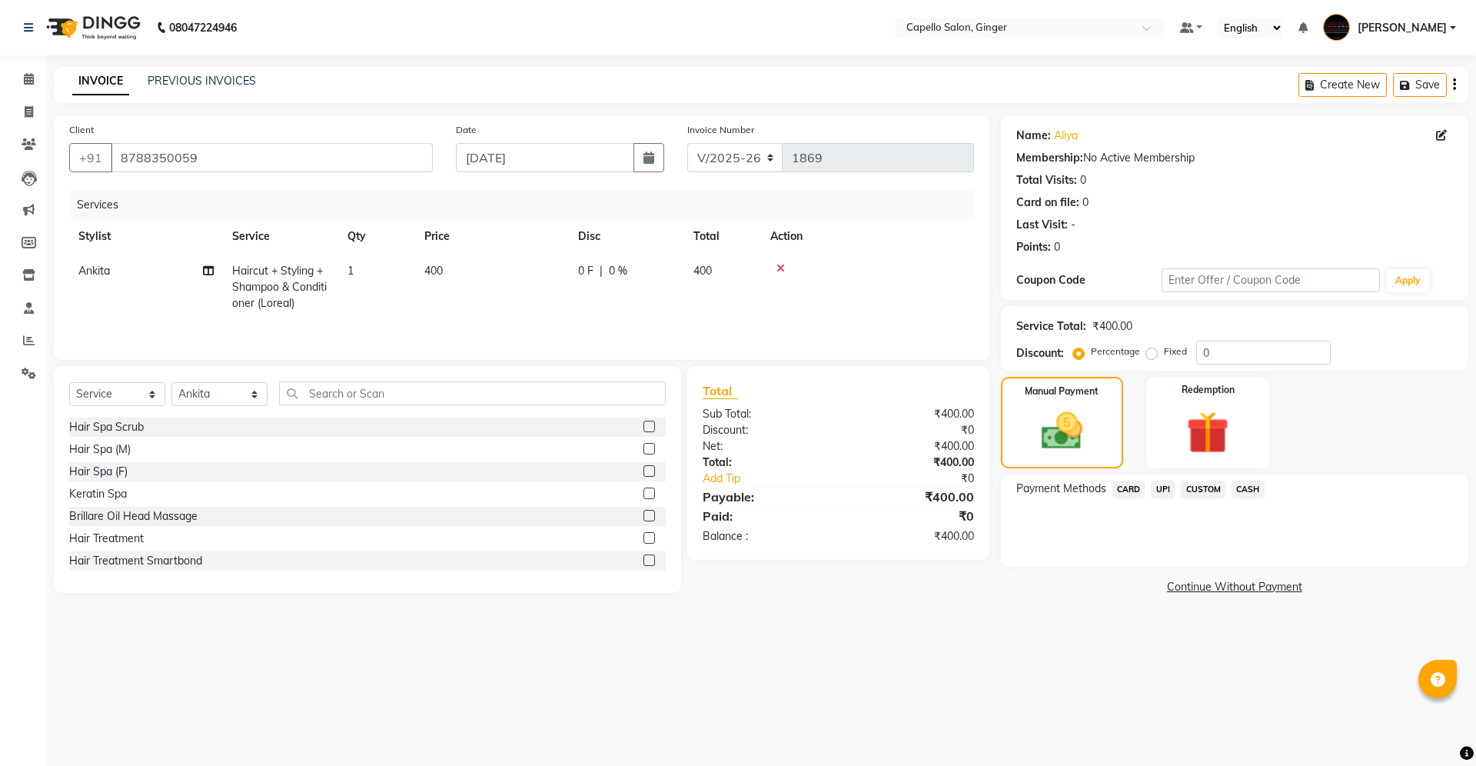
click at [1240, 492] on span "CASH" at bounding box center [1248, 490] width 33 height 18
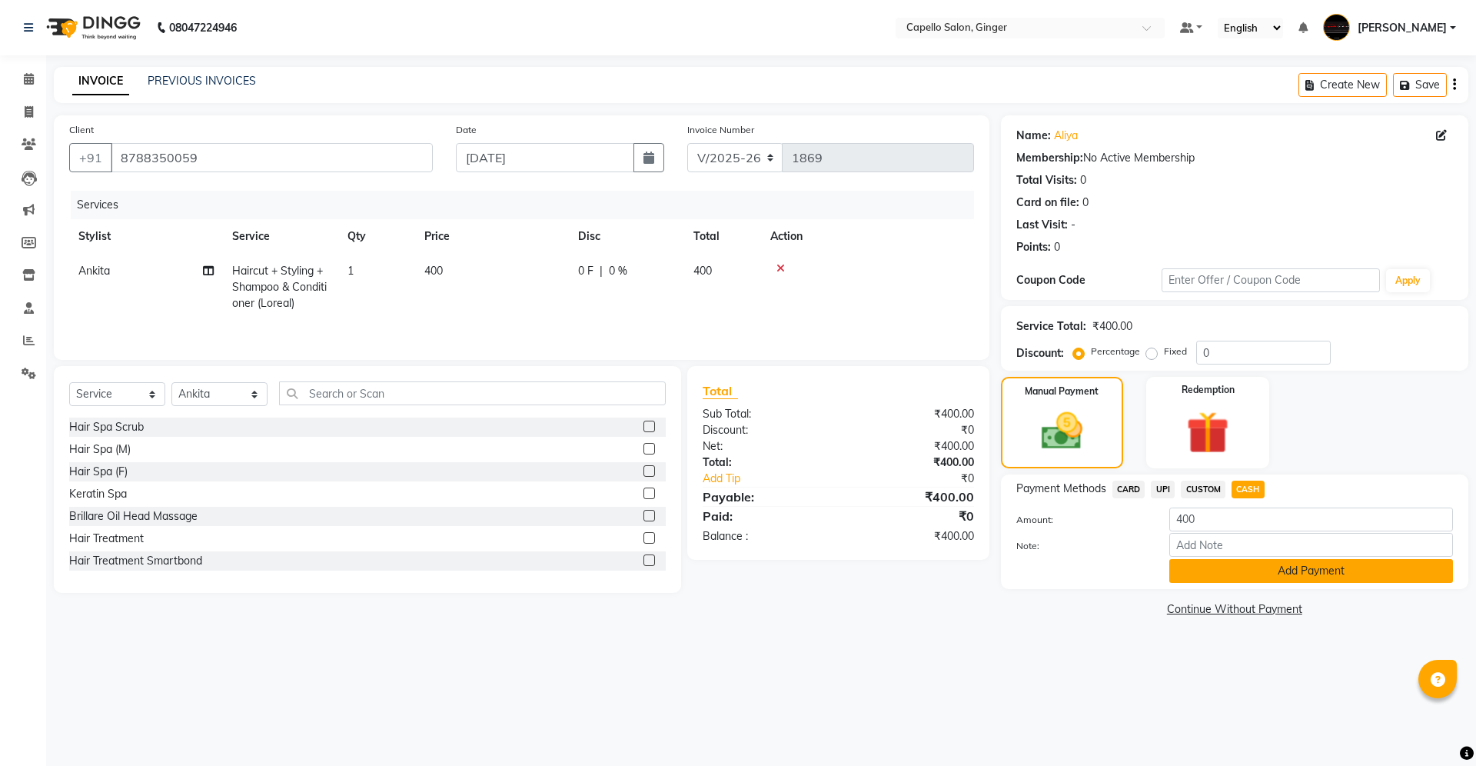
click at [1184, 570] on button "Add Payment" at bounding box center [1312, 571] width 284 height 24
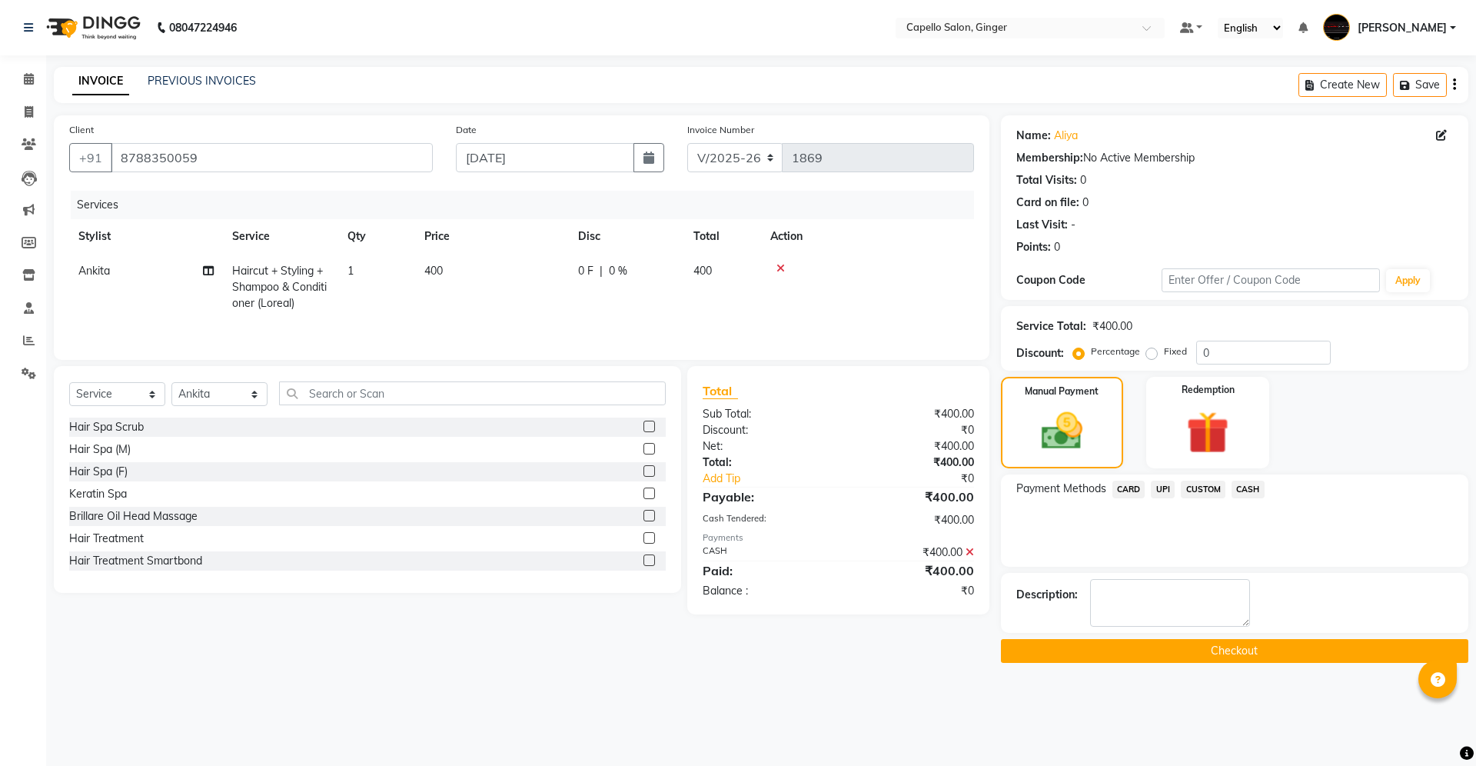
click at [1104, 644] on button "Checkout" at bounding box center [1235, 651] width 468 height 24
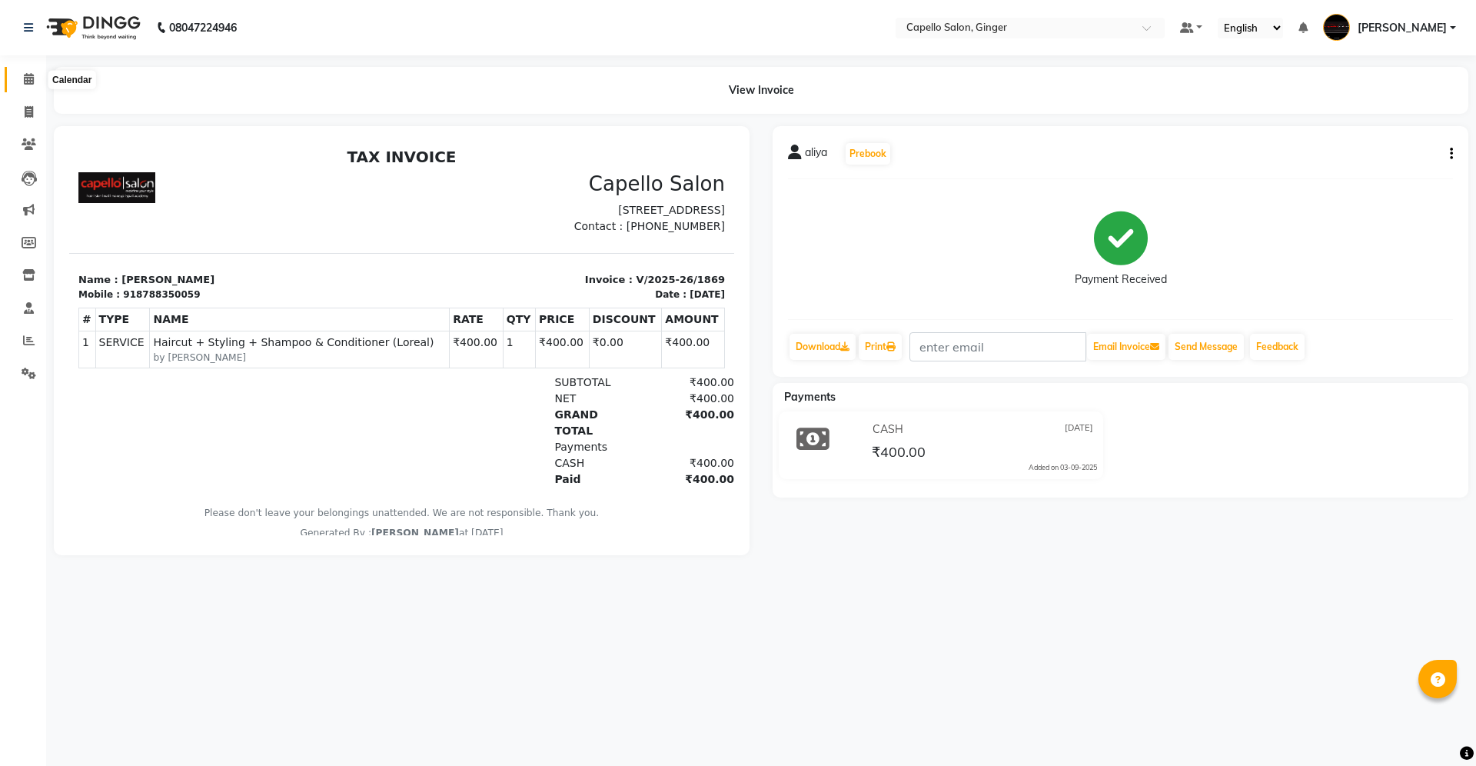
click at [32, 83] on icon at bounding box center [29, 79] width 10 height 12
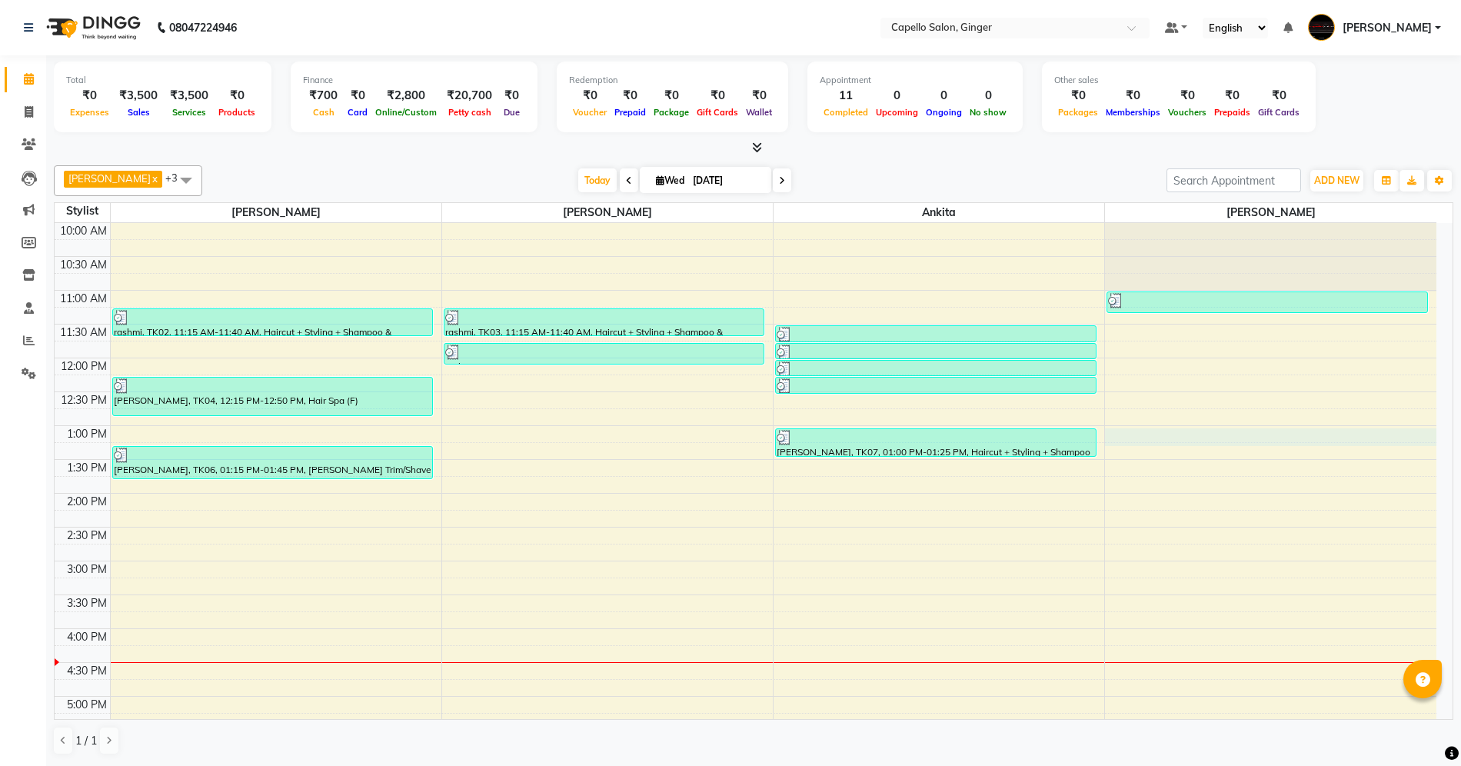
click at [1126, 441] on div "10:00 AM 10:30 AM 11:00 AM 11:30 AM 12:00 PM 12:30 PM 1:00 PM 1:30 PM 2:00 PM 2…" at bounding box center [746, 628] width 1382 height 811
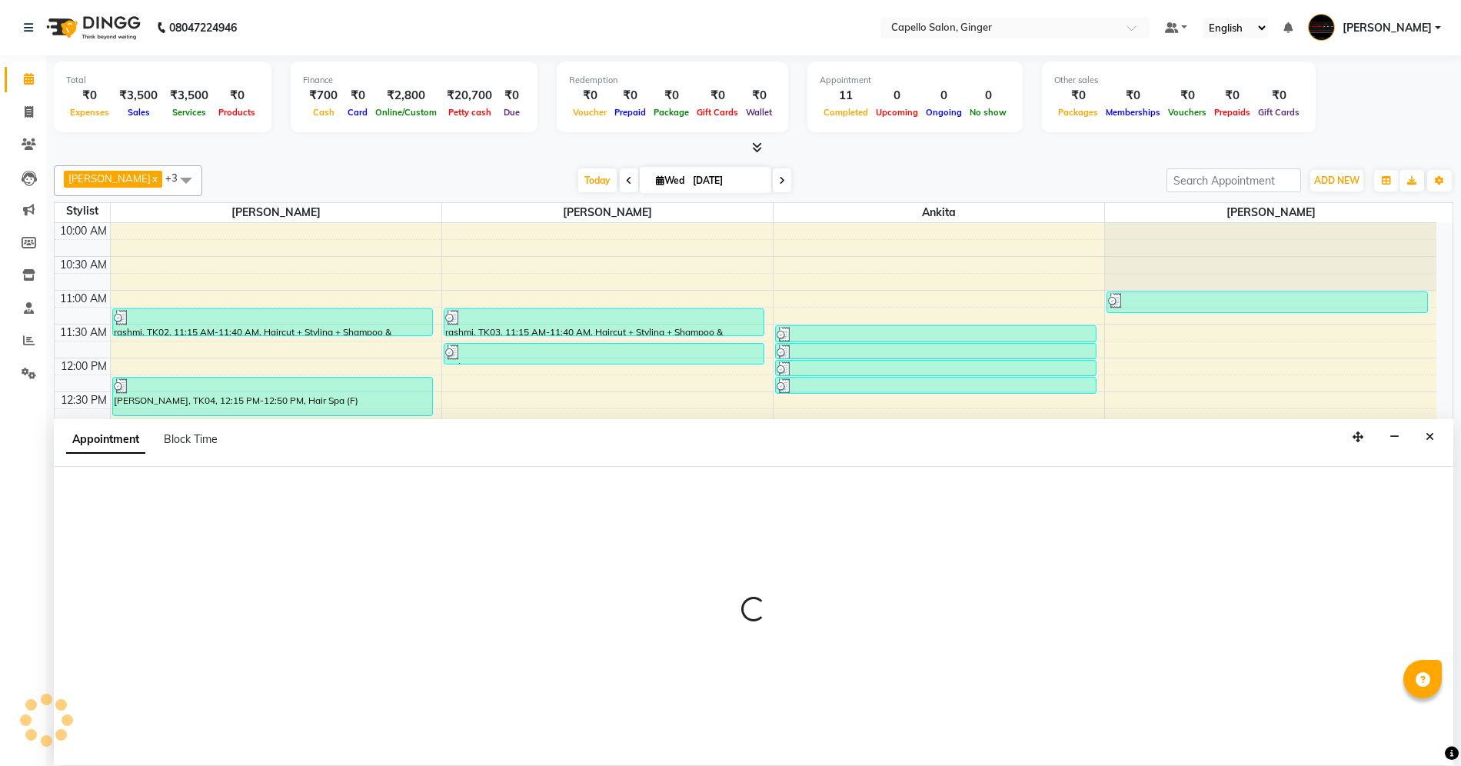
scroll to position [1, 0]
select select "90646"
select select "780"
select select "tentative"
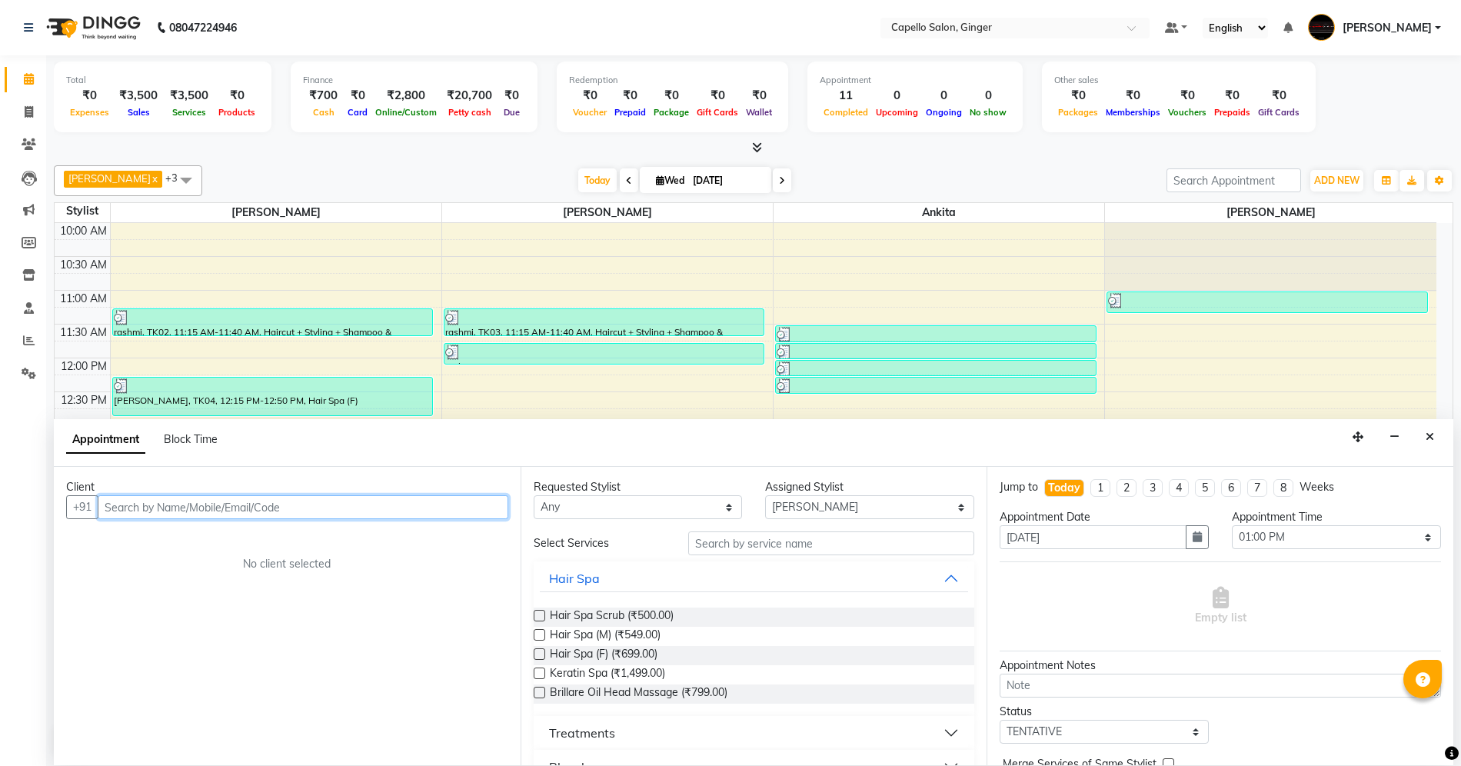
click at [288, 509] on input "text" at bounding box center [303, 507] width 411 height 24
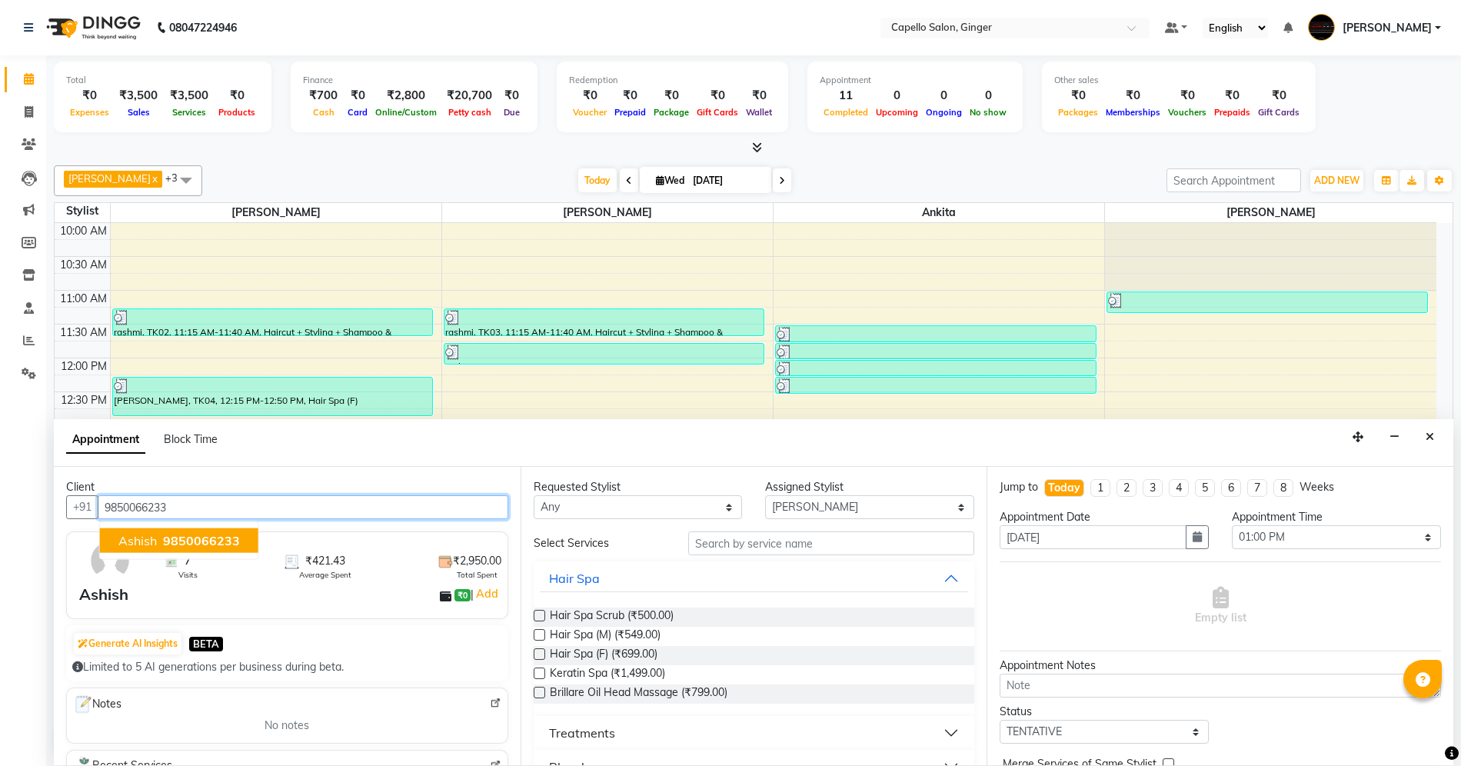
click at [194, 540] on span "9850066233" at bounding box center [201, 540] width 77 height 15
type input "9850066233"
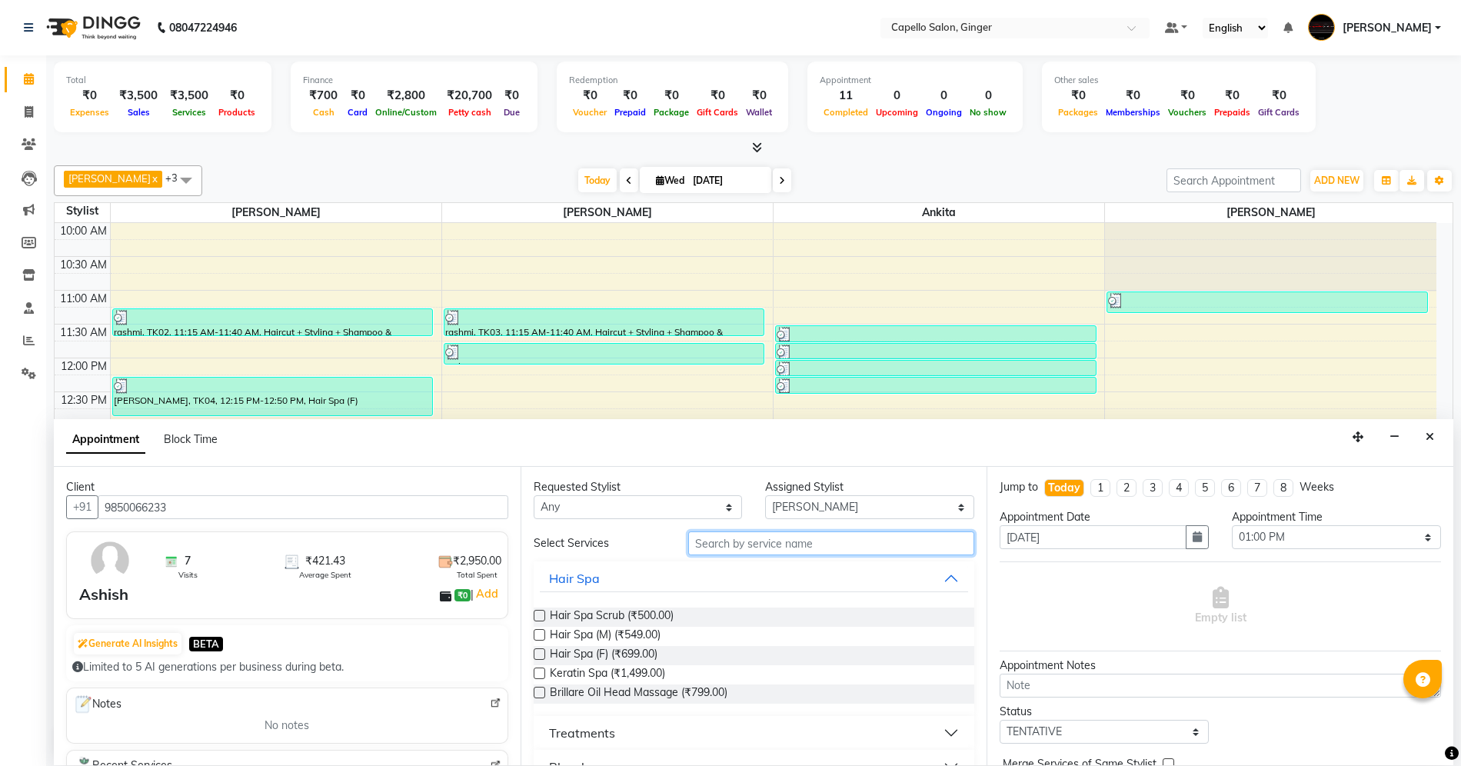
click at [727, 533] on input "text" at bounding box center [831, 543] width 286 height 24
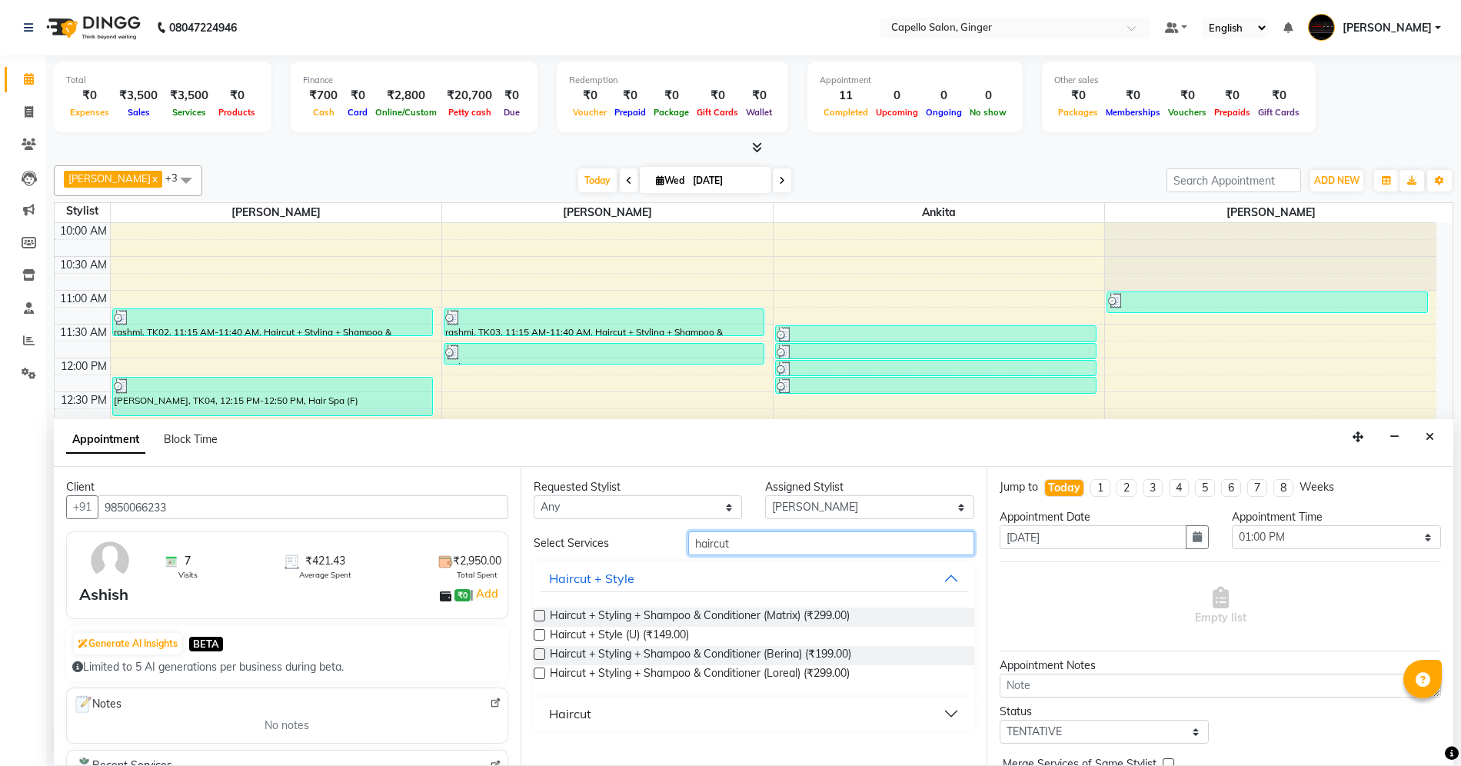
type input "haircut"
click at [579, 704] on div "Haircut" at bounding box center [570, 713] width 42 height 18
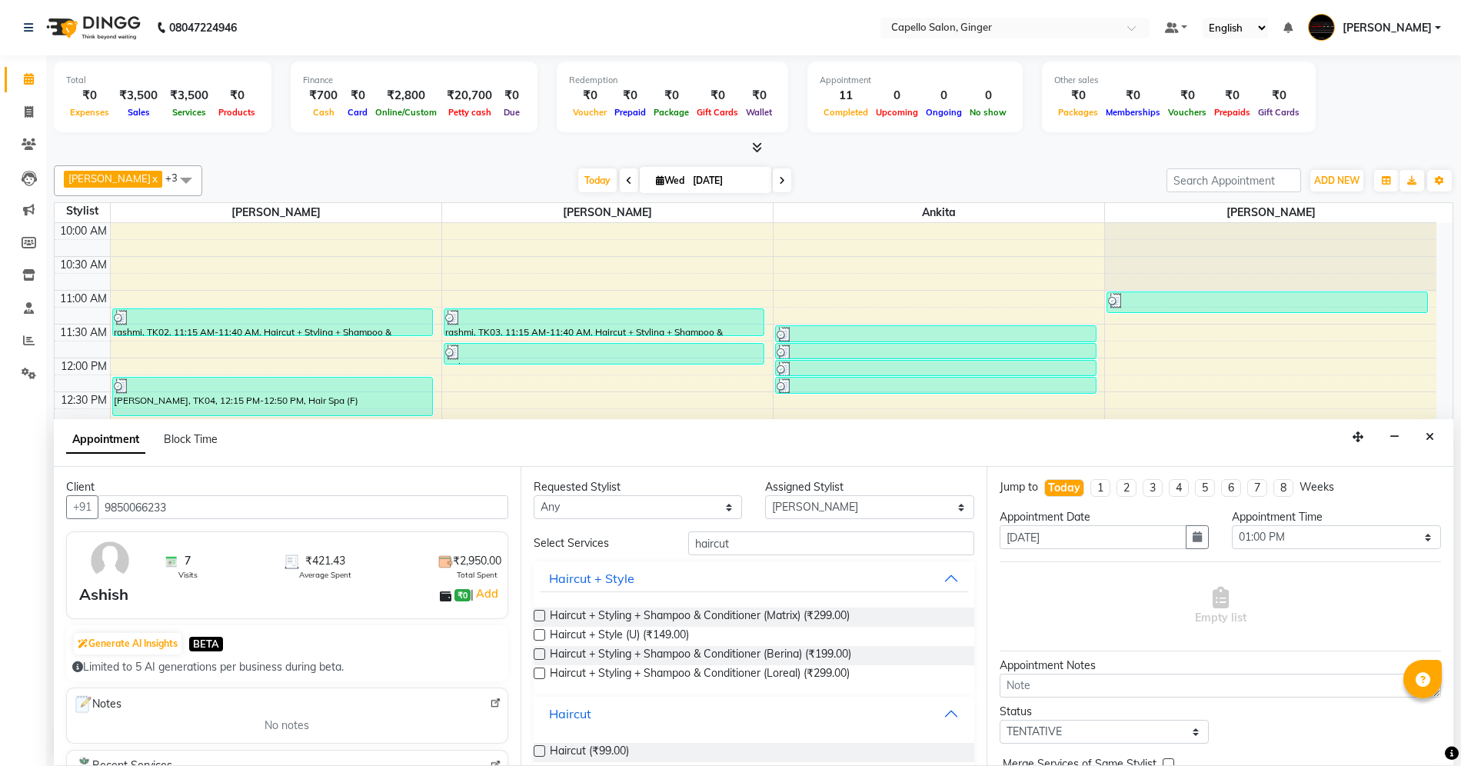
scroll to position [22, 0]
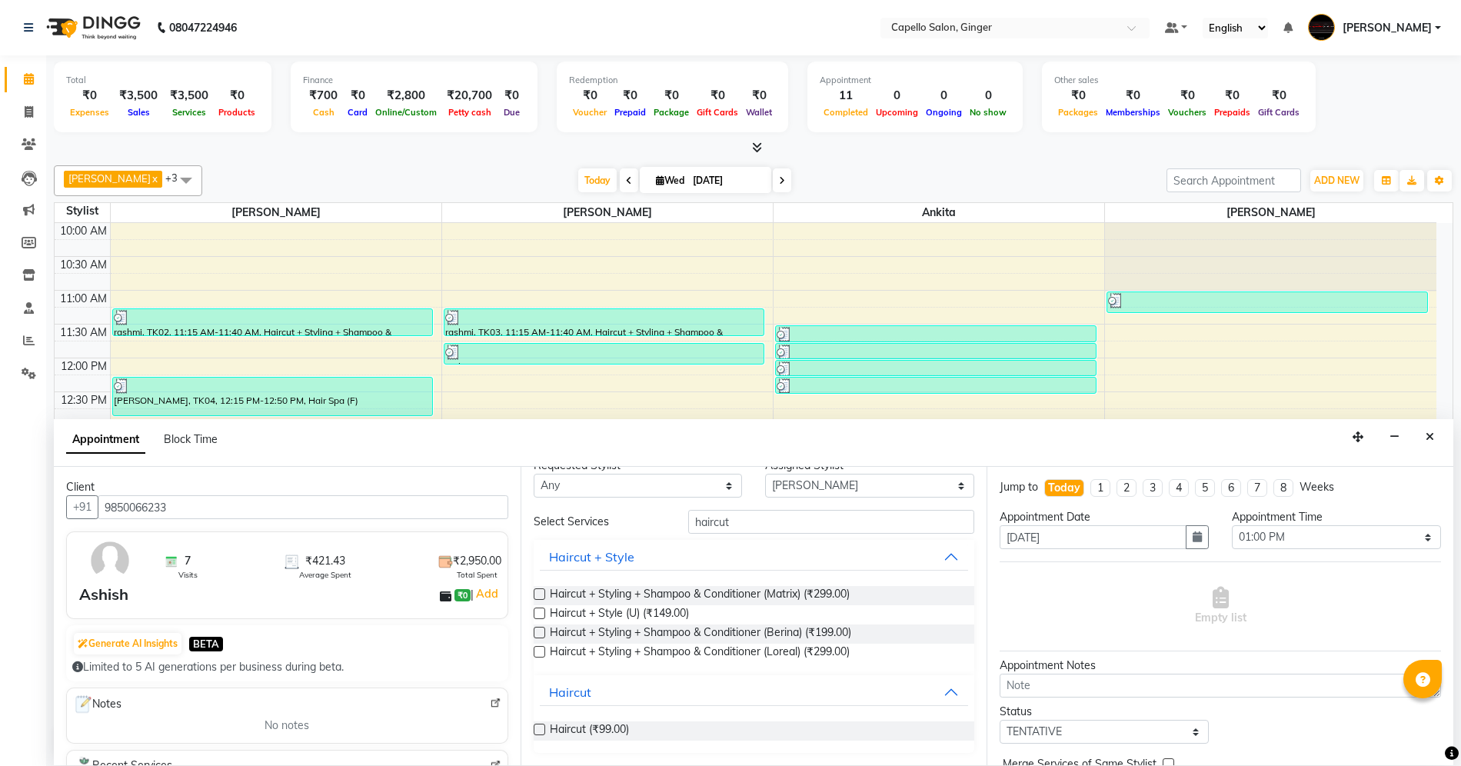
click at [541, 727] on label at bounding box center [540, 730] width 12 height 12
click at [541, 727] on input "checkbox" at bounding box center [539, 731] width 10 height 10
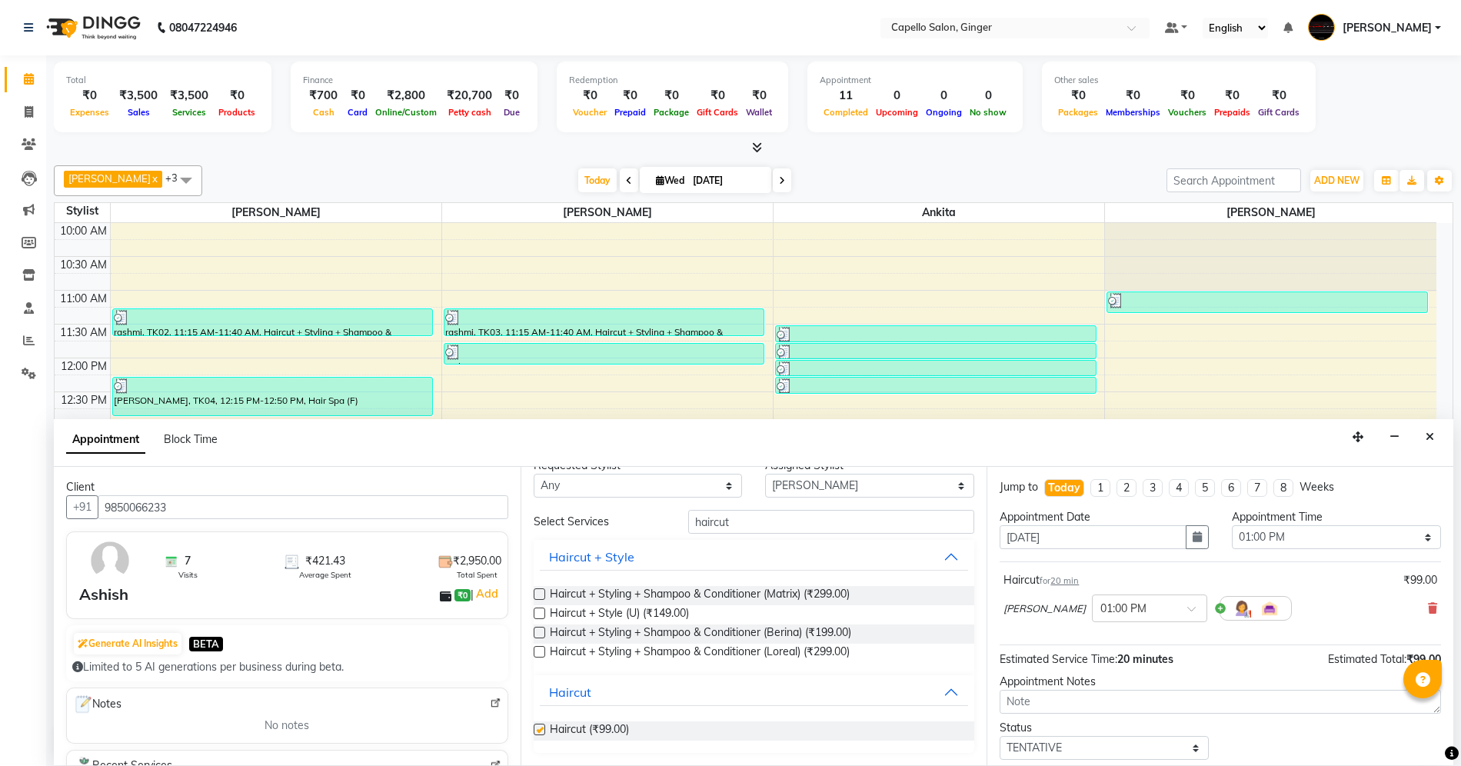
checkbox input "false"
click at [738, 518] on input "haircut" at bounding box center [831, 522] width 286 height 24
type input "h"
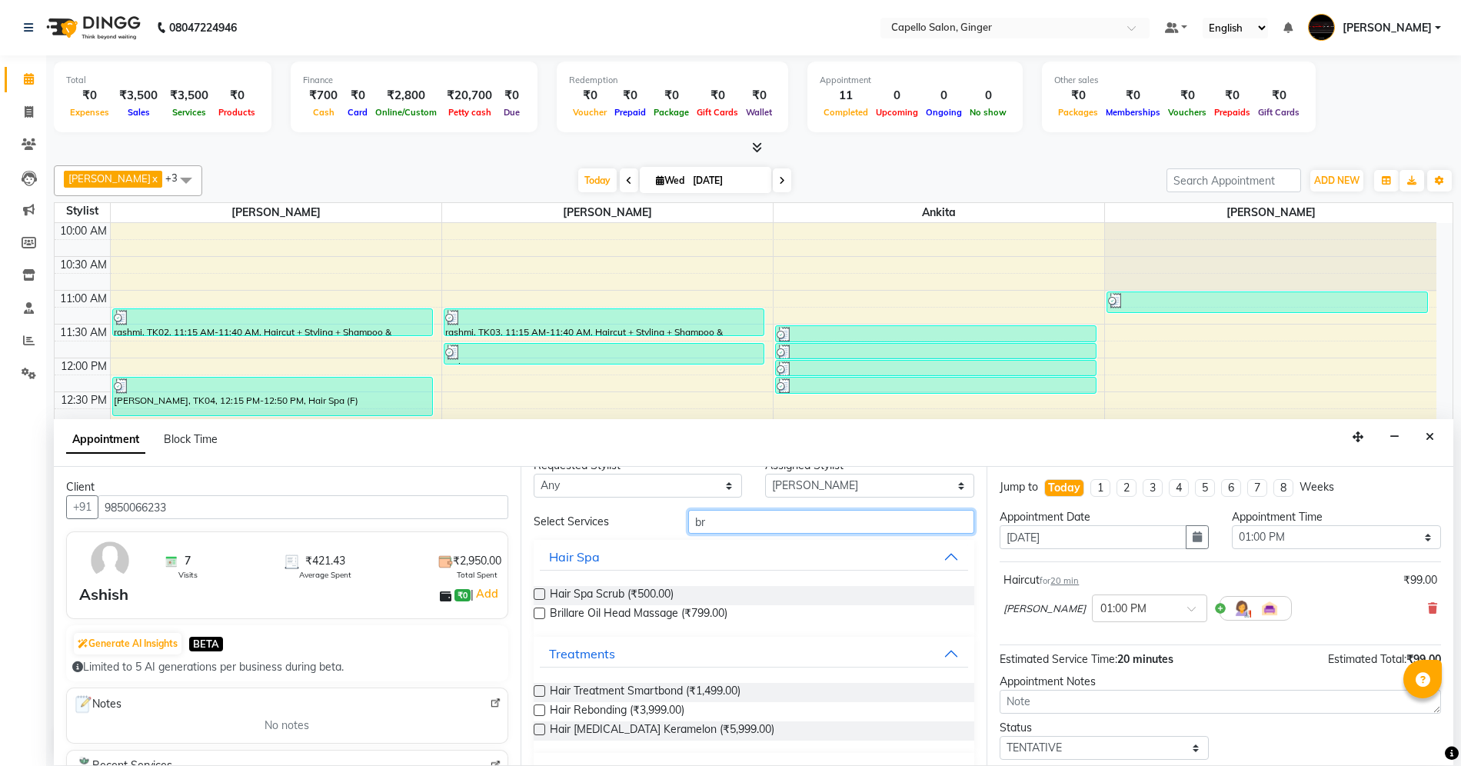
scroll to position [0, 0]
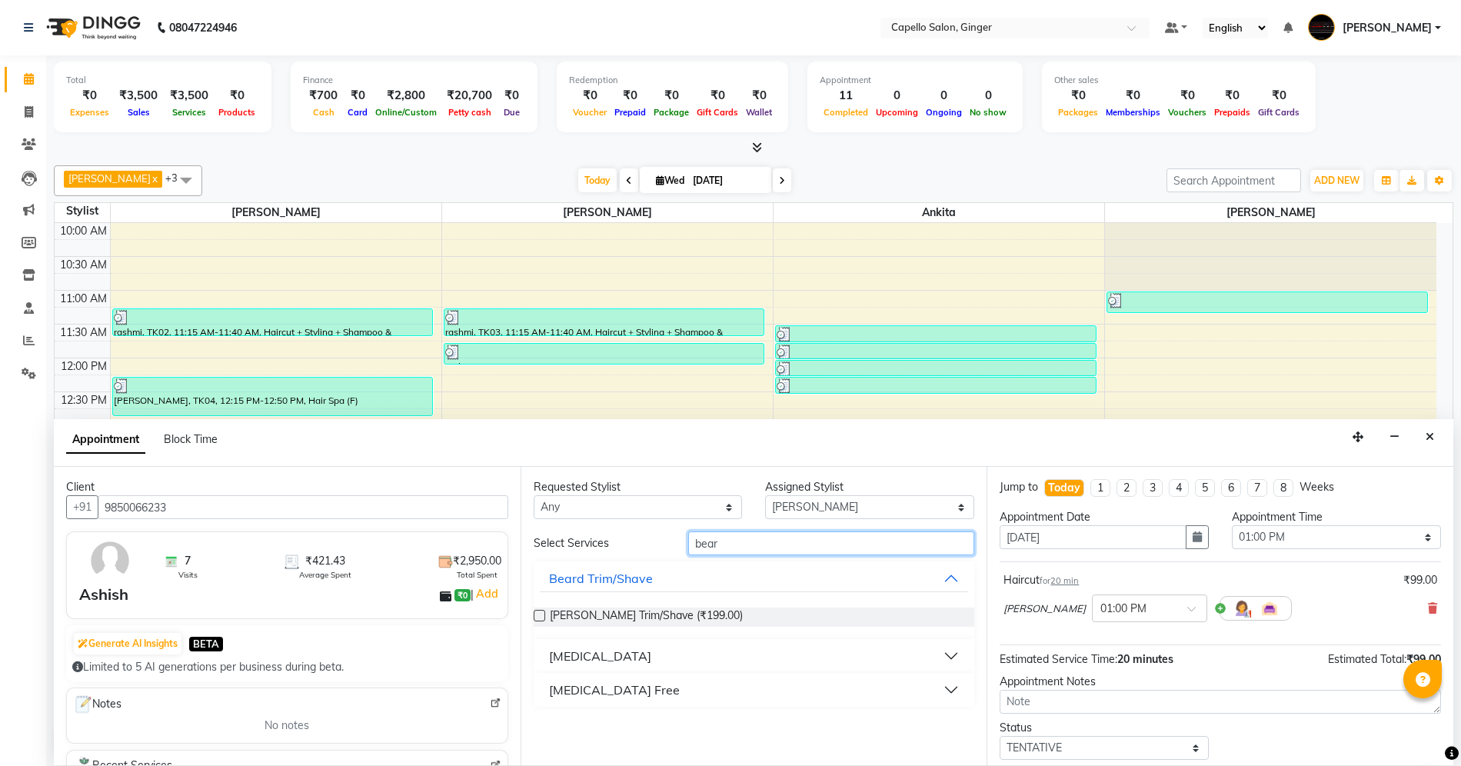
type input "bear"
click at [538, 620] on label at bounding box center [540, 616] width 12 height 12
click at [538, 620] on input "checkbox" at bounding box center [539, 617] width 10 height 10
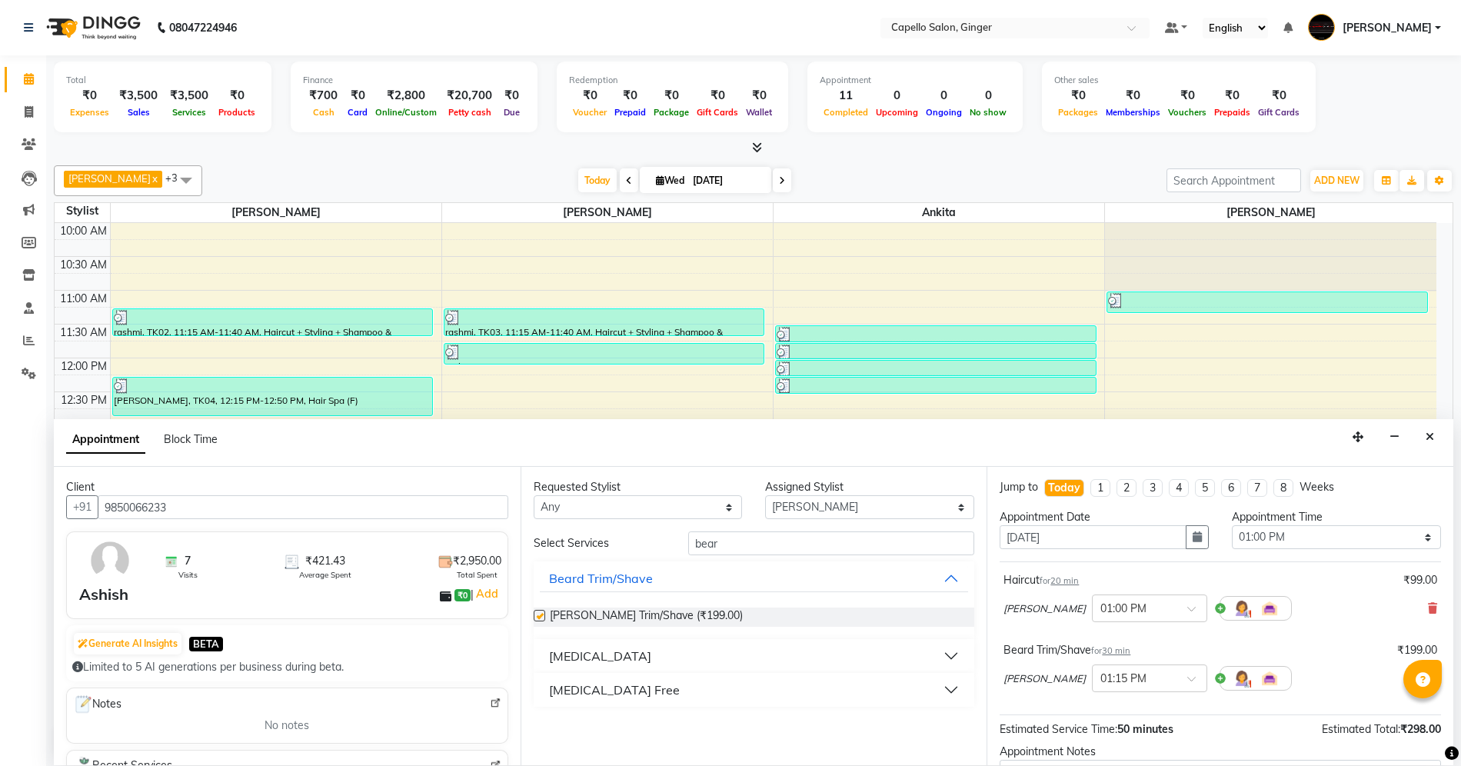
checkbox input "false"
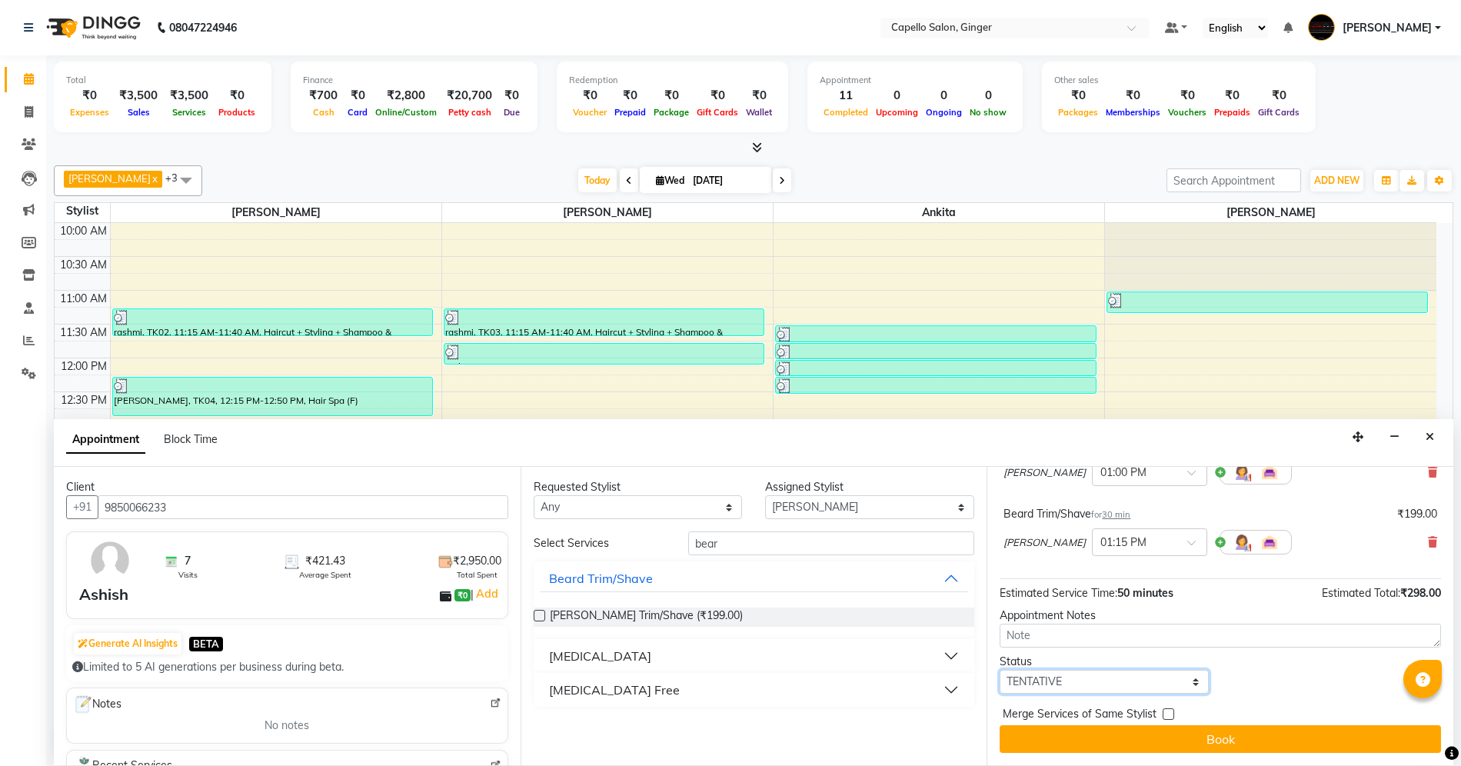
click at [1104, 684] on select "Select TENTATIVE CONFIRM CHECK-IN UPCOMING" at bounding box center [1104, 682] width 209 height 24
select select "confirm booking"
click at [1000, 670] on select "Select TENTATIVE CONFIRM CHECK-IN UPCOMING" at bounding box center [1104, 682] width 209 height 24
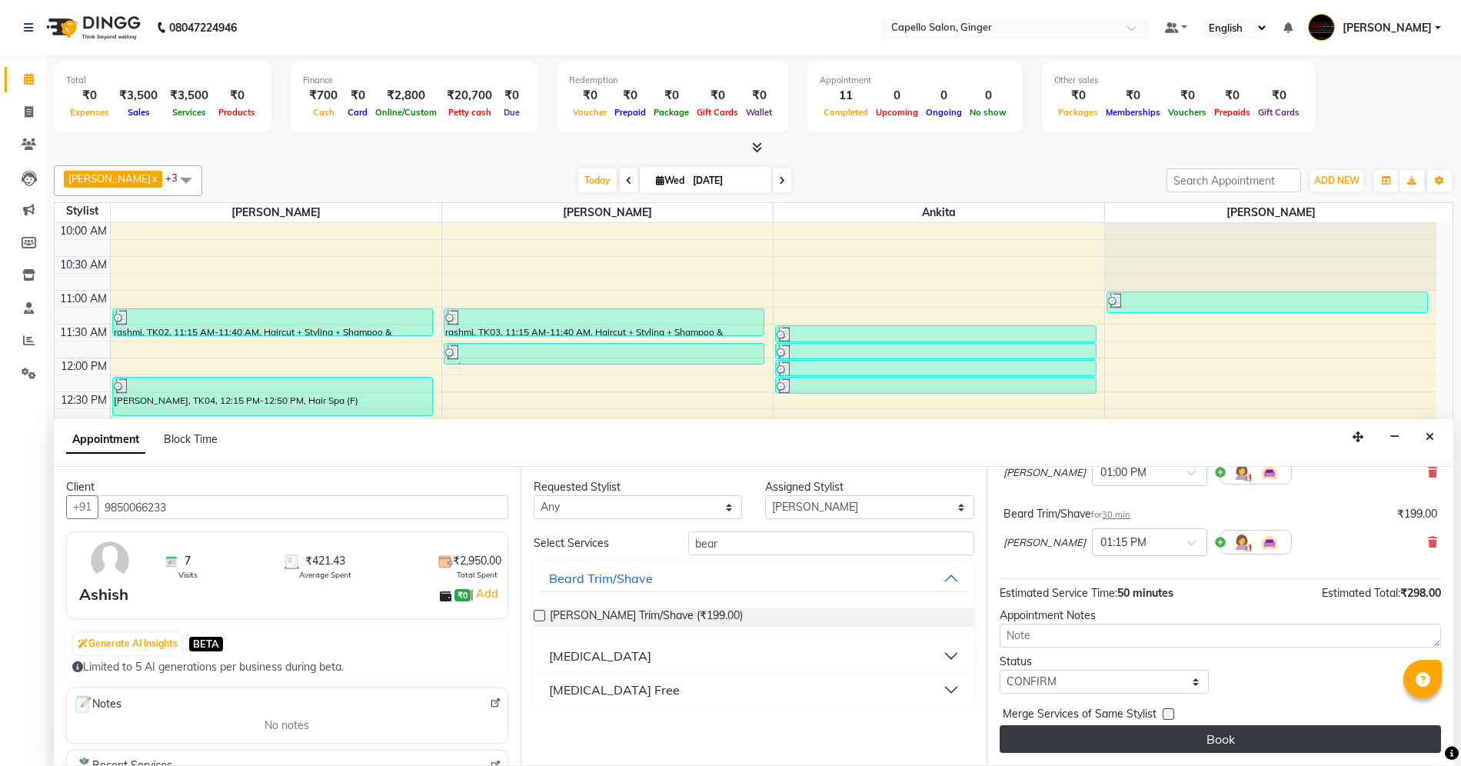
click at [1121, 740] on button "Book" at bounding box center [1220, 739] width 441 height 28
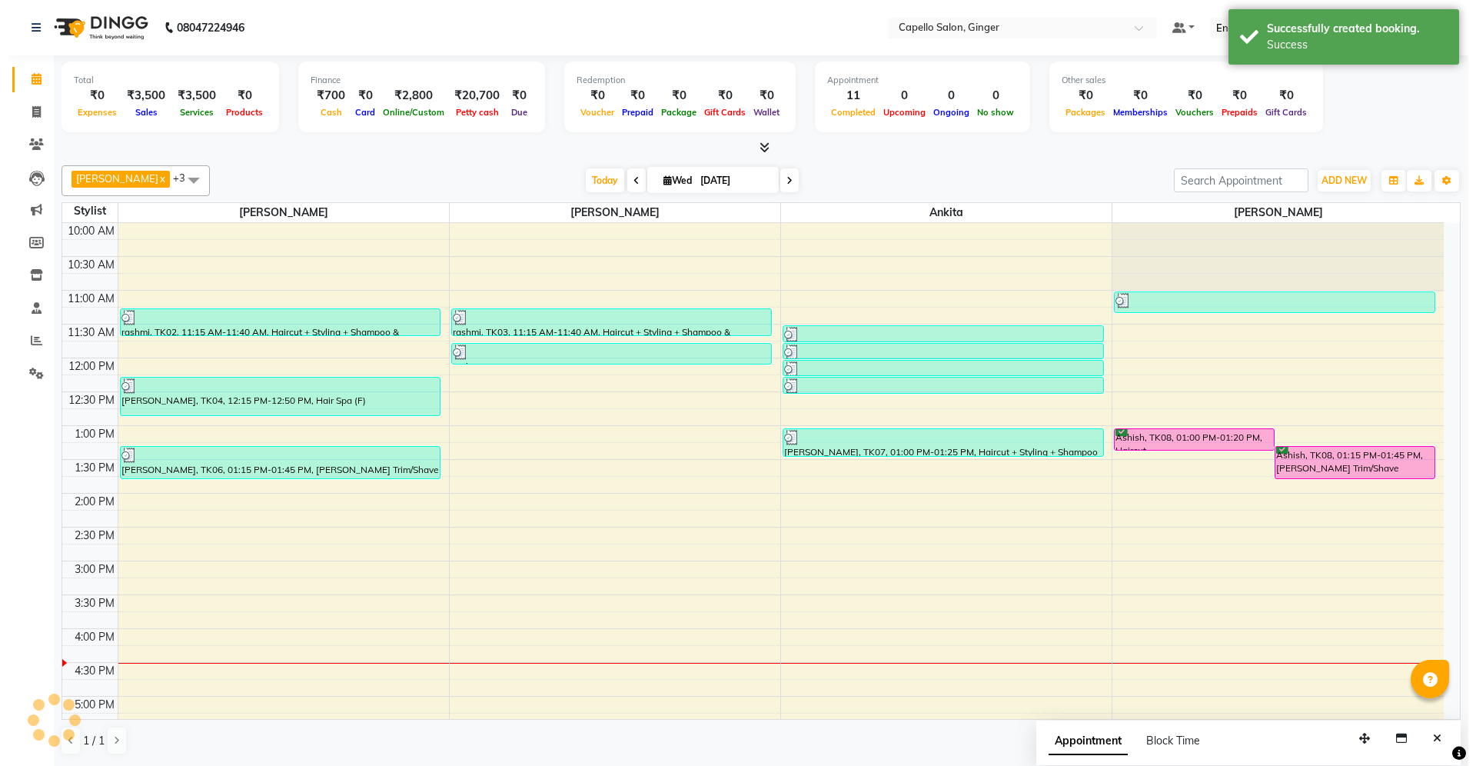
scroll to position [0, 0]
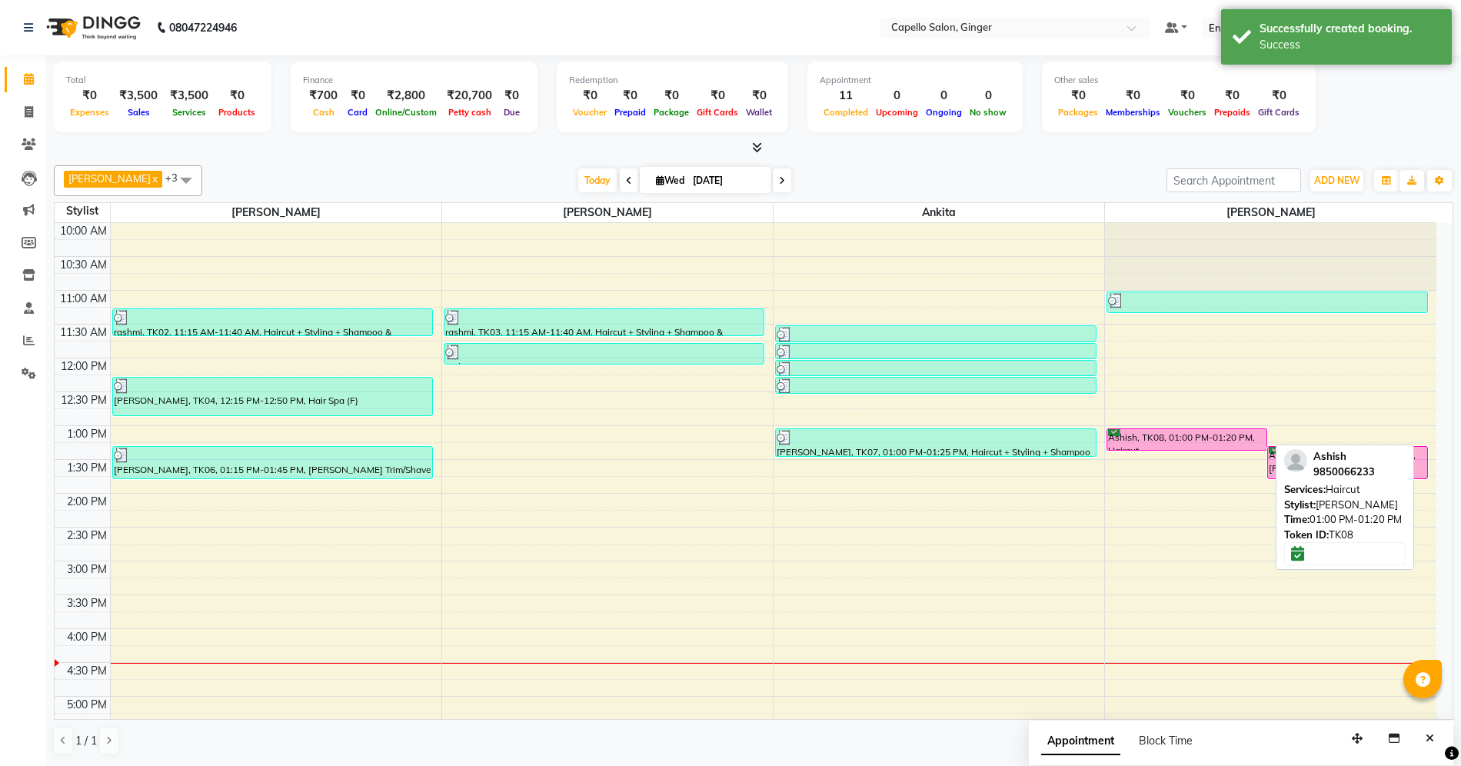
click at [1147, 434] on div "Ashish, TK08, 01:00 PM-01:20 PM, Haircut" at bounding box center [1186, 439] width 159 height 21
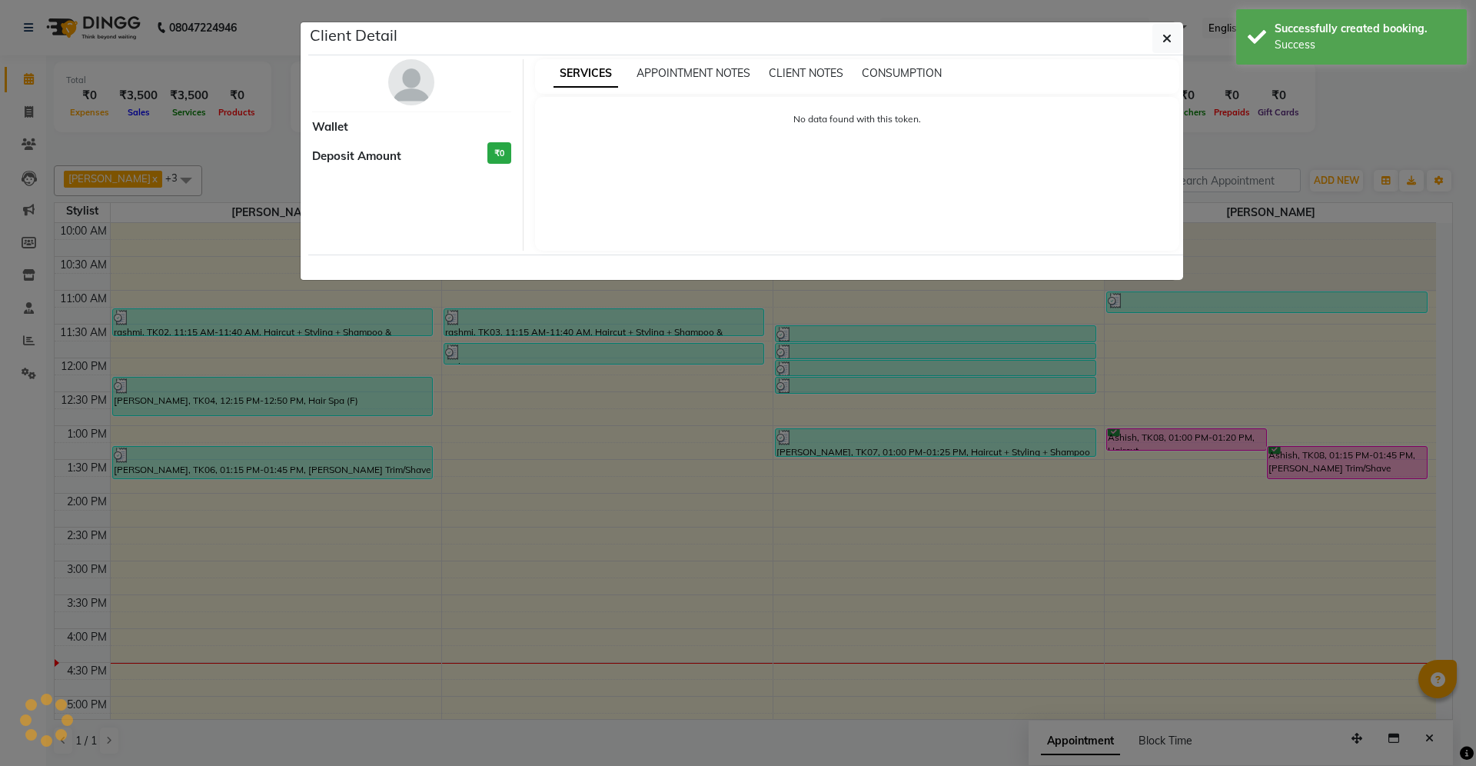
select select "6"
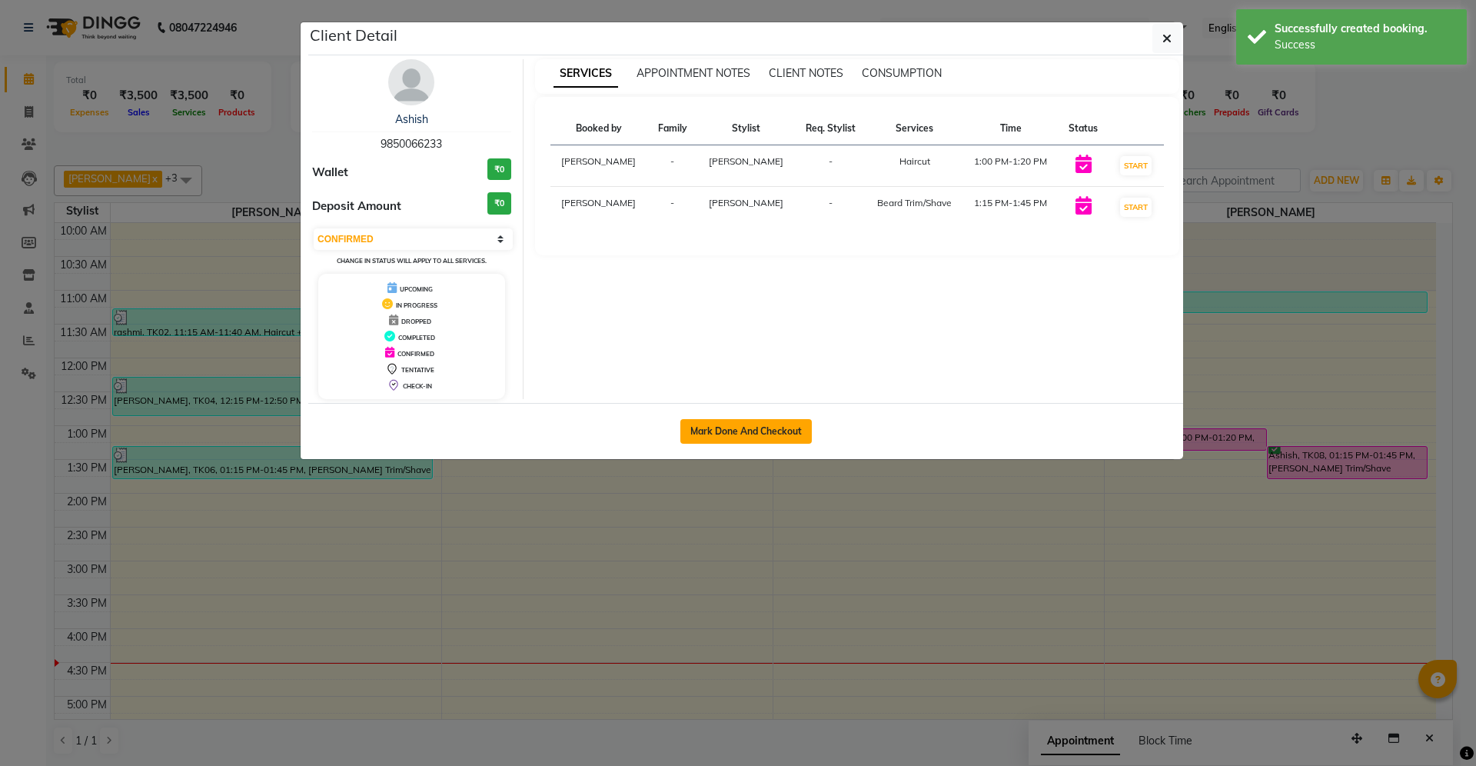
click at [724, 434] on button "Mark Done And Checkout" at bounding box center [745, 431] width 131 height 25
select select "service"
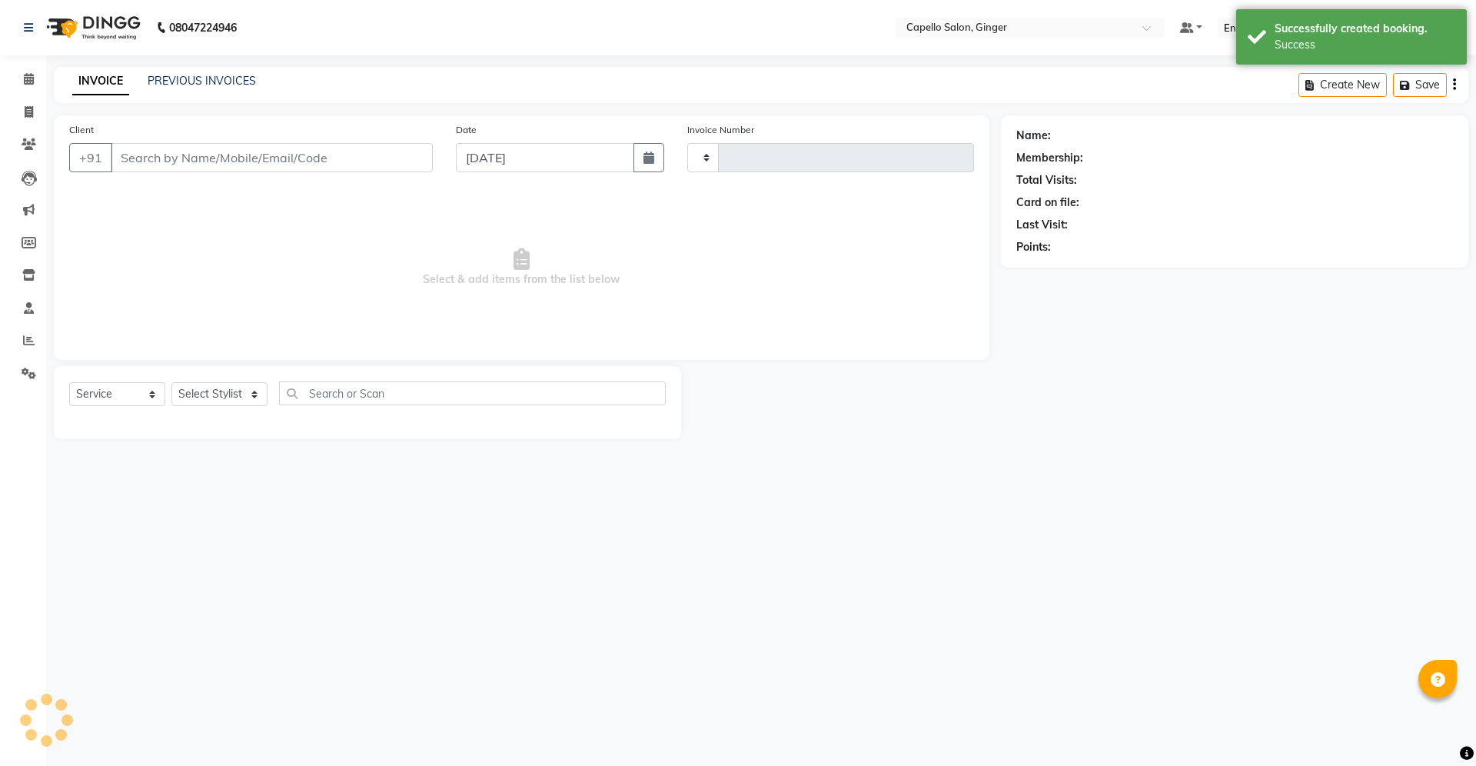
type input "1870"
select select "832"
type input "9850066233"
select select "90646"
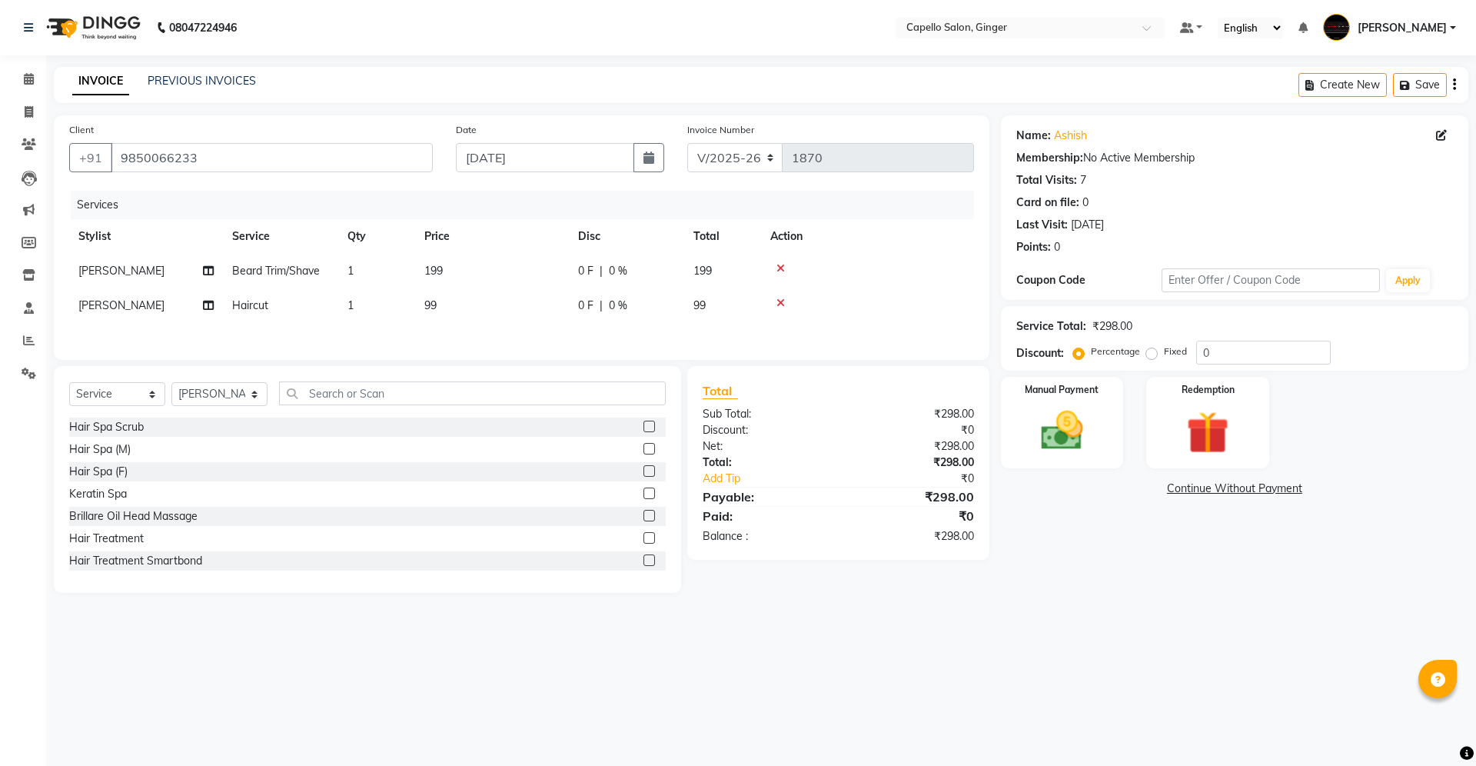
click at [451, 259] on td "199" at bounding box center [492, 271] width 154 height 35
select select "90646"
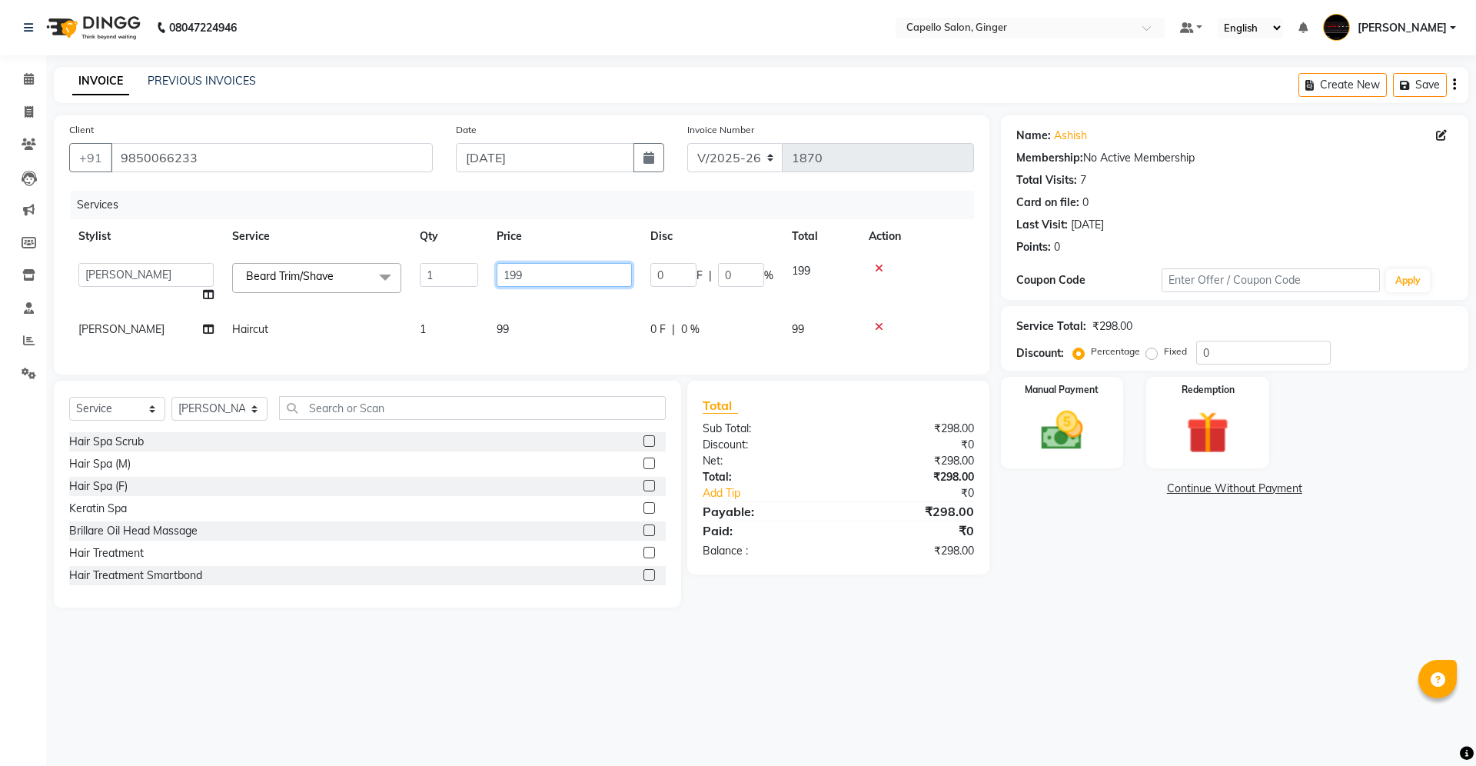
click at [527, 271] on input "199" at bounding box center [564, 275] width 135 height 24
type input "150"
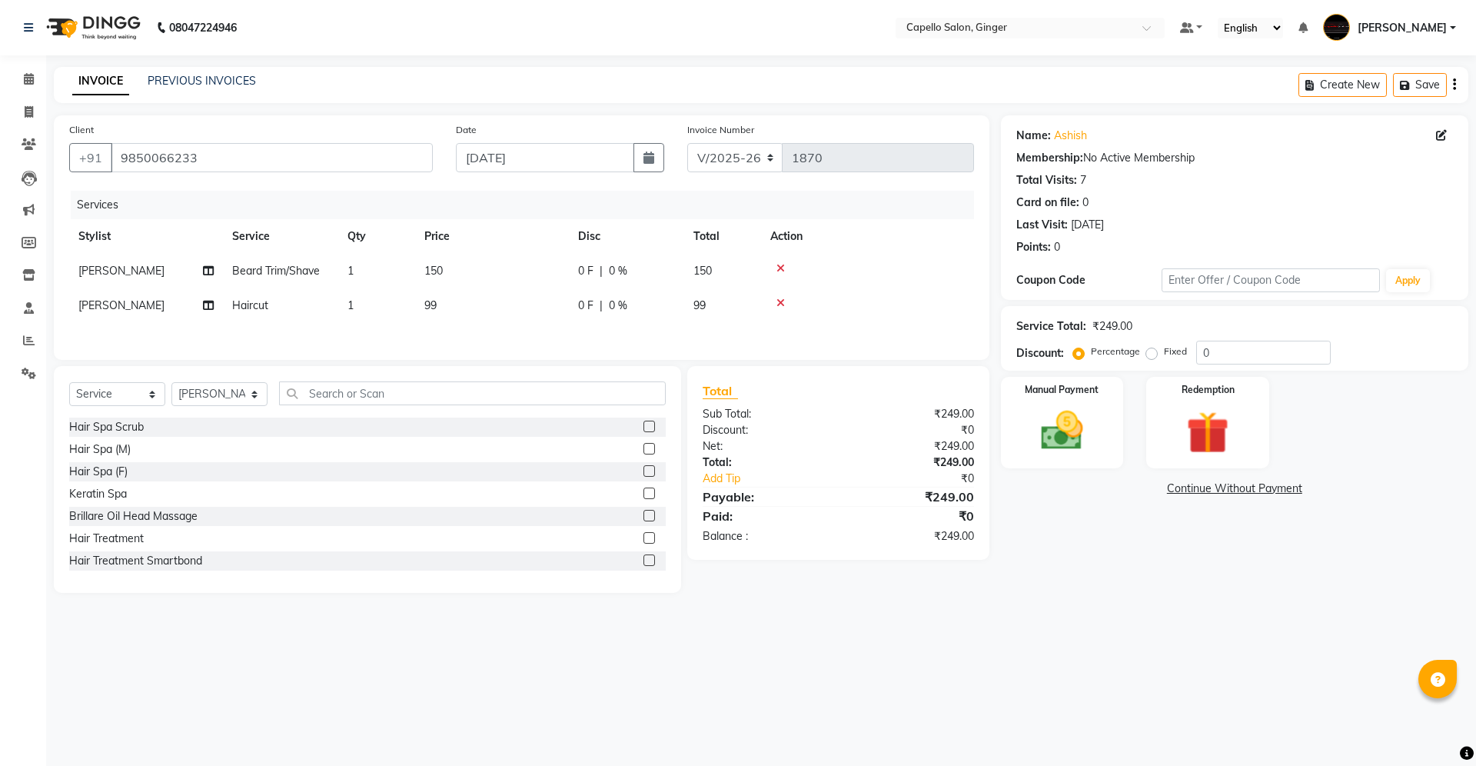
click at [540, 318] on td "99" at bounding box center [492, 305] width 154 height 35
select select "90646"
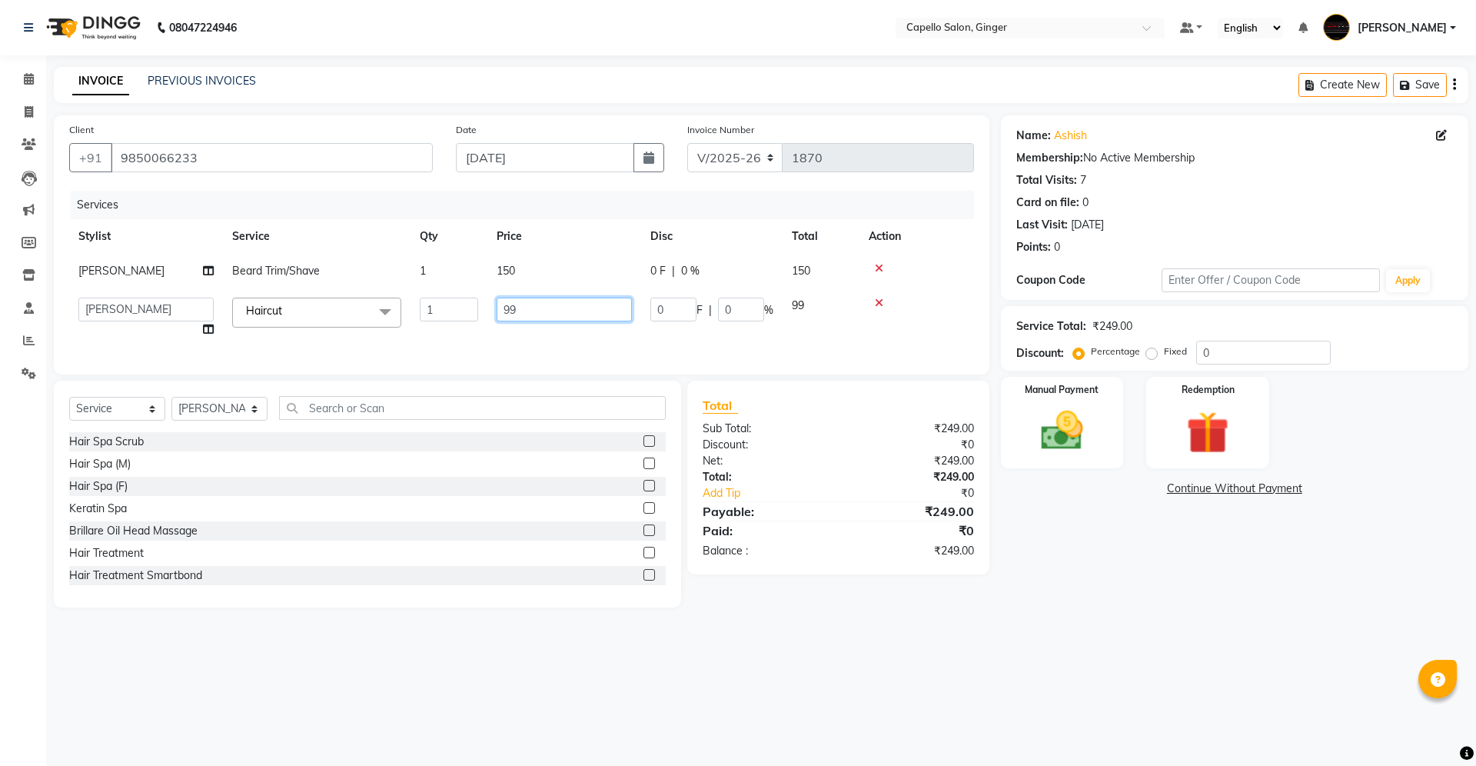
click at [563, 311] on input "99" at bounding box center [564, 310] width 135 height 24
type input "9"
type input "150"
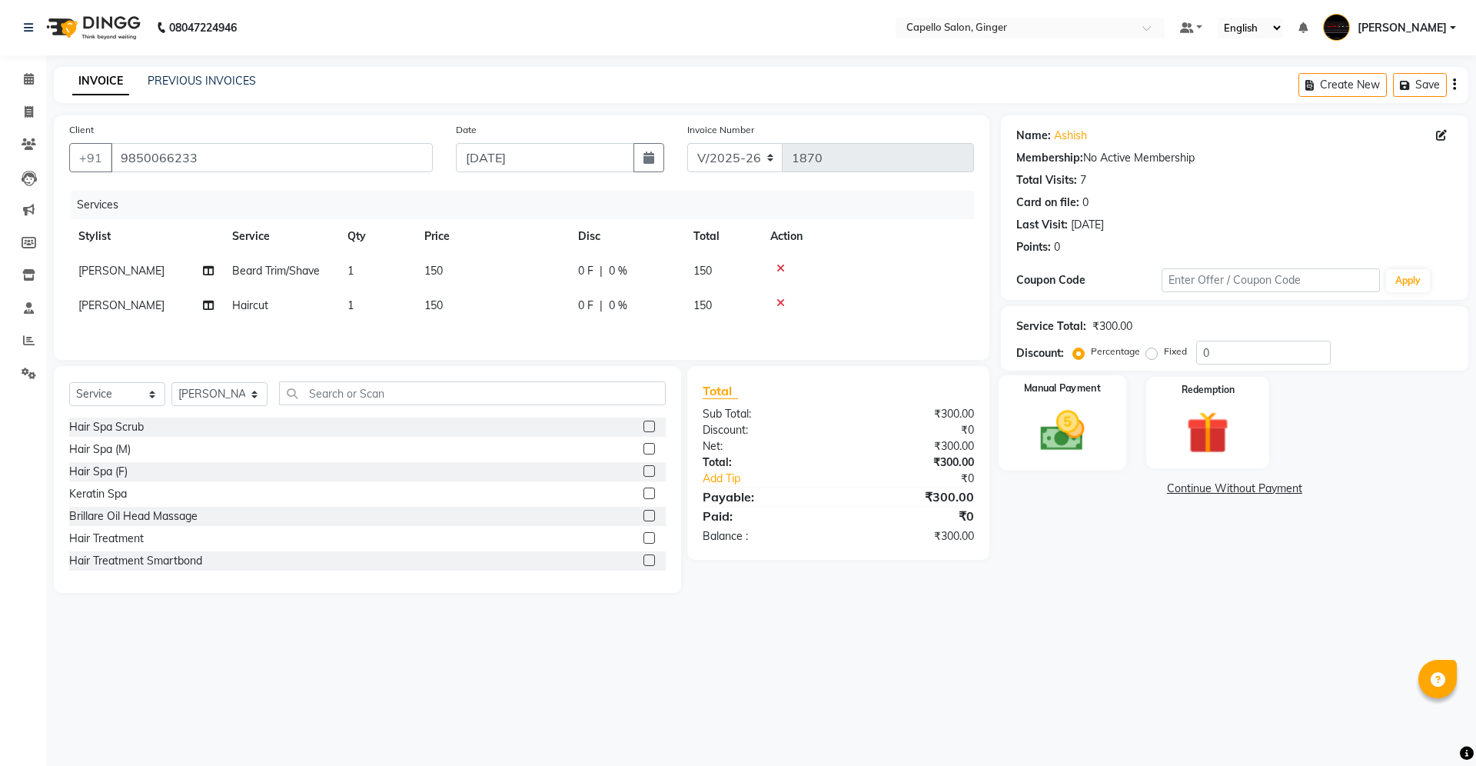
click at [1062, 415] on img at bounding box center [1063, 430] width 72 height 51
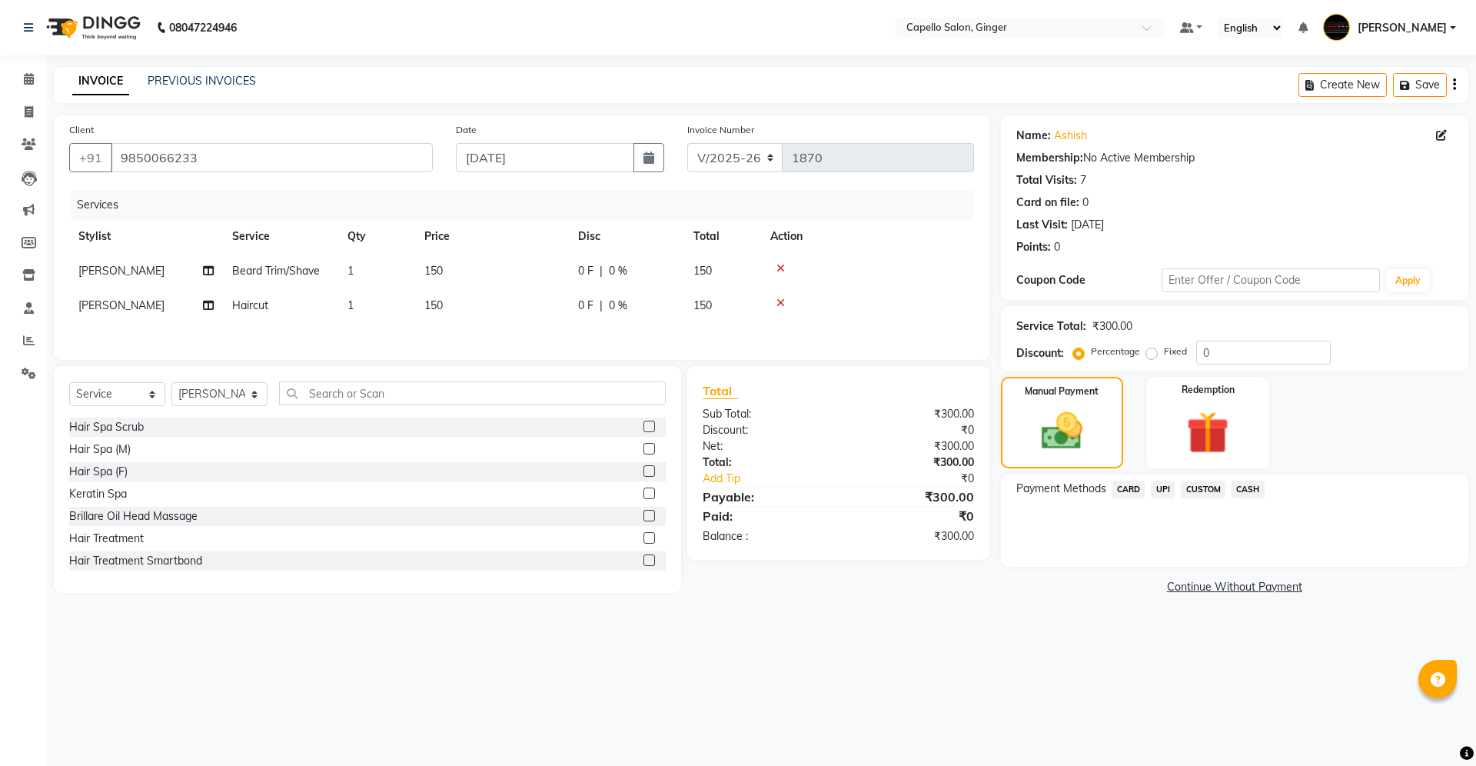
click at [1250, 486] on span "CASH" at bounding box center [1248, 490] width 33 height 18
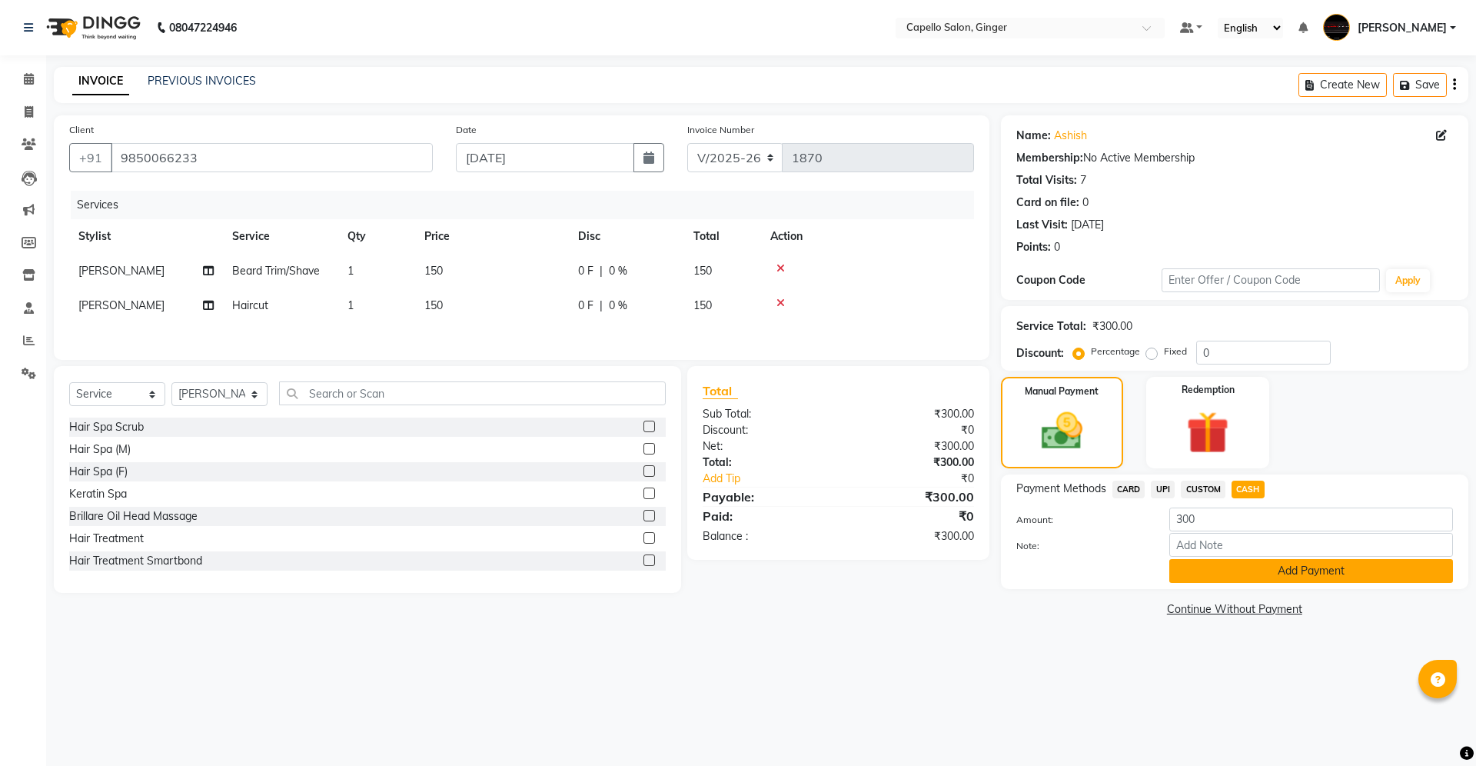
click at [1240, 574] on button "Add Payment" at bounding box center [1312, 571] width 284 height 24
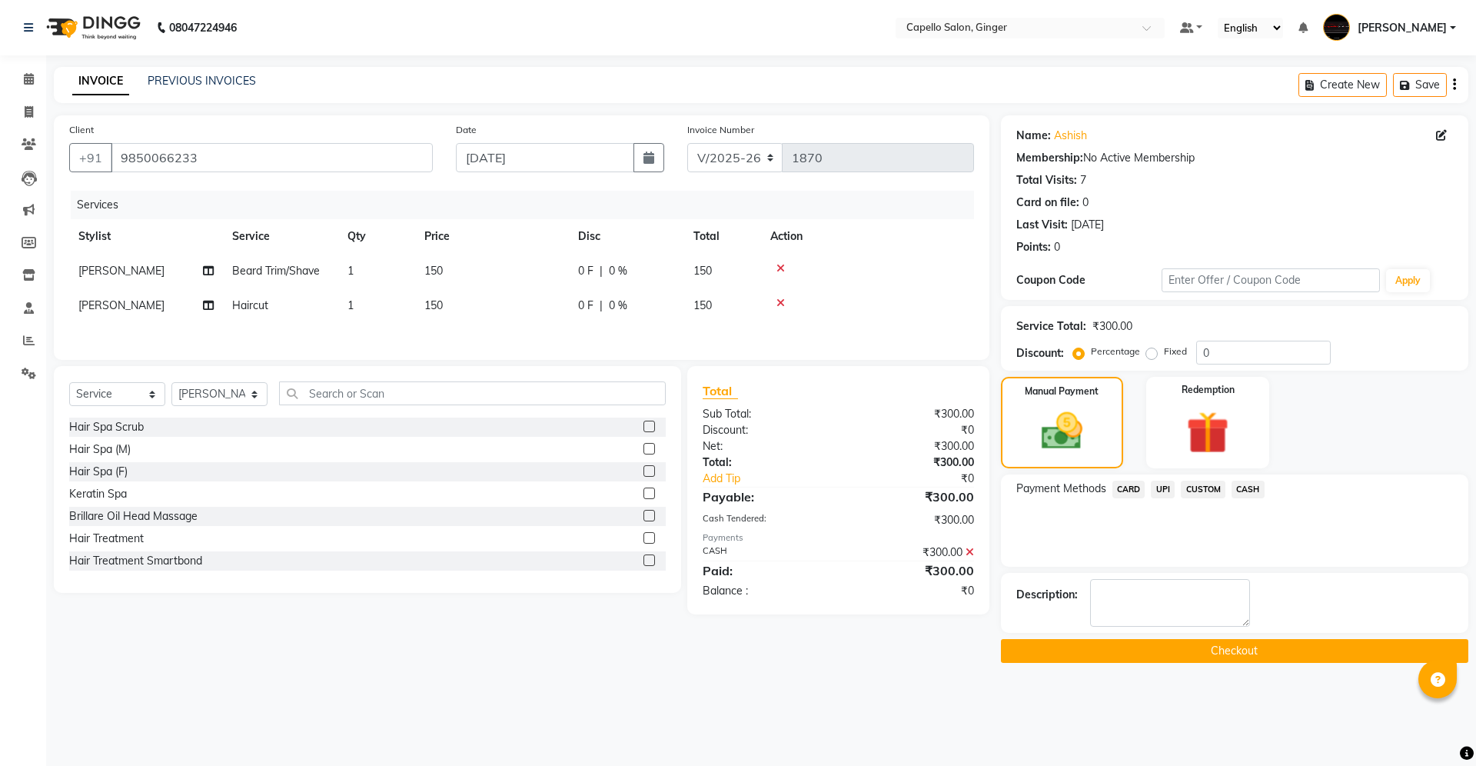
click at [1099, 647] on button "Checkout" at bounding box center [1235, 651] width 468 height 24
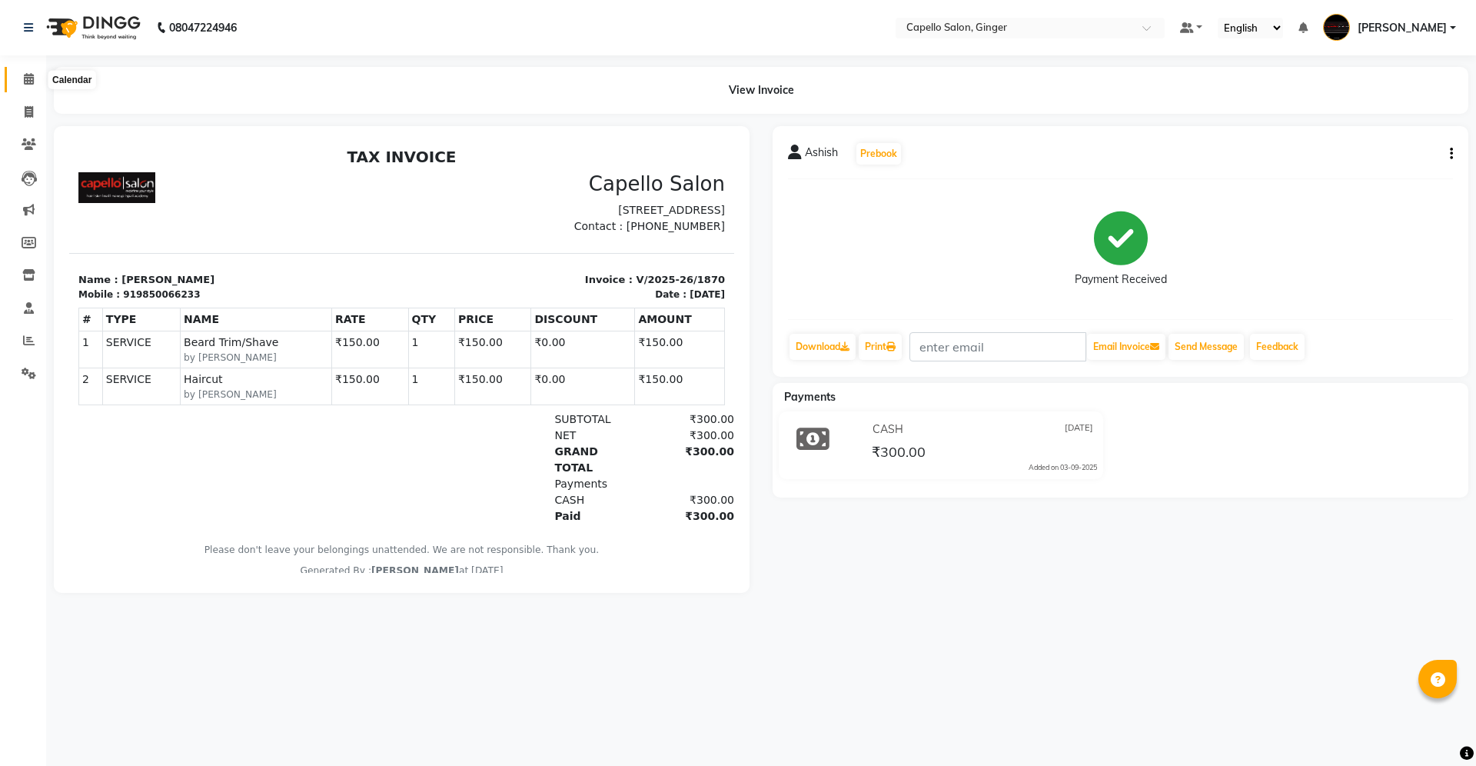
click at [31, 73] on icon at bounding box center [29, 79] width 10 height 12
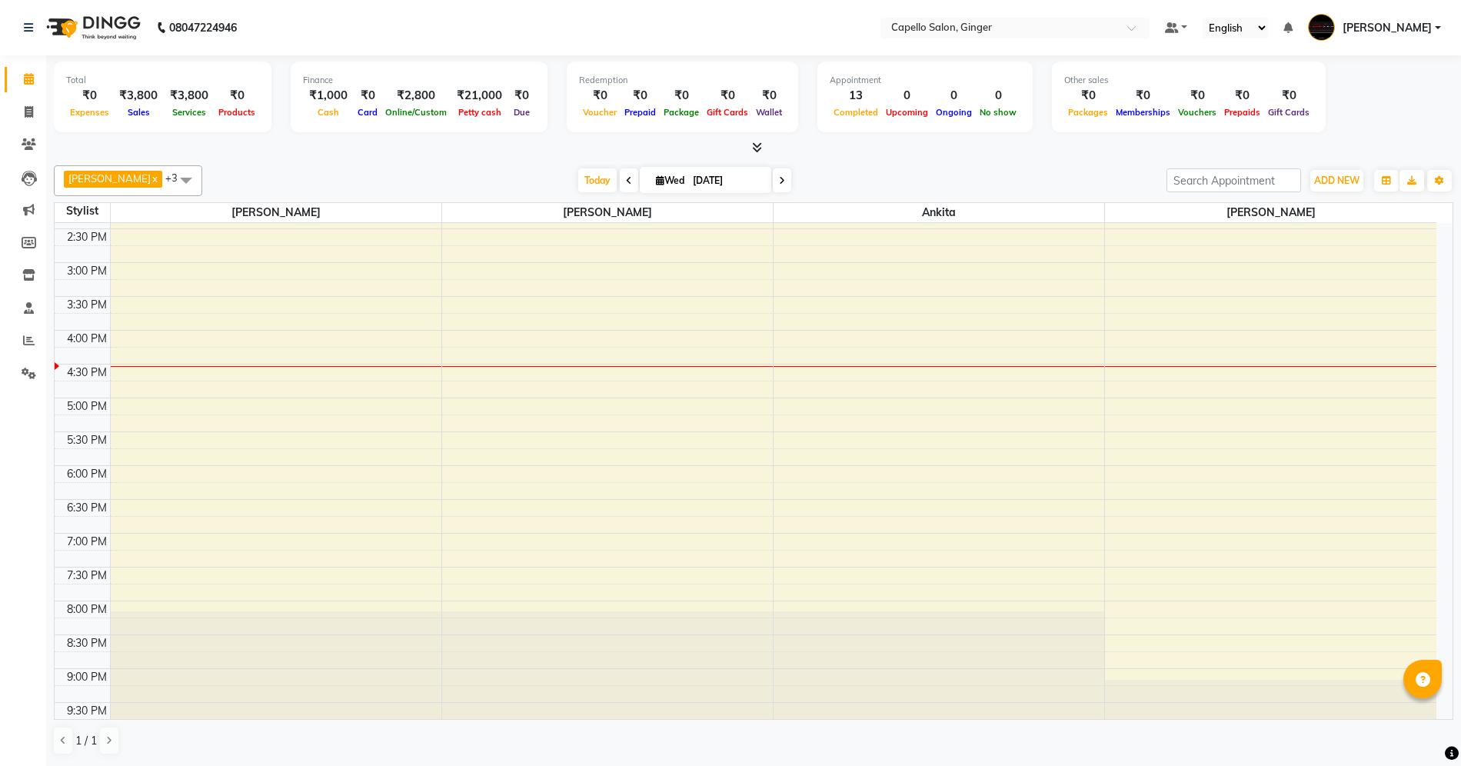
scroll to position [93, 0]
